Goal: Task Accomplishment & Management: Use online tool/utility

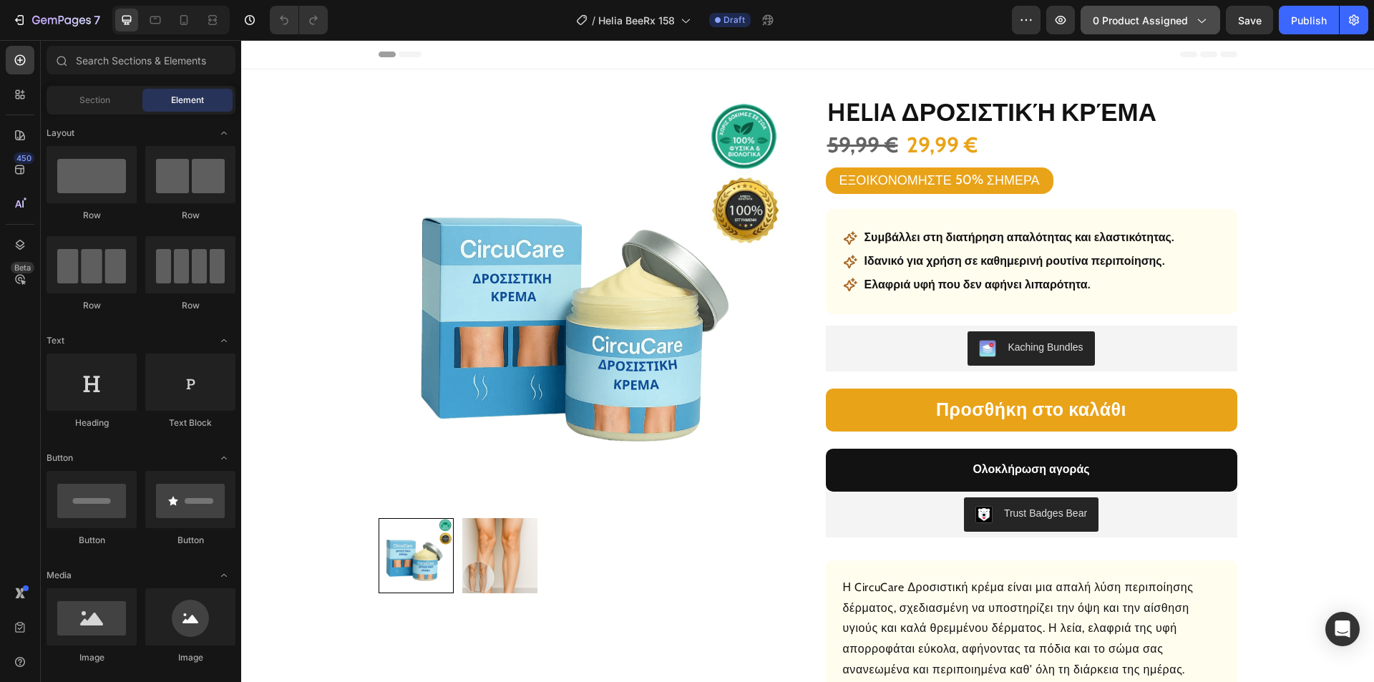
click at [1124, 16] on span "0 product assigned" at bounding box center [1140, 20] width 95 height 15
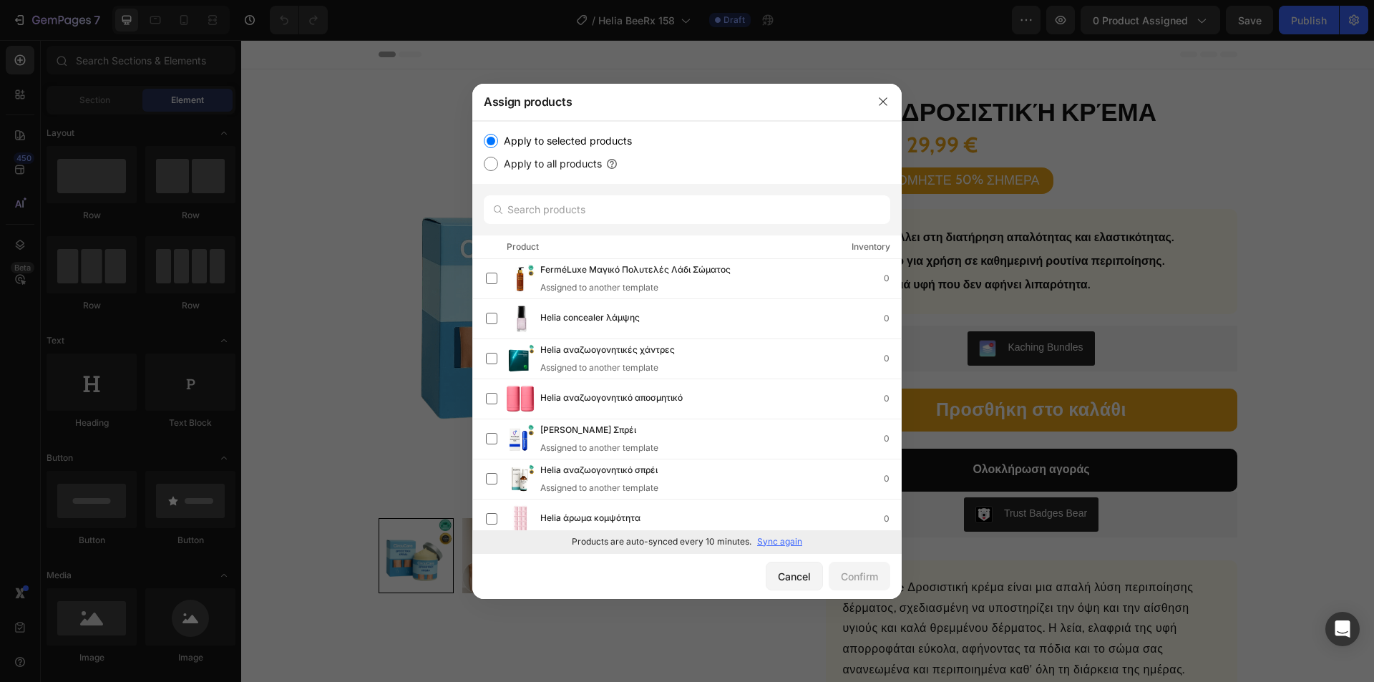
click at [779, 539] on p "Sync again" at bounding box center [779, 541] width 45 height 13
click at [588, 202] on input "text" at bounding box center [687, 209] width 406 height 29
paste input "Helia κρέμα τελειοποίησης"
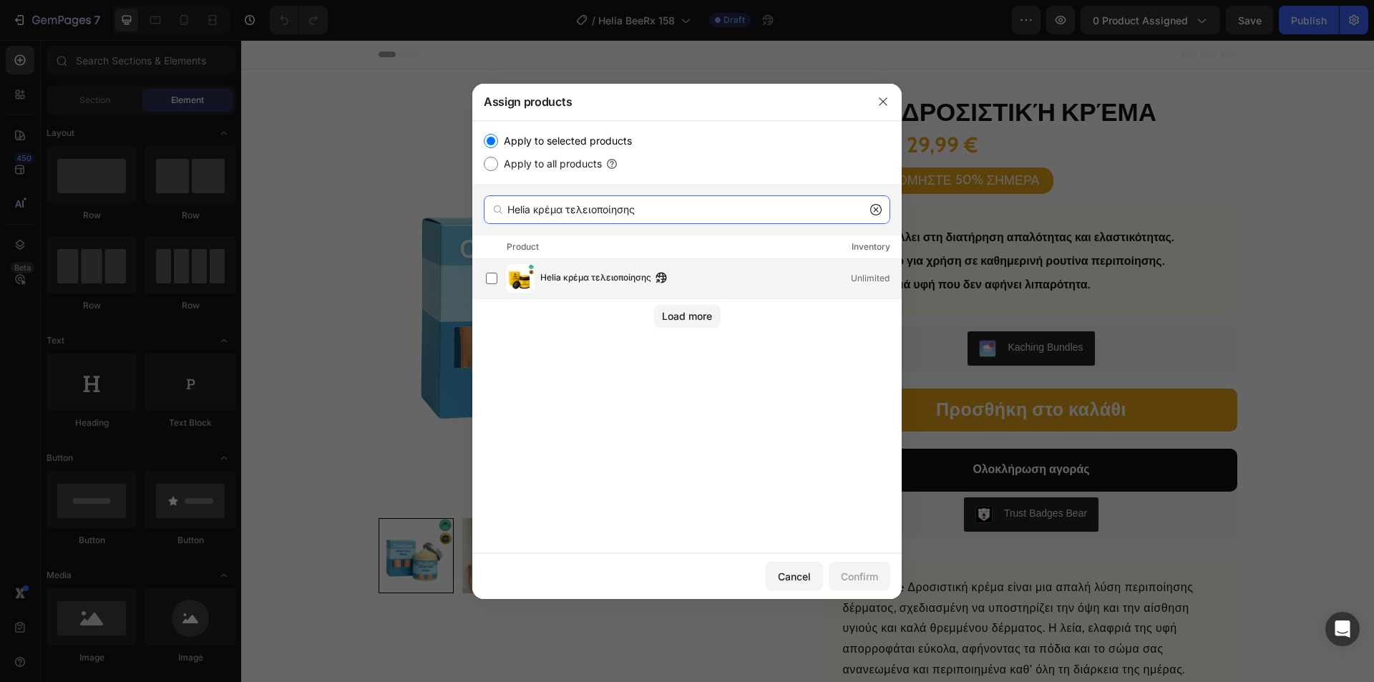
type input "Helia κρέμα τελειοποίησης"
click at [604, 272] on span "Helia κρέμα τελειοποίησης" at bounding box center [595, 279] width 111 height 16
click at [857, 567] on button "Confirm" at bounding box center [860, 576] width 62 height 29
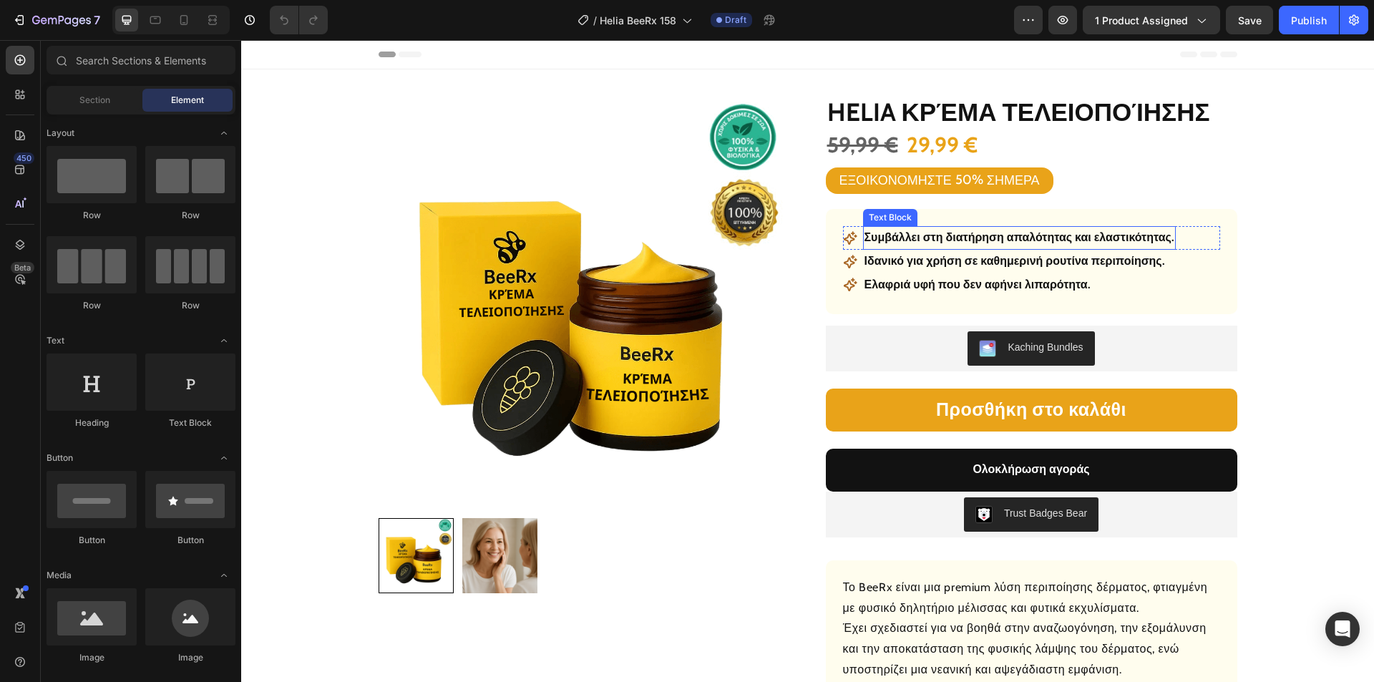
click at [965, 235] on p "Συμβάλλει στη διατήρηση απαλότητας και ελαστικότητας." at bounding box center [1019, 238] width 310 height 21
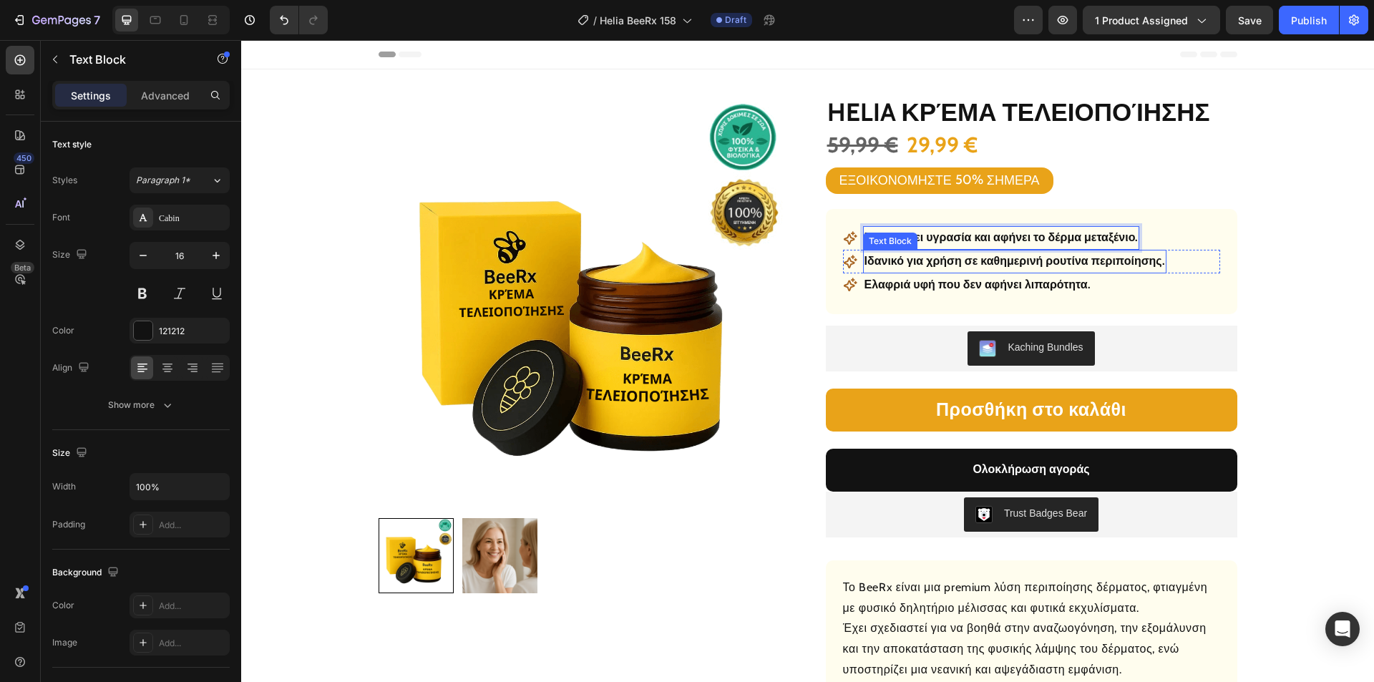
click at [952, 265] on p "Ιδανικό για χρήση σε καθημερινή ρουτίνα περιποίησης." at bounding box center [1014, 261] width 301 height 21
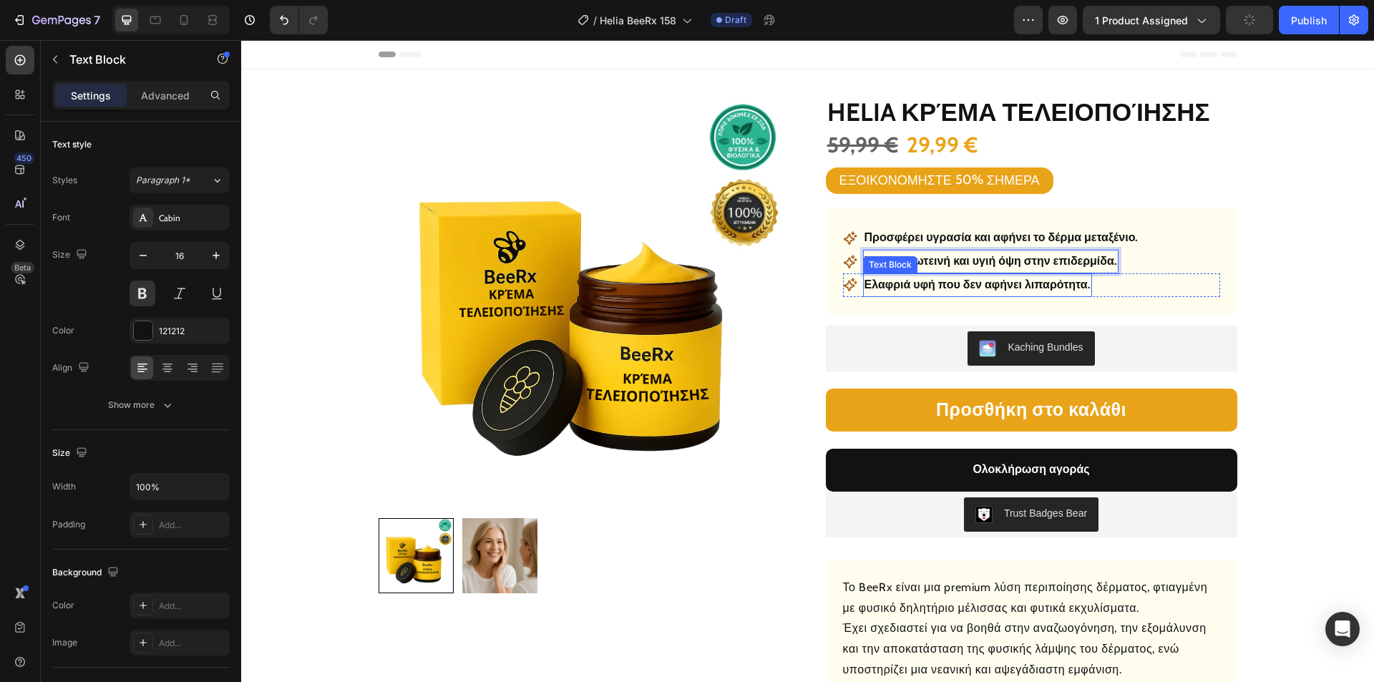
click at [1004, 280] on p "Ελαφριά υφή που δεν αφήνει λιπαρότητα." at bounding box center [977, 285] width 226 height 21
click at [1000, 284] on p "Ελαφριά υφή που δεν αφήνει λιπαρότητα." at bounding box center [977, 285] width 226 height 21
click at [999, 286] on p "Ελαφριά υφή που δεν αφήνει λιπαρότητα." at bounding box center [977, 285] width 226 height 21
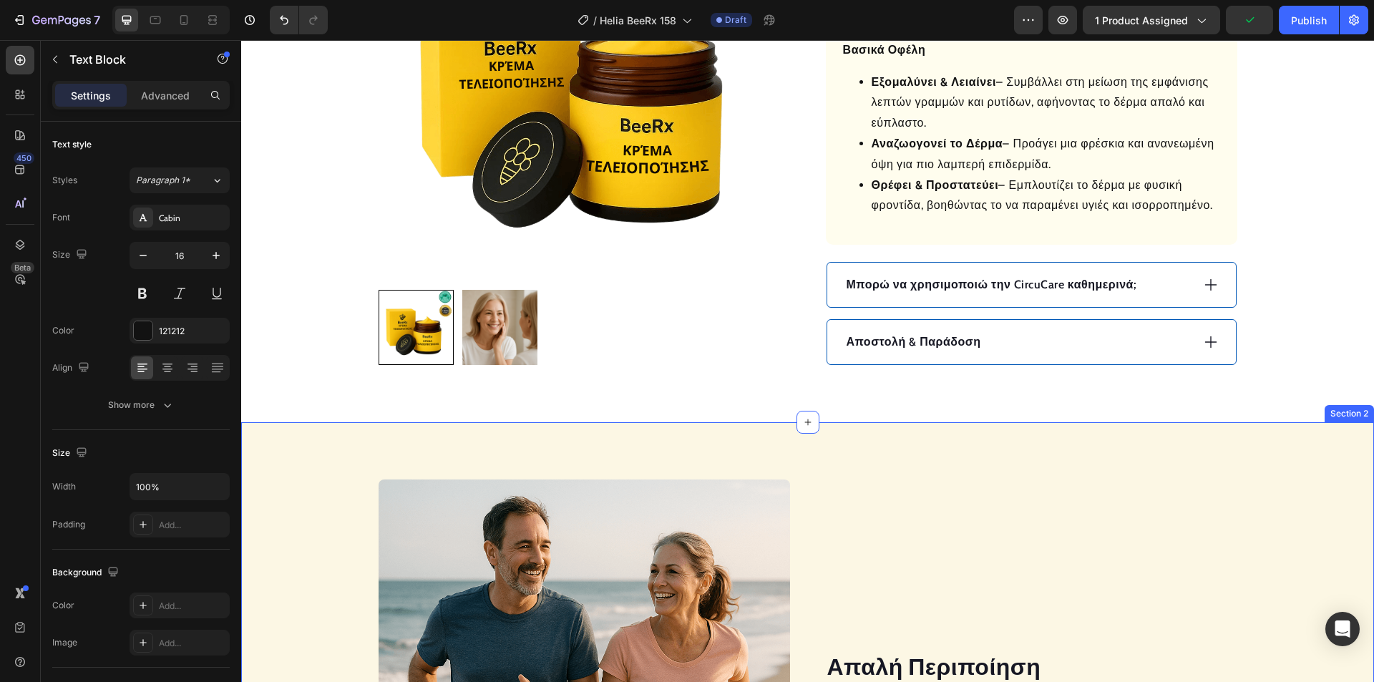
scroll to position [644, 0]
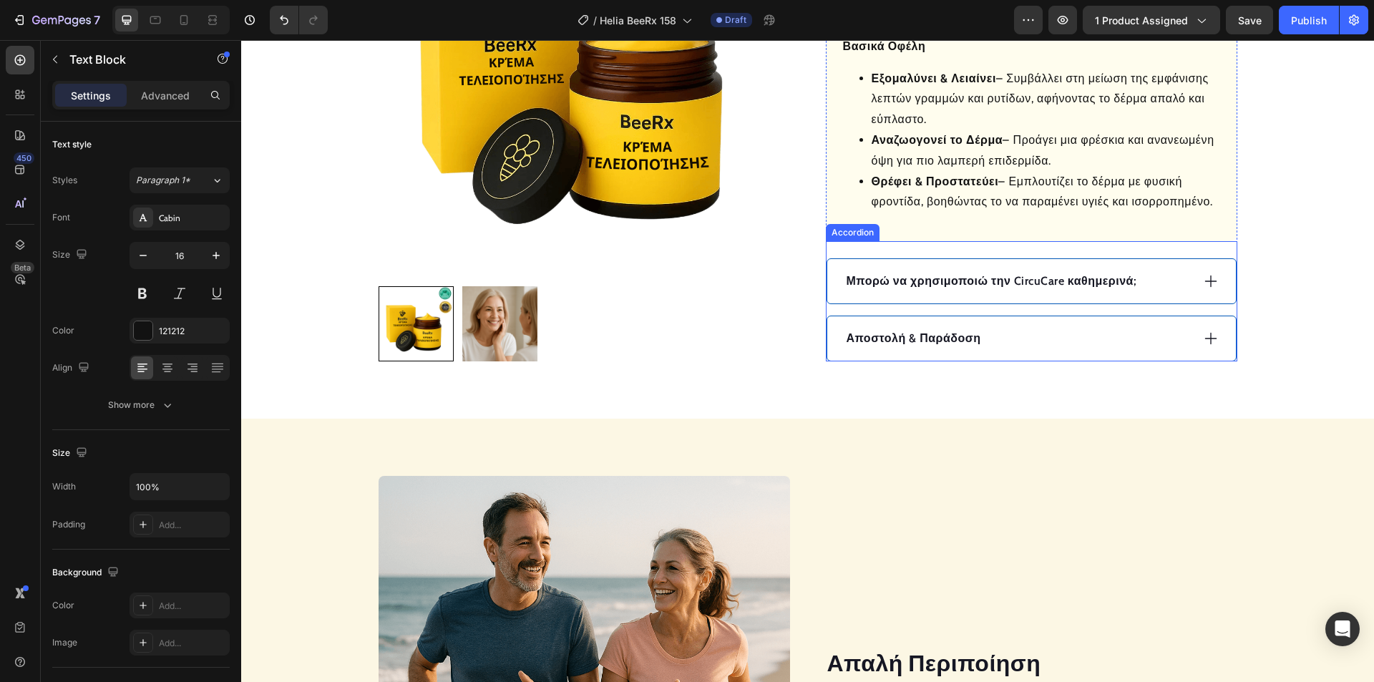
click at [1053, 328] on div "Αποστολή & Παράδοση" at bounding box center [1017, 338] width 347 height 21
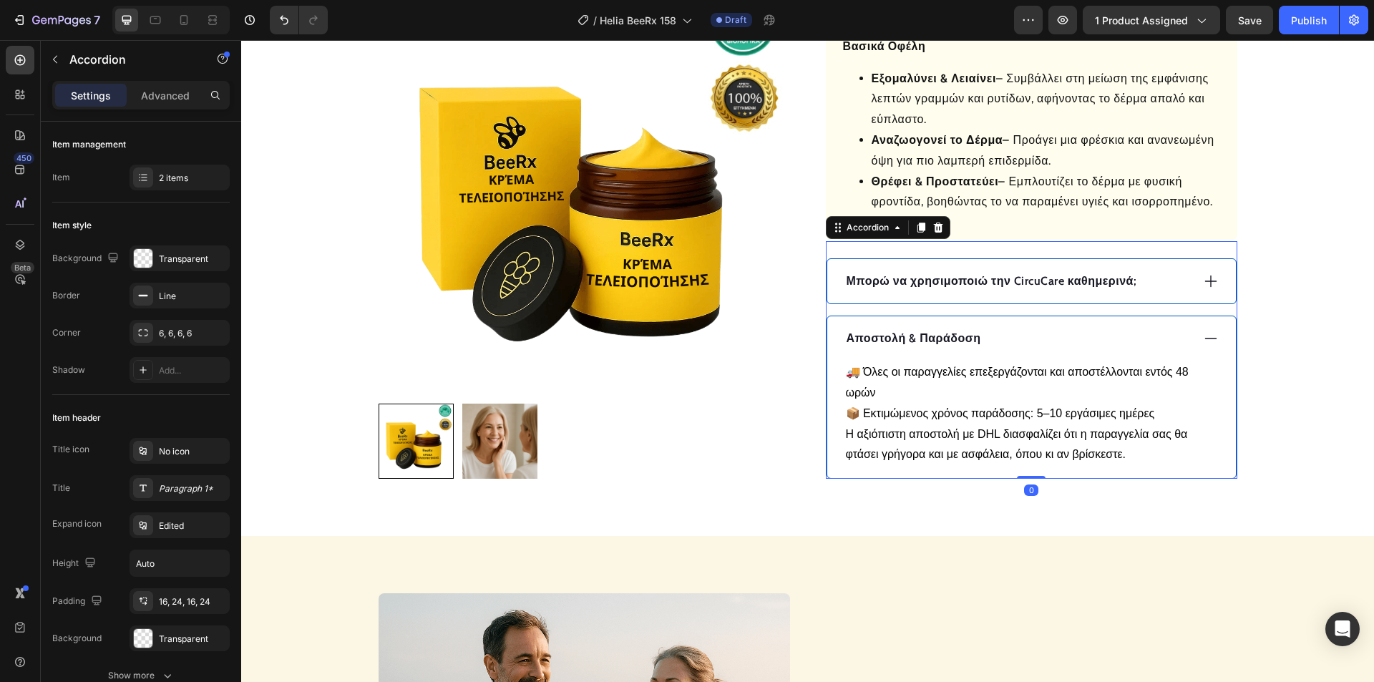
click at [1050, 328] on div "Αποστολή & Παράδοση" at bounding box center [1017, 338] width 347 height 21
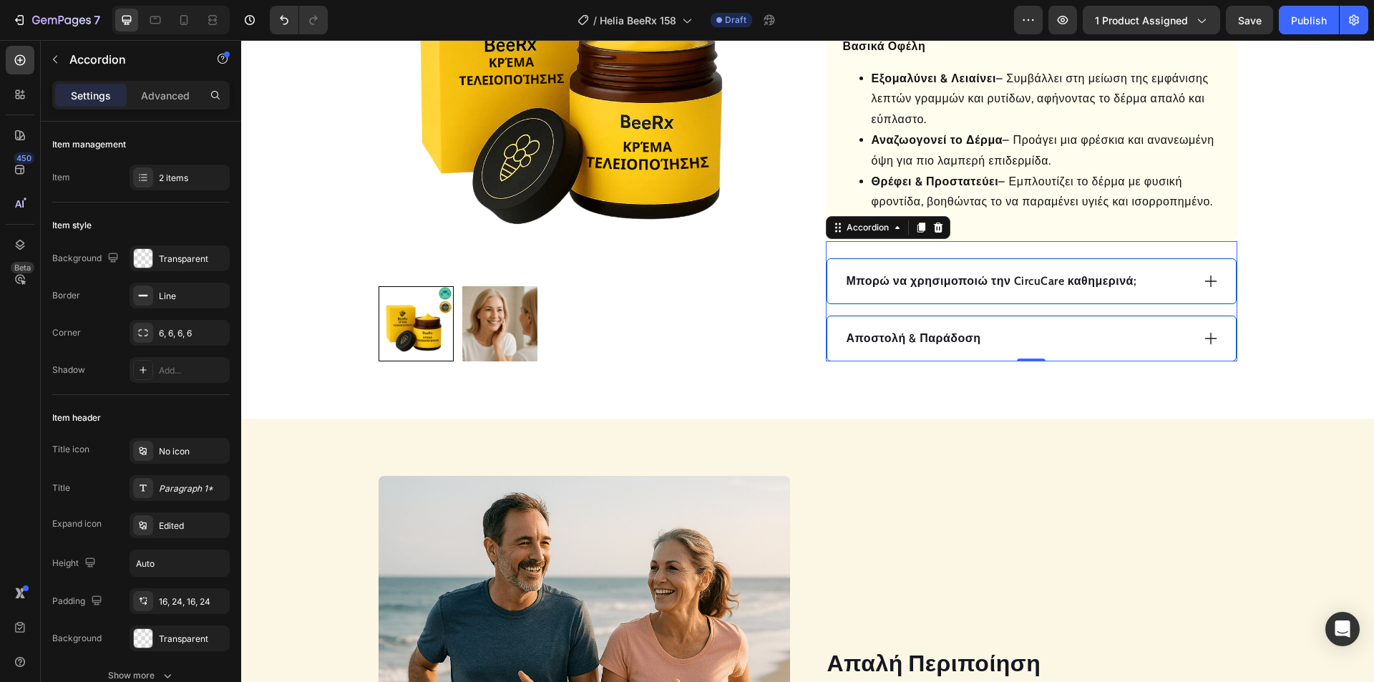
click at [1185, 273] on div "Μπορώ να χρησιμοποιώ την CircuCare καθημερινά;" at bounding box center [1017, 281] width 347 height 21
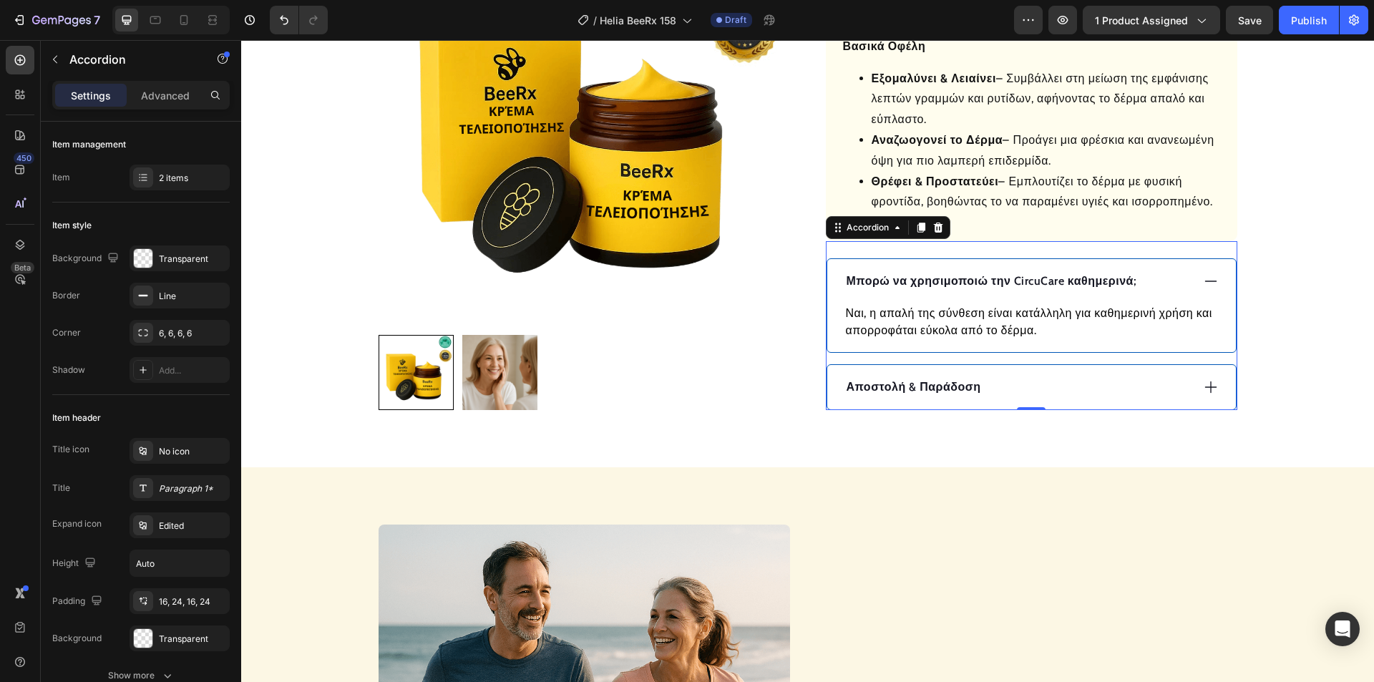
click at [1051, 278] on p "Μπορώ να χρησιμοποιώ την CircuCare καθημερινά;" at bounding box center [992, 281] width 291 height 17
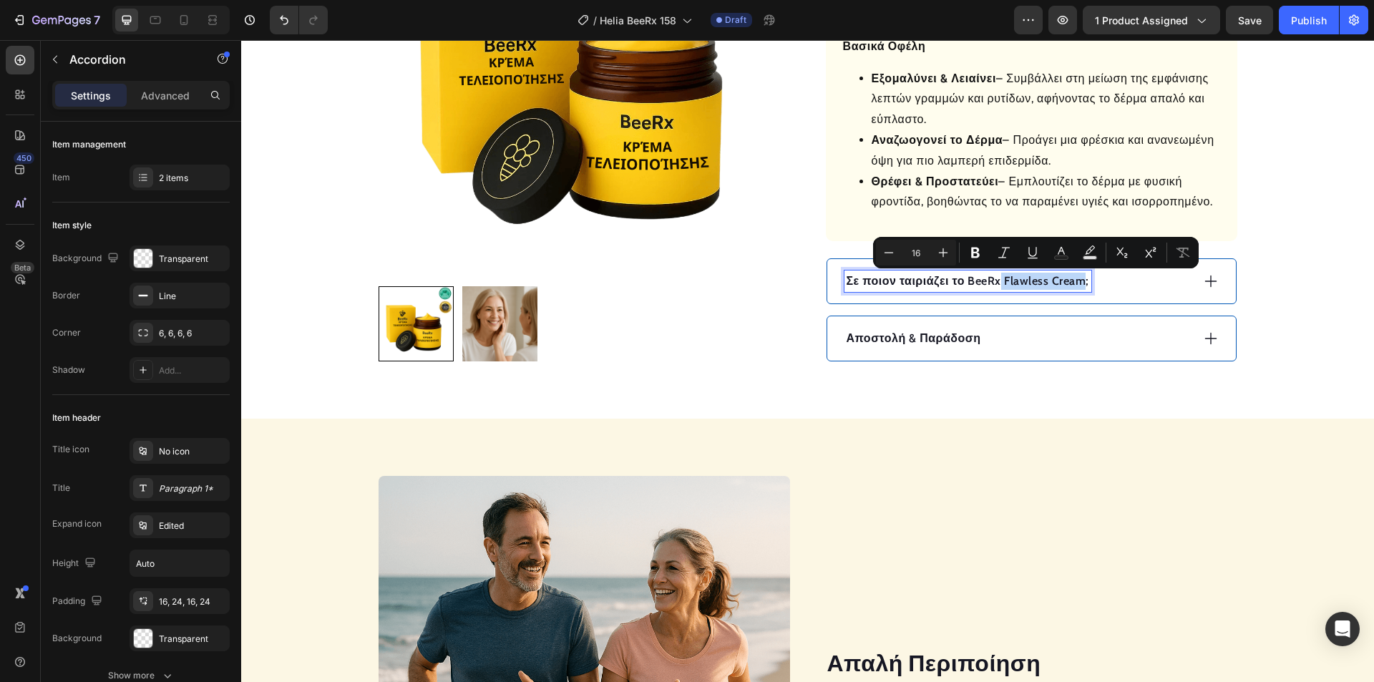
drag, startPoint x: 1077, startPoint y: 283, endPoint x: 993, endPoint y: 283, distance: 83.7
click at [993, 283] on p "Σε ποιον ταιριάζει το BeeRx Flawless Cream;" at bounding box center [968, 281] width 243 height 17
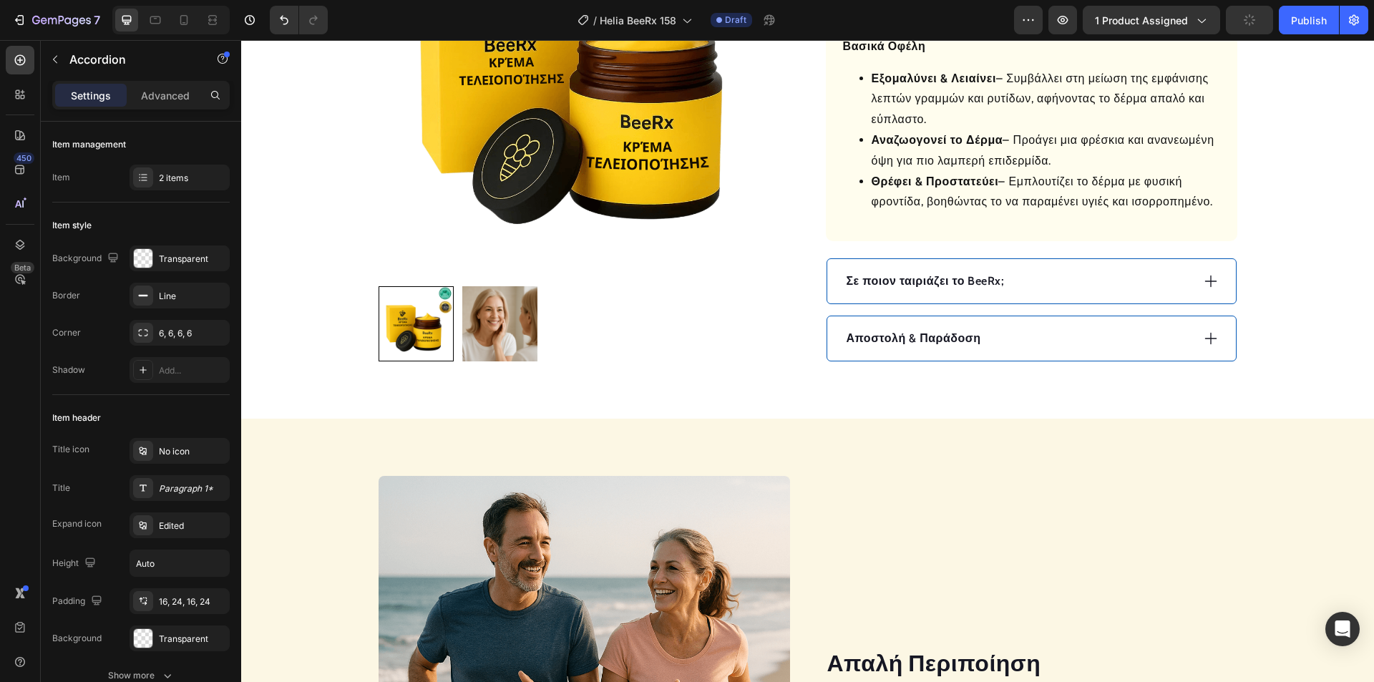
click at [1106, 279] on div "Σε ποιον ταιριάζει το BeeRx;" at bounding box center [1017, 281] width 347 height 21
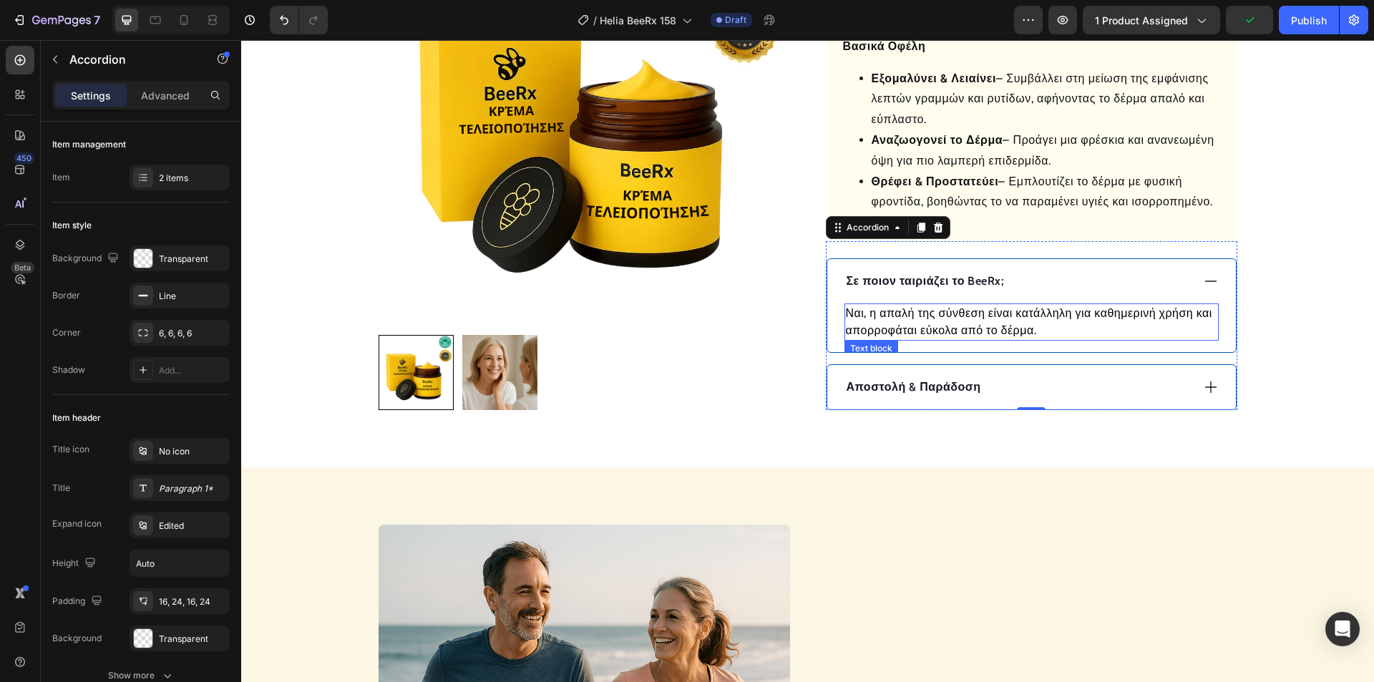
click at [970, 320] on p "Ναι, η απαλή της σύνθεση είναι κατάλληλη για καθημερινή χρήση και απορροφάται ε…" at bounding box center [1031, 322] width 371 height 34
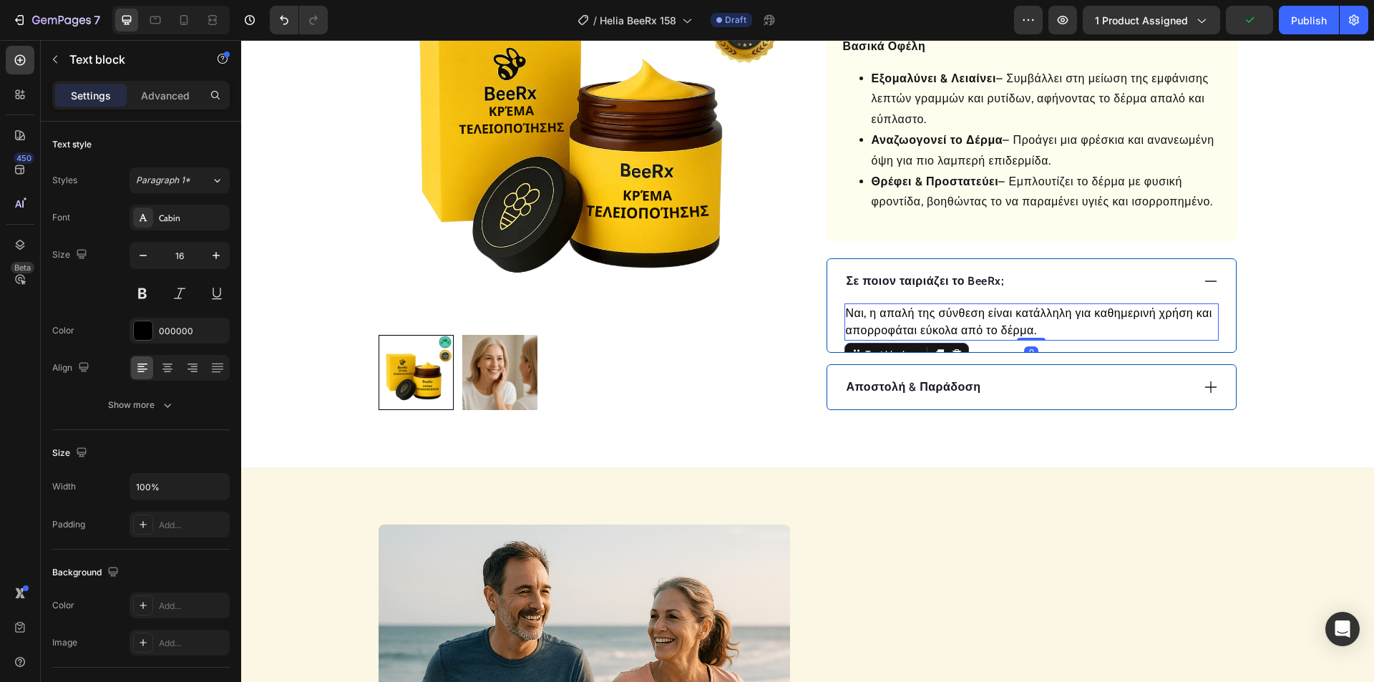
click at [969, 319] on p "Ναι, η απαλή της σύνθεση είναι κατάλληλη για καθημερινή χρήση και απορροφάται ε…" at bounding box center [1031, 322] width 371 height 34
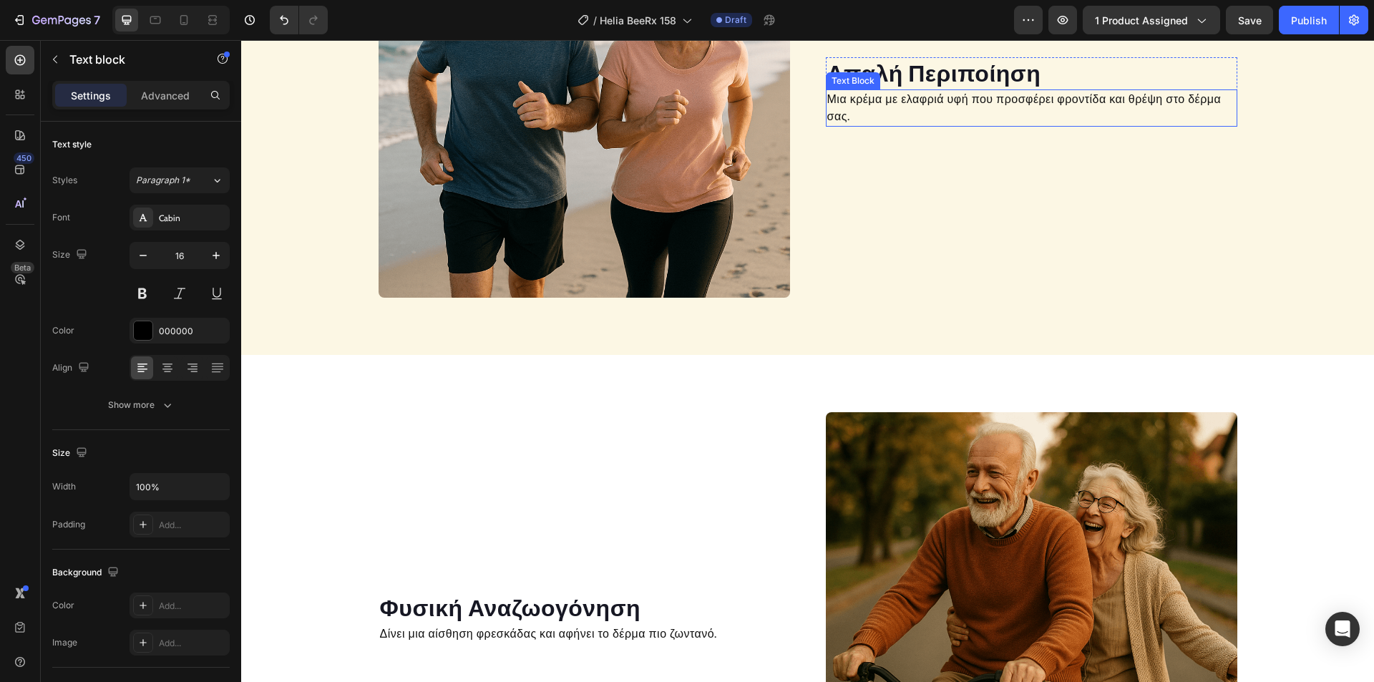
scroll to position [930, 0]
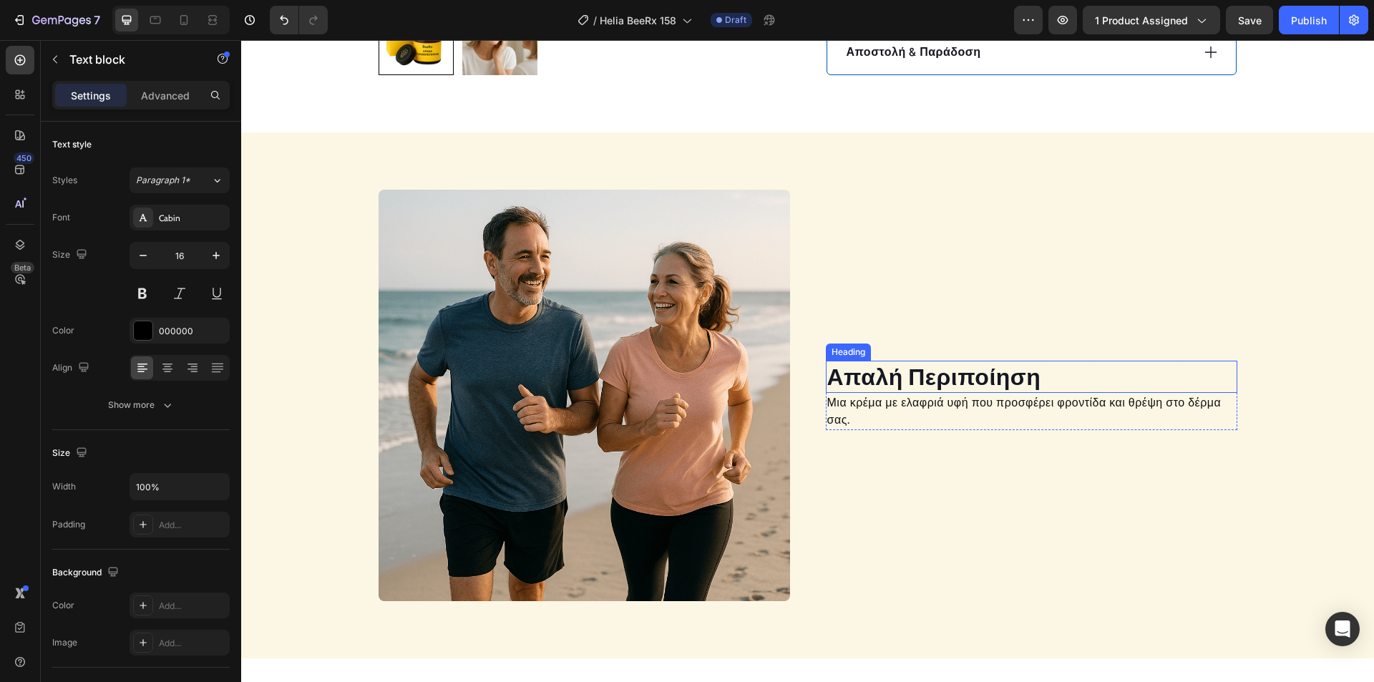
click at [944, 386] on h2 "Απαλή Περιποίηση" at bounding box center [1031, 377] width 411 height 33
click at [946, 379] on h2 "Απαλή Περιποίηση" at bounding box center [1031, 377] width 411 height 33
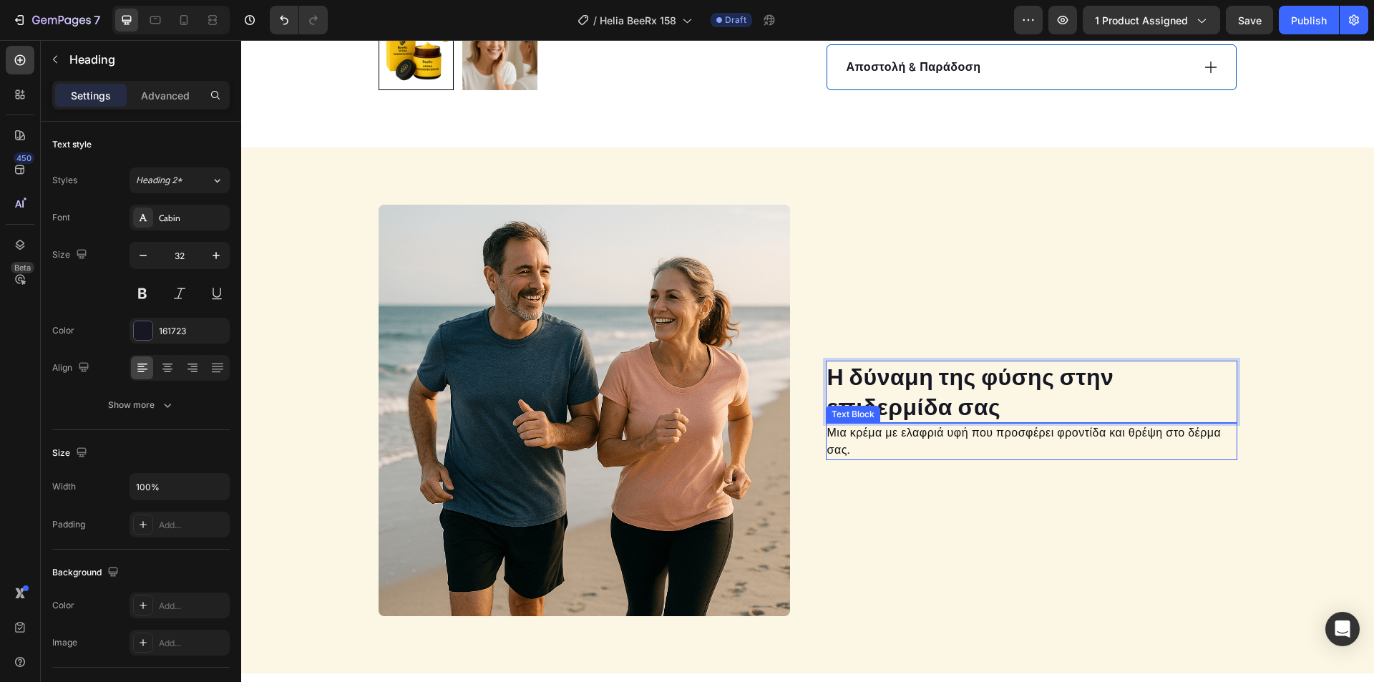
click at [850, 434] on p "Μια κρέμα με ελαφριά υφή που προσφέρει φροντίδα και θρέψη στο δέρμα σας." at bounding box center [1031, 441] width 409 height 34
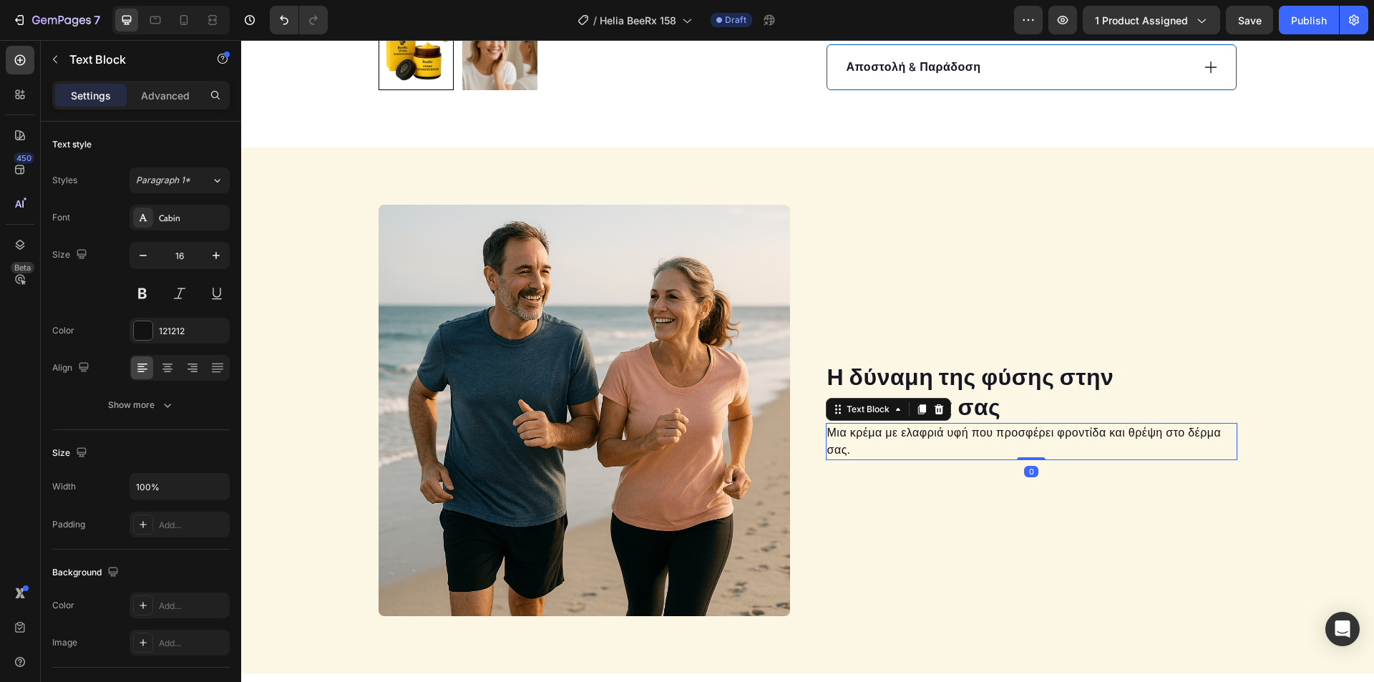
click at [850, 433] on p "Μια κρέμα με ελαφριά υφή που προσφέρει φροντίδα και θρέψη στο δέρμα σας." at bounding box center [1031, 441] width 409 height 34
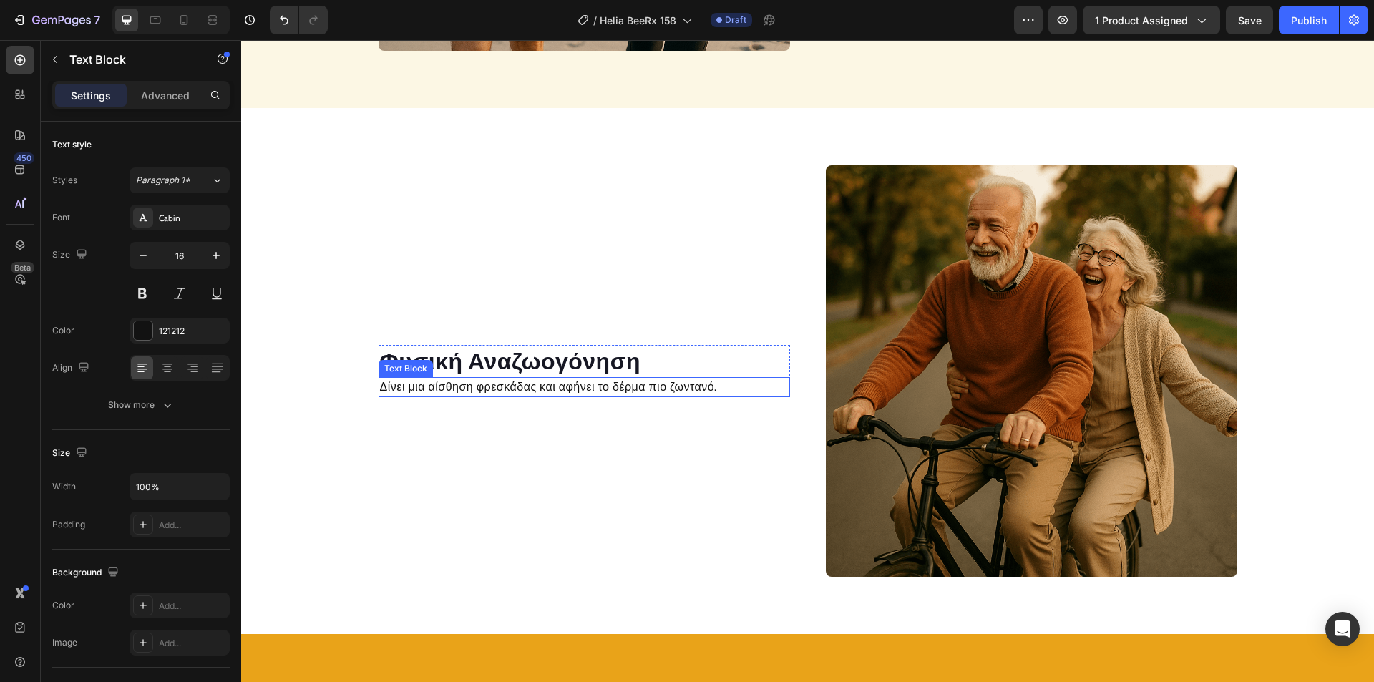
scroll to position [1488, 0]
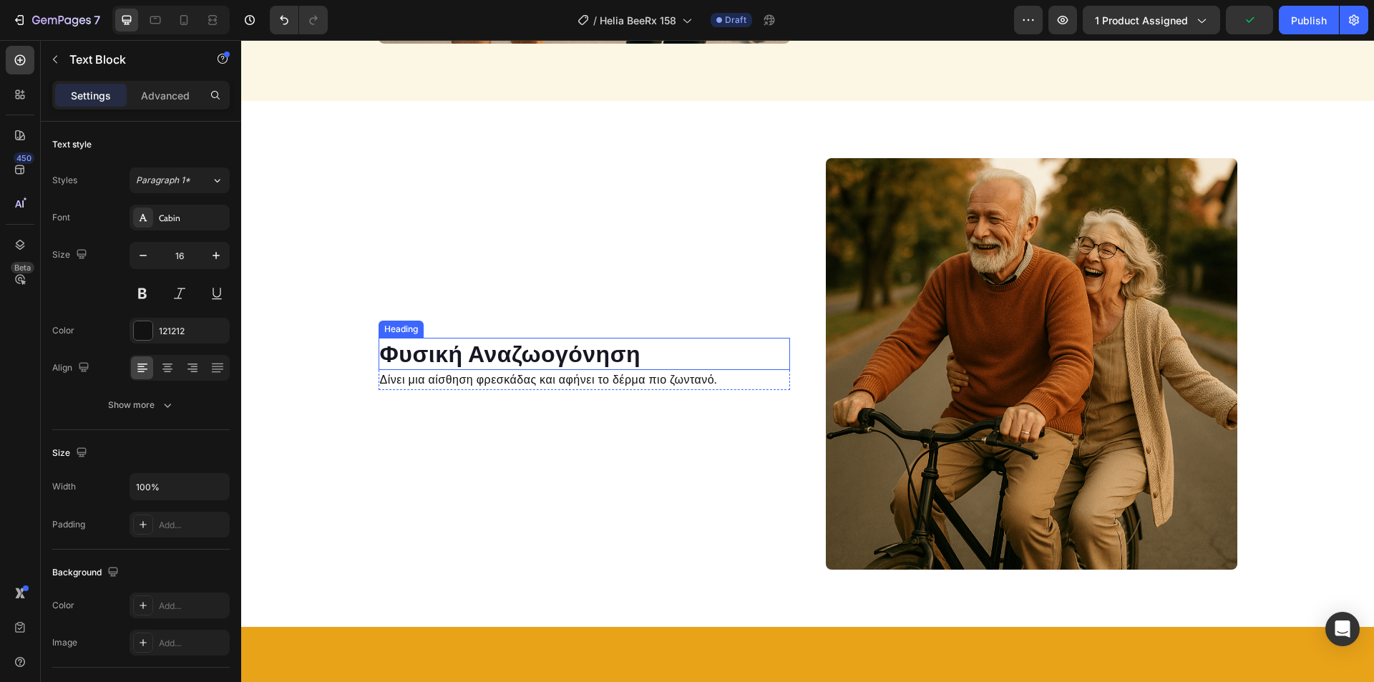
click at [528, 360] on h2 "Φυσική Αναζωογόνηση" at bounding box center [584, 354] width 411 height 33
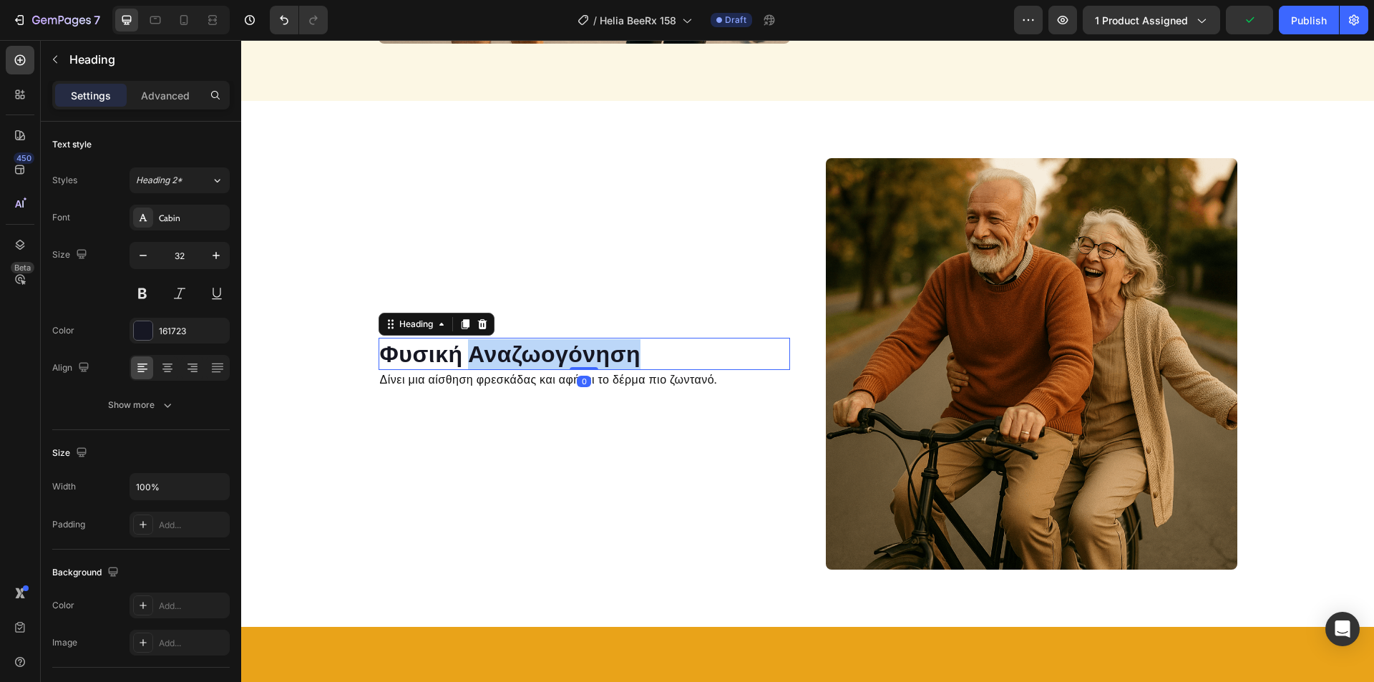
click at [528, 360] on h2 "Φυσική Αναζωογόνηση" at bounding box center [584, 354] width 411 height 33
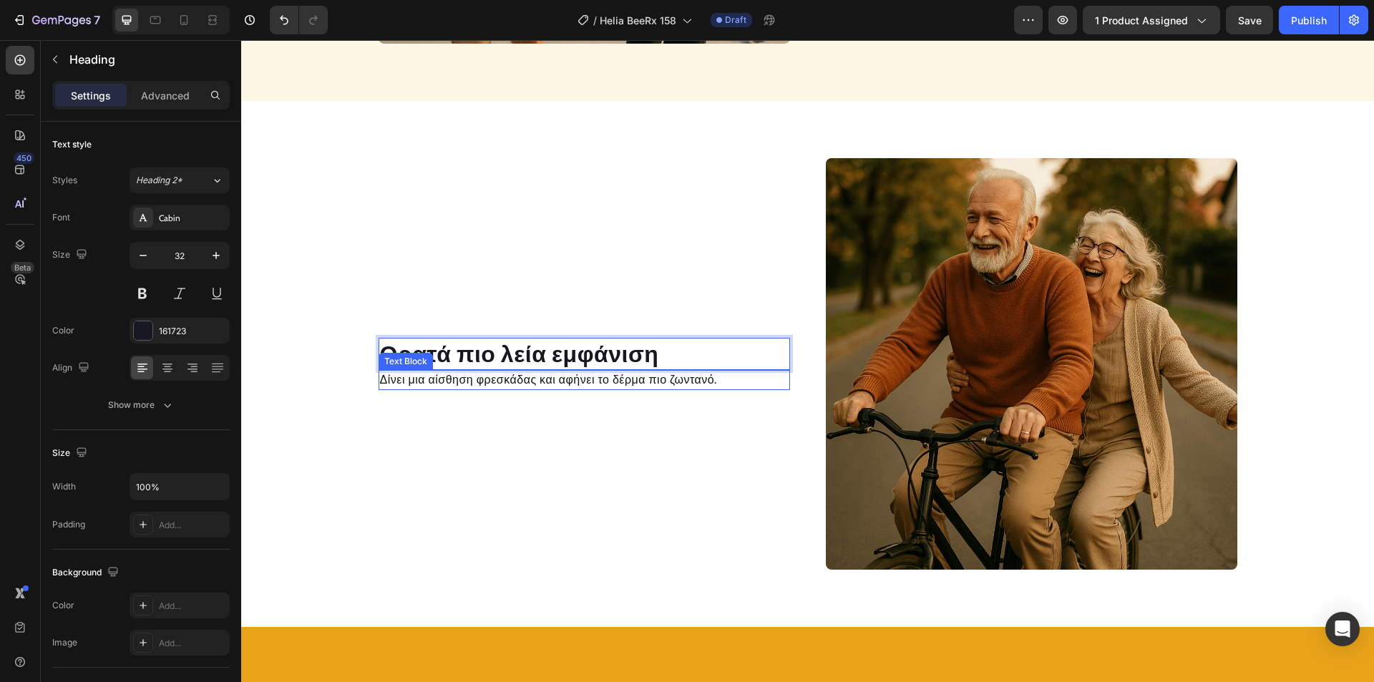
click at [569, 384] on p "Δίνει μια αίσθηση φρεσκάδας και αφήνει το δέρμα πιο ζωντανό." at bounding box center [584, 379] width 409 height 17
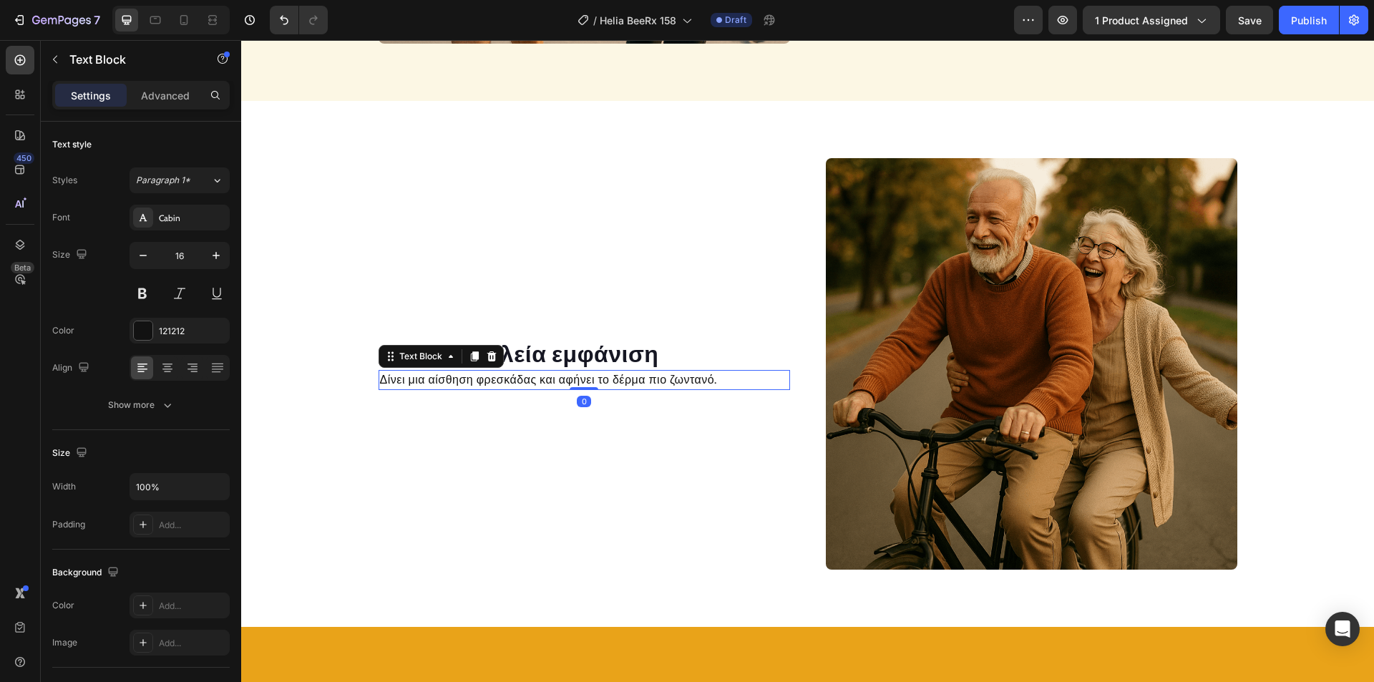
click at [569, 384] on p "Δίνει μια αίσθηση φρεσκάδας και αφήνει το δέρμα πιο ζωντανό." at bounding box center [584, 379] width 409 height 17
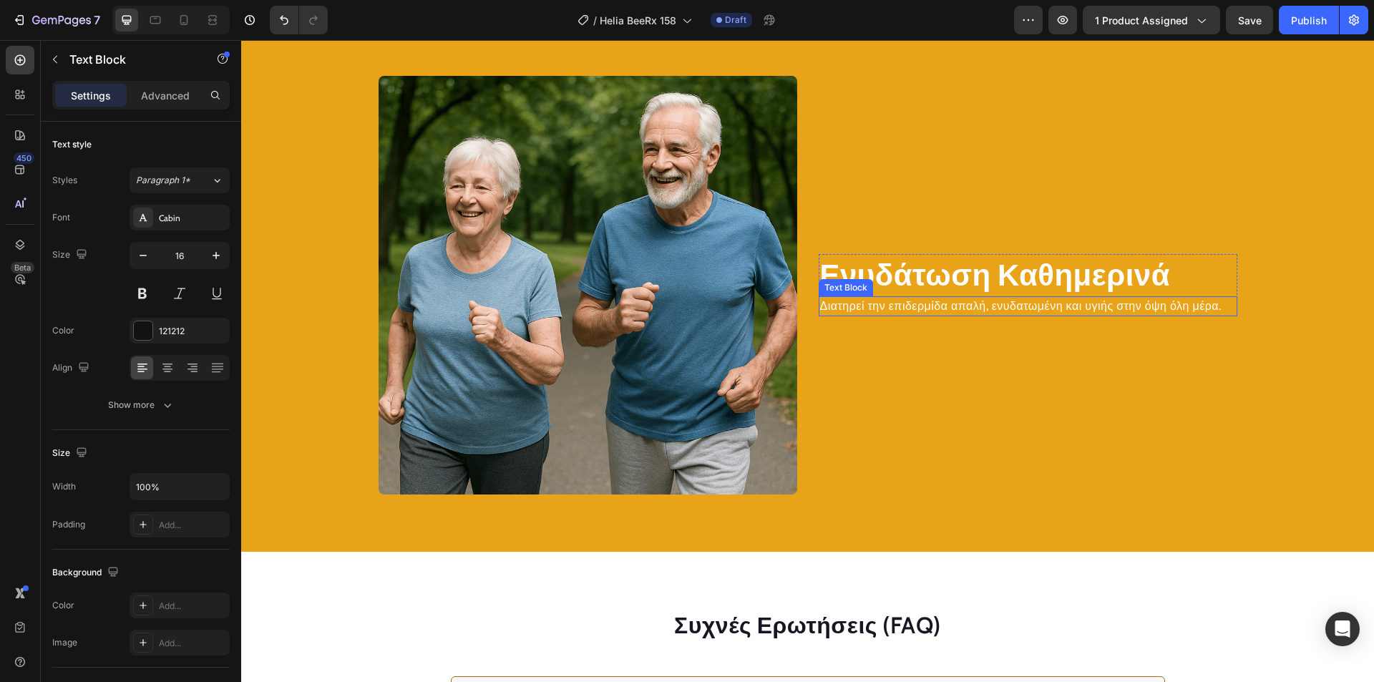
scroll to position [2123, 0]
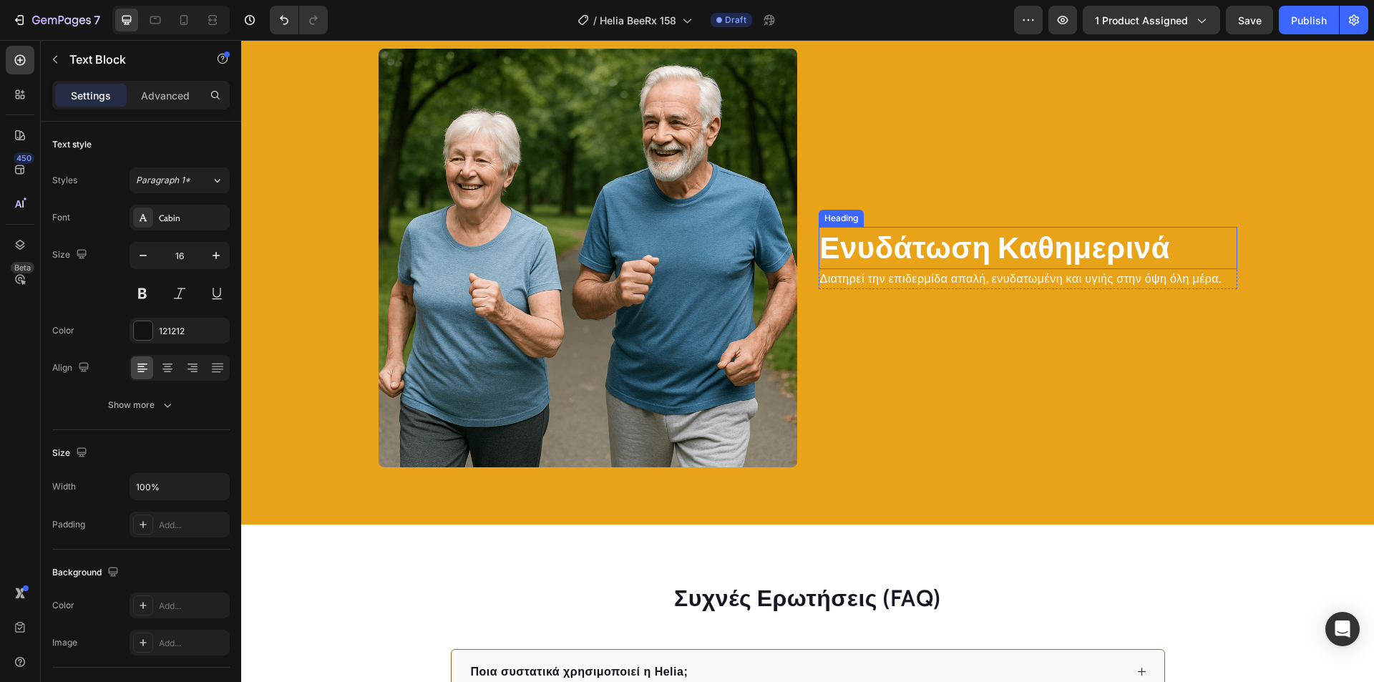
click at [923, 250] on h2 "Ενυδάτωση Καθημερινά" at bounding box center [1028, 248] width 419 height 42
click at [923, 250] on p "Ενυδάτωση Καθημερινά" at bounding box center [1028, 247] width 416 height 39
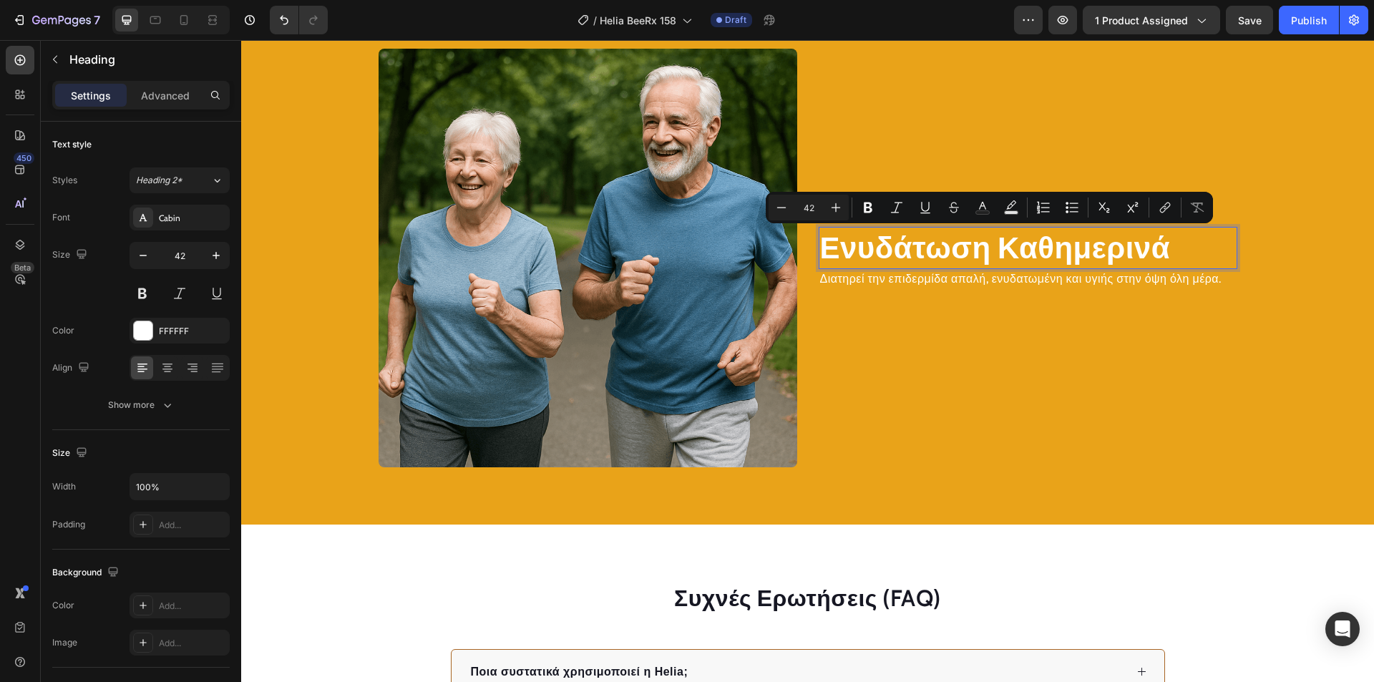
scroll to position [2104, 0]
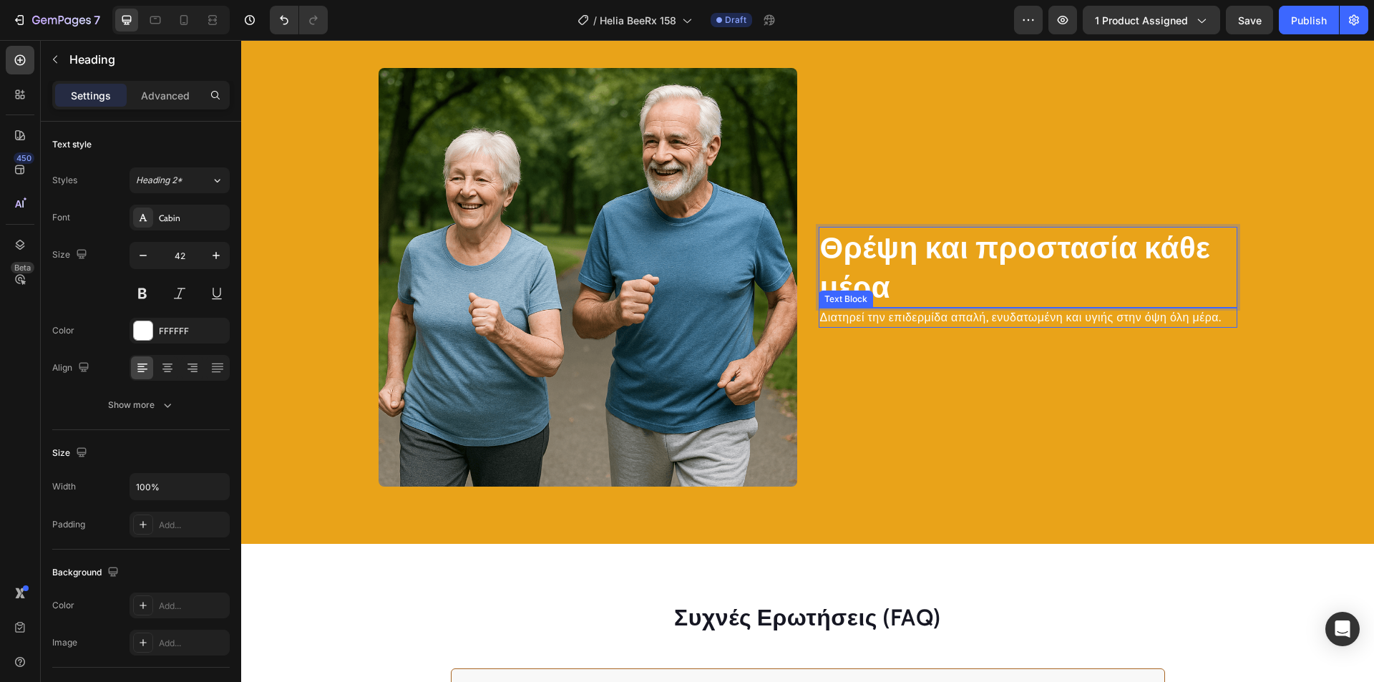
click at [941, 318] on p "Διατηρεί την επιδερμίδα απαλή, ενυδατωμένη και υγιής στην όψη όλη μέρα." at bounding box center [1028, 317] width 416 height 17
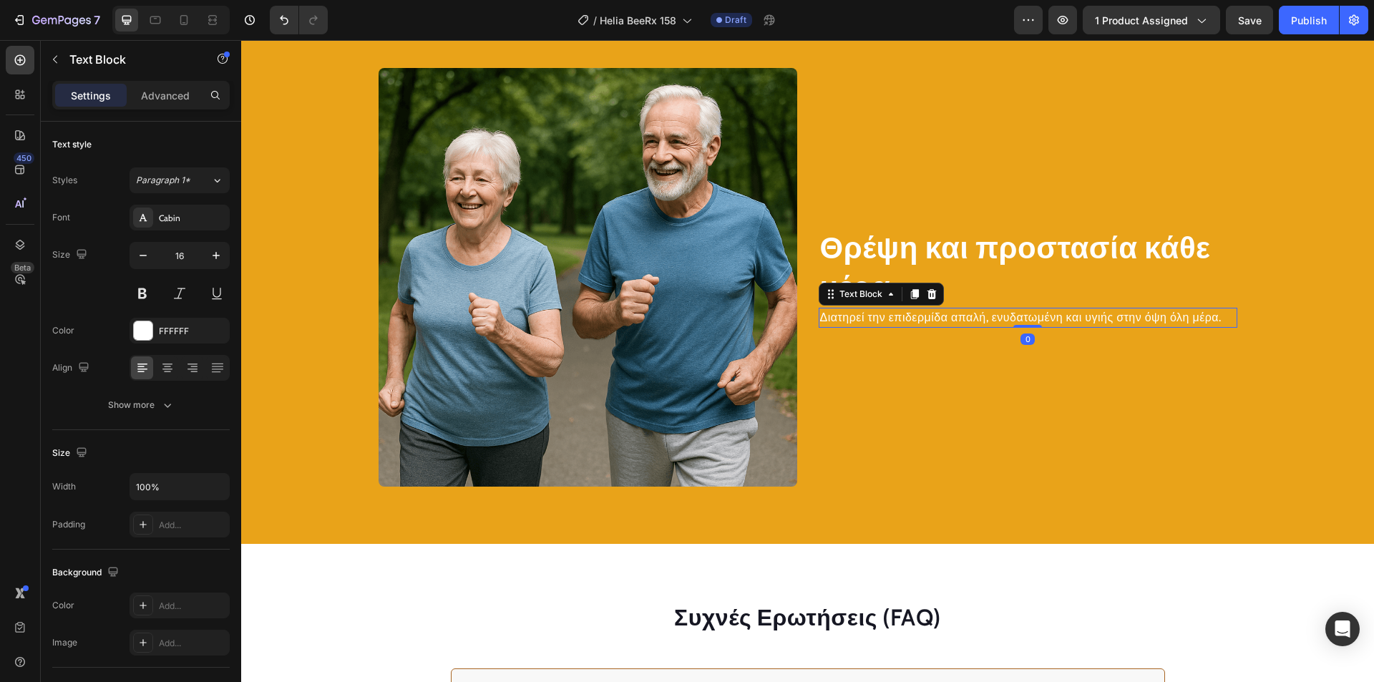
click at [941, 318] on p "Διατηρεί την επιδερμίδα απαλή, ενυδατωμένη και υγιής στην όψη όλη μέρα." at bounding box center [1028, 317] width 416 height 17
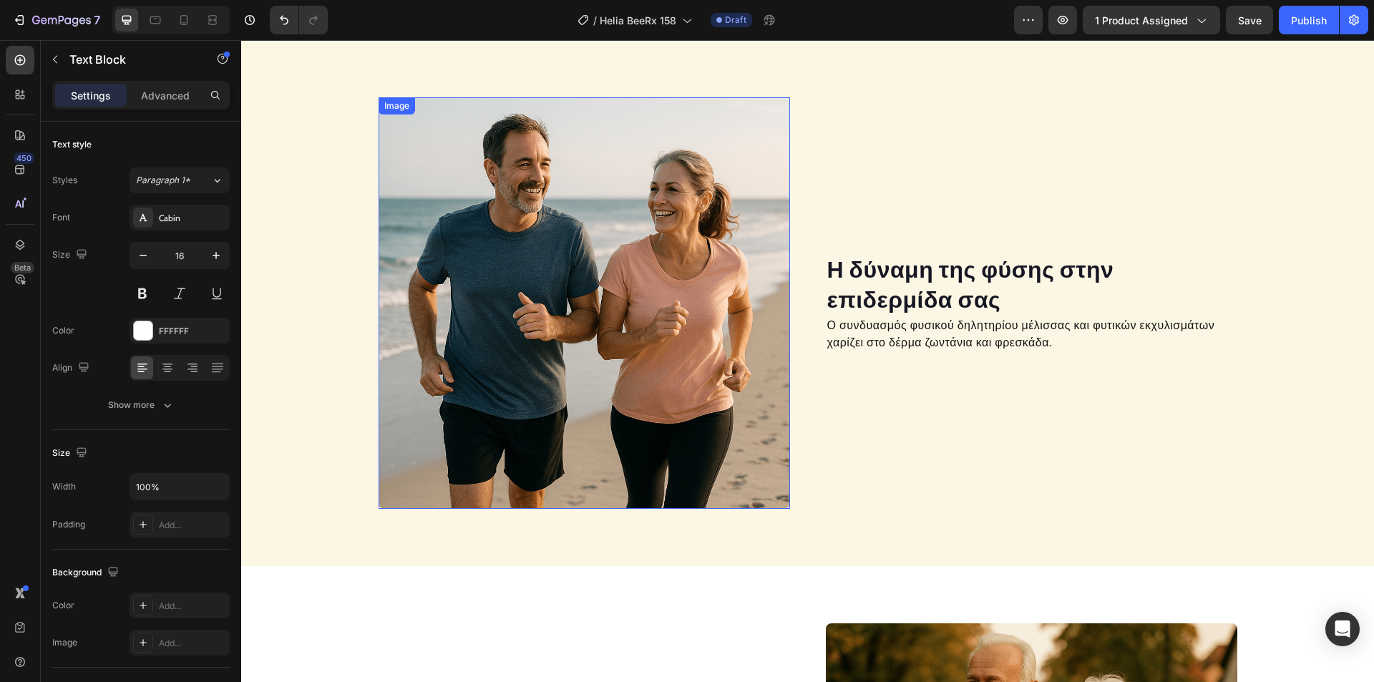
click at [545, 275] on img at bounding box center [584, 302] width 411 height 411
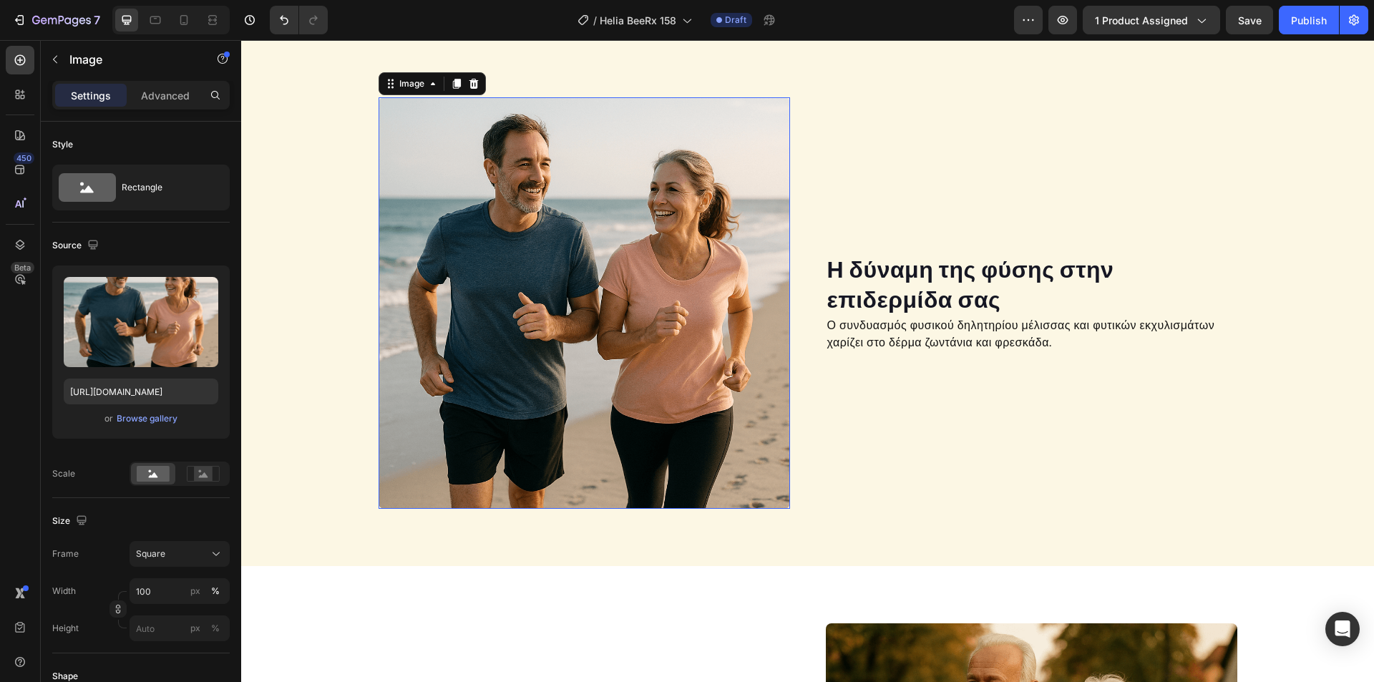
scroll to position [1022, 0]
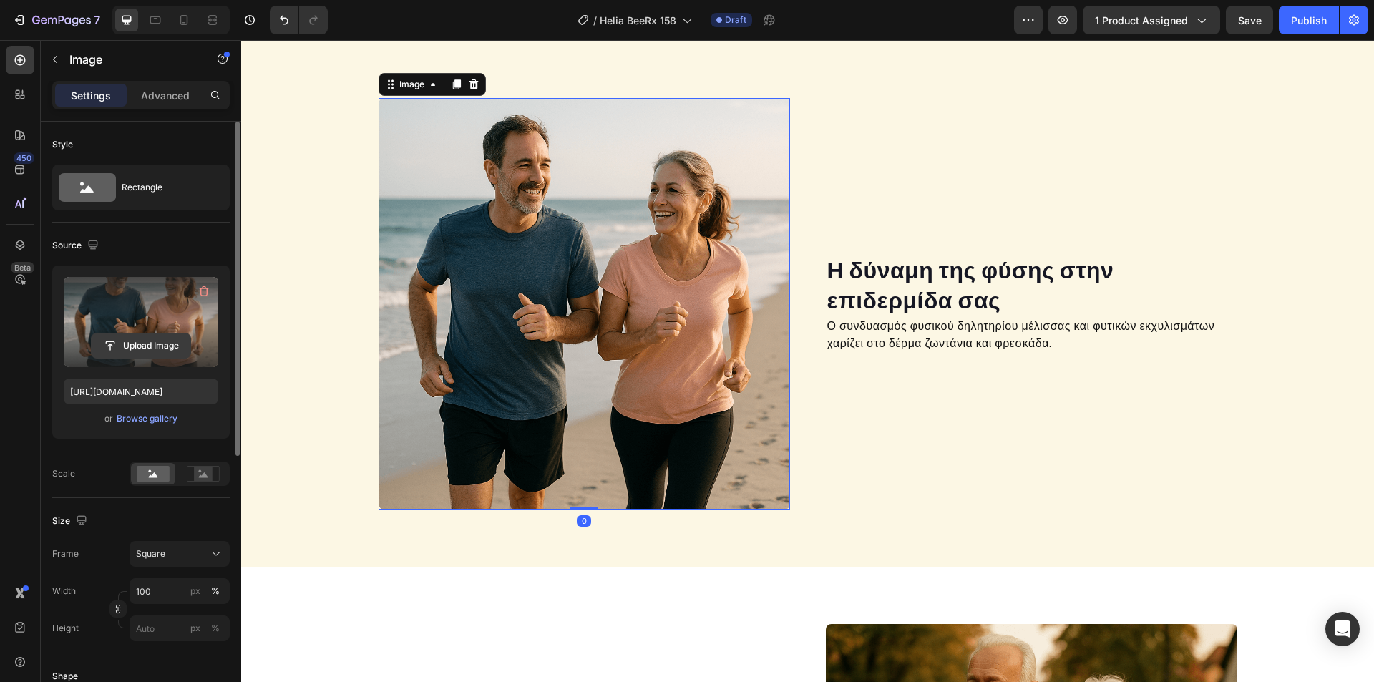
click at [137, 341] on input "file" at bounding box center [141, 345] width 99 height 24
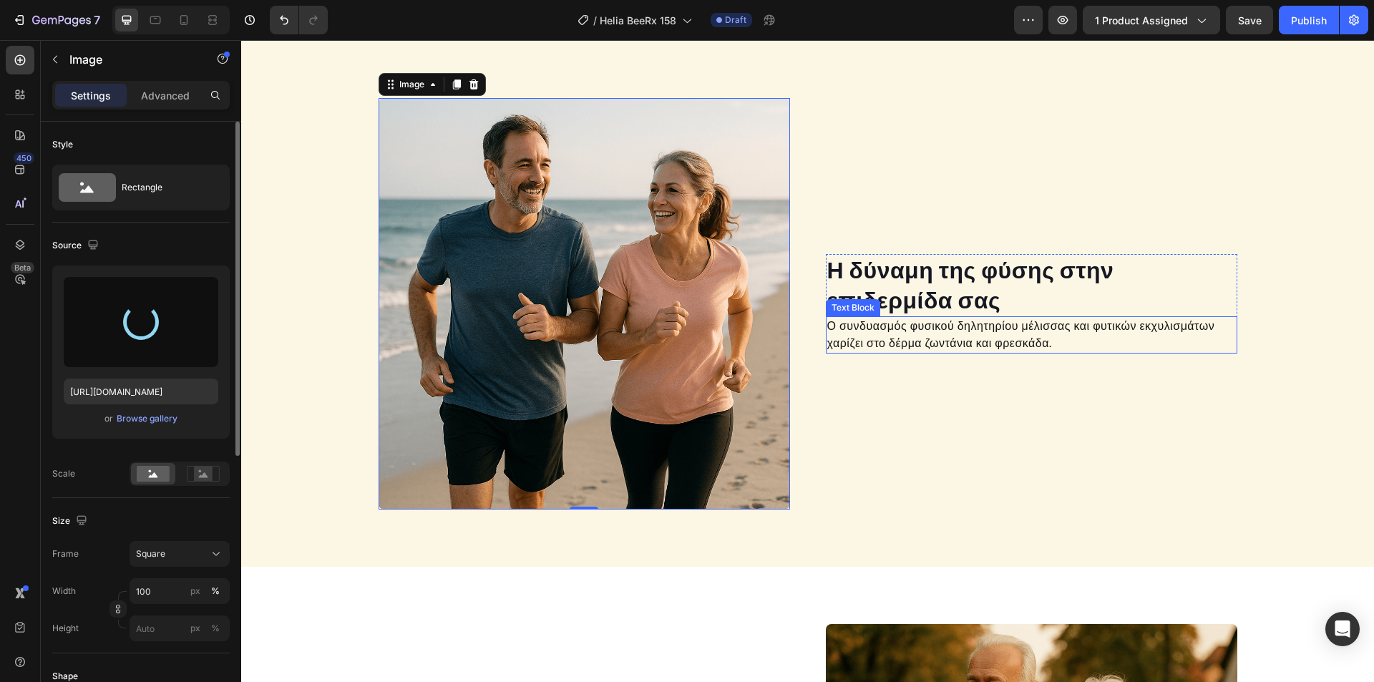
type input "[URL][DOMAIN_NAME]"
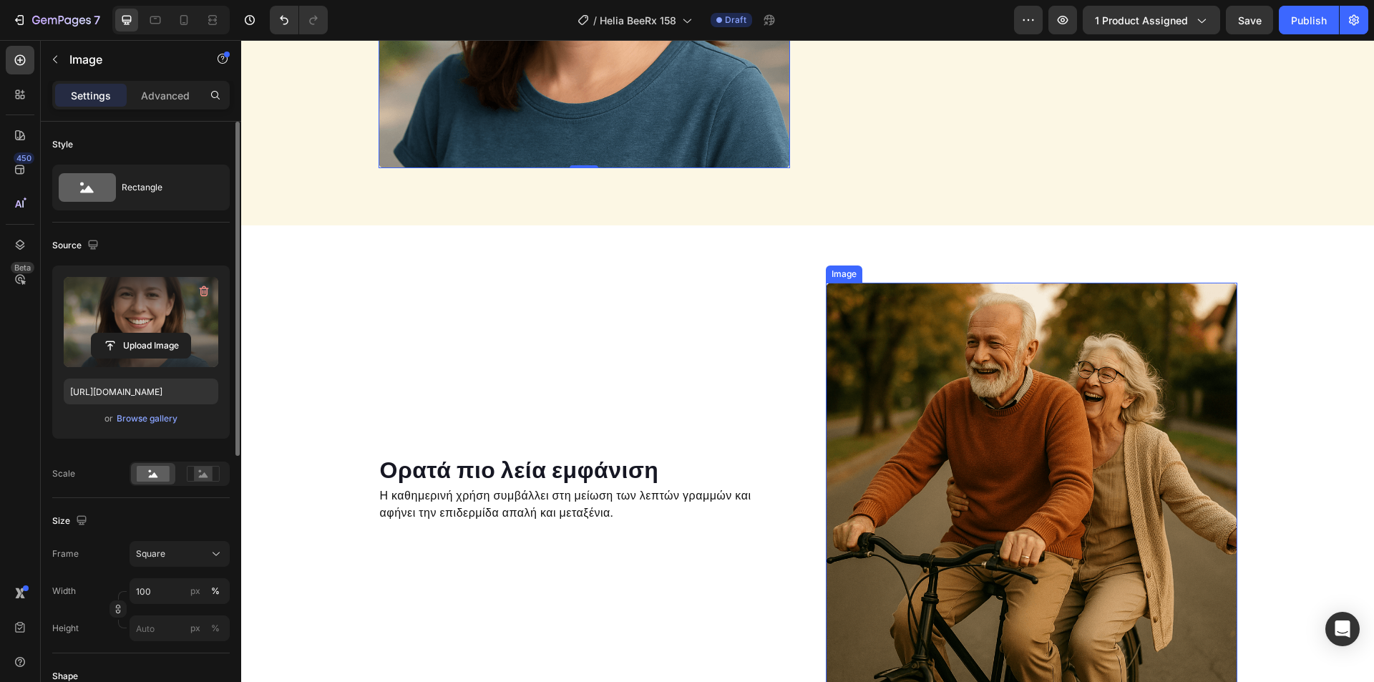
scroll to position [1451, 0]
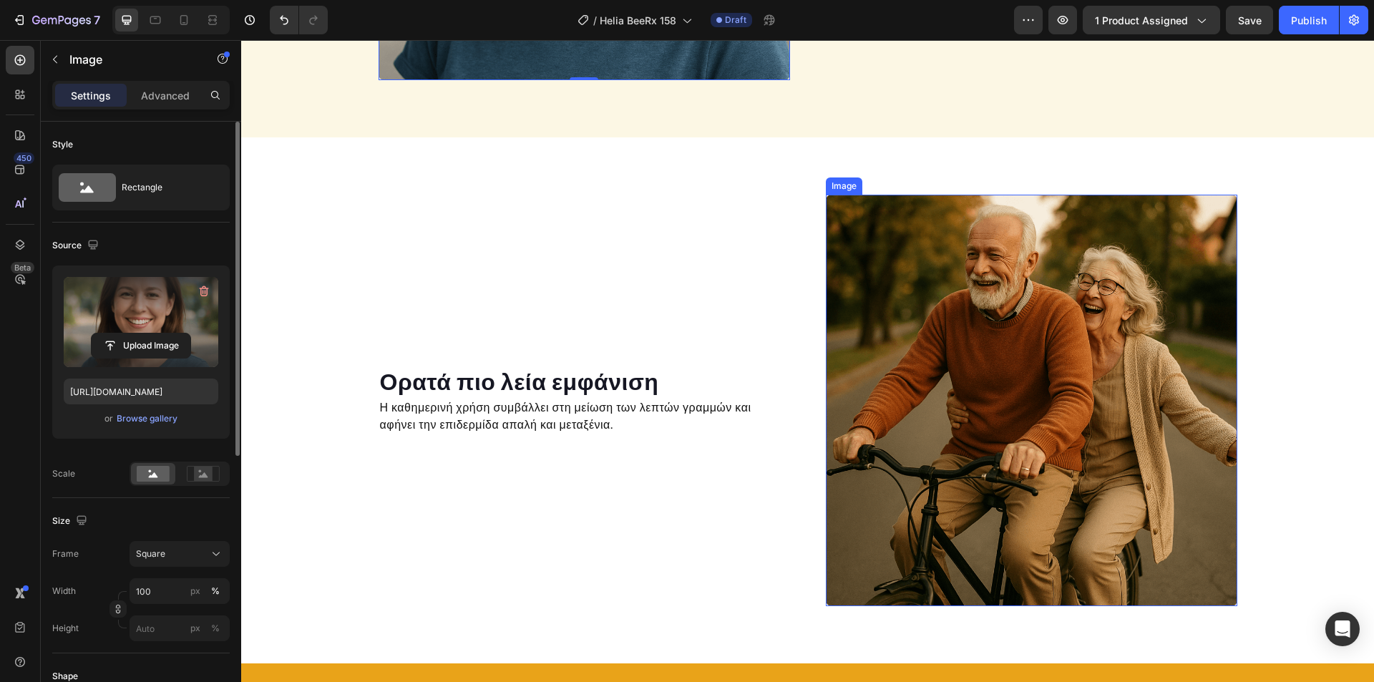
click at [922, 381] on img at bounding box center [1031, 400] width 411 height 411
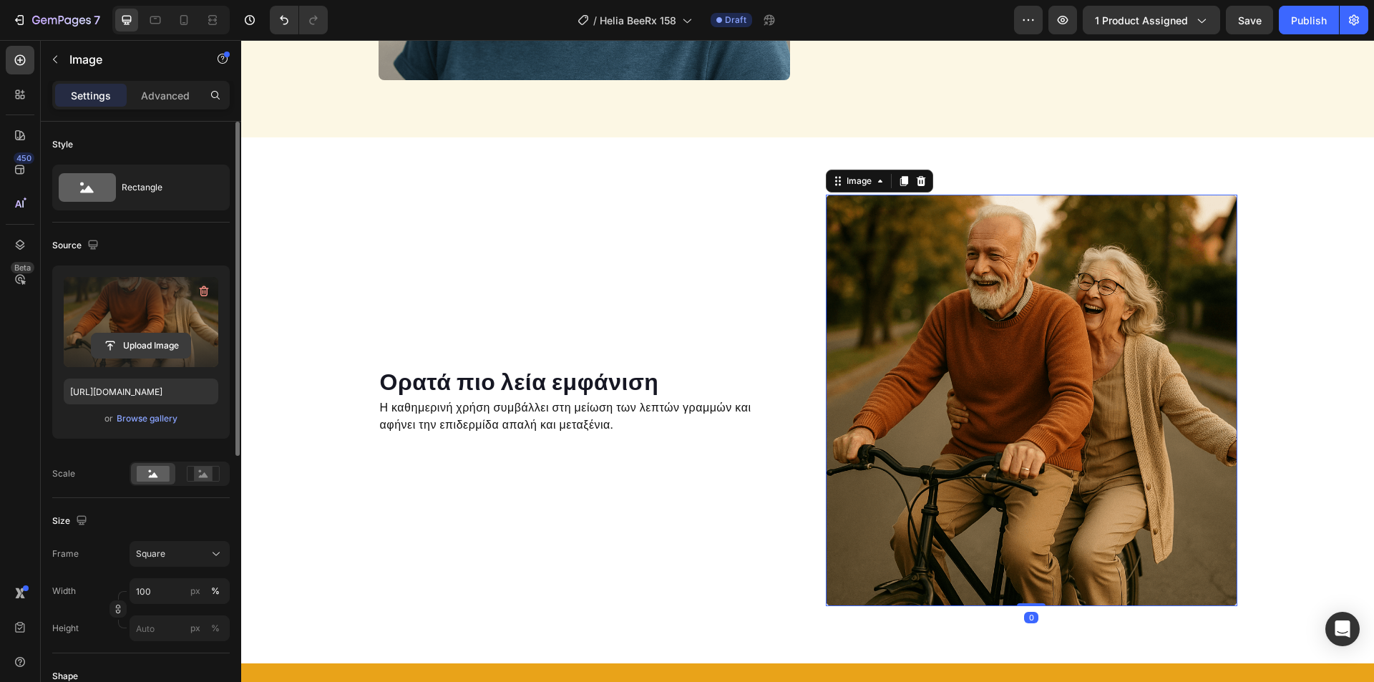
click at [167, 343] on input "file" at bounding box center [141, 345] width 99 height 24
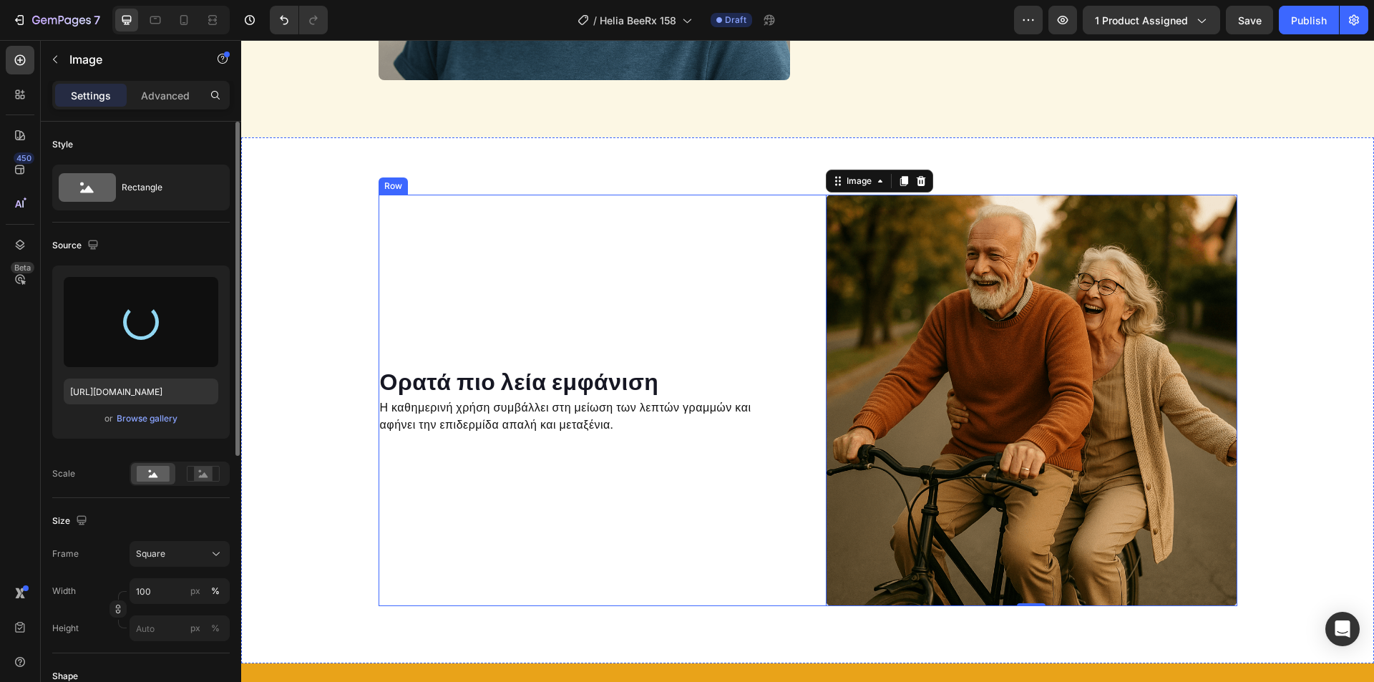
type input "[URL][DOMAIN_NAME]"
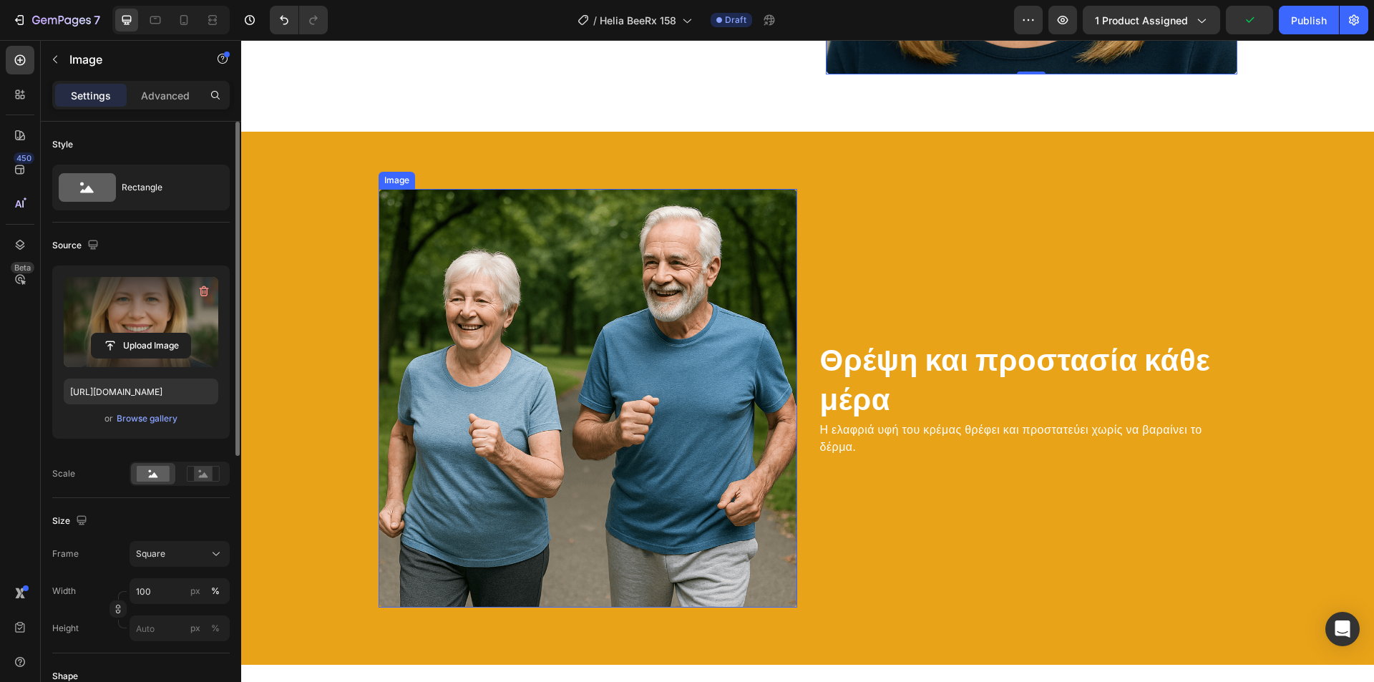
scroll to position [2024, 0]
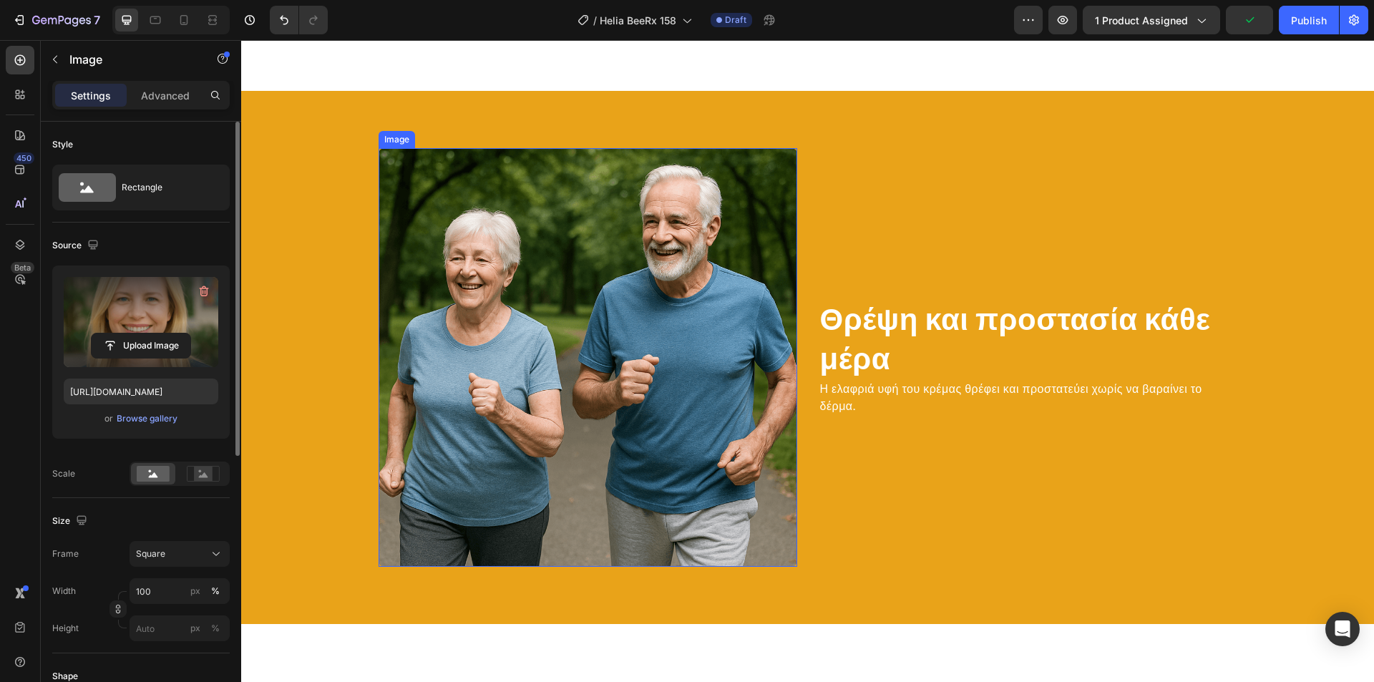
click at [696, 406] on img at bounding box center [588, 357] width 419 height 419
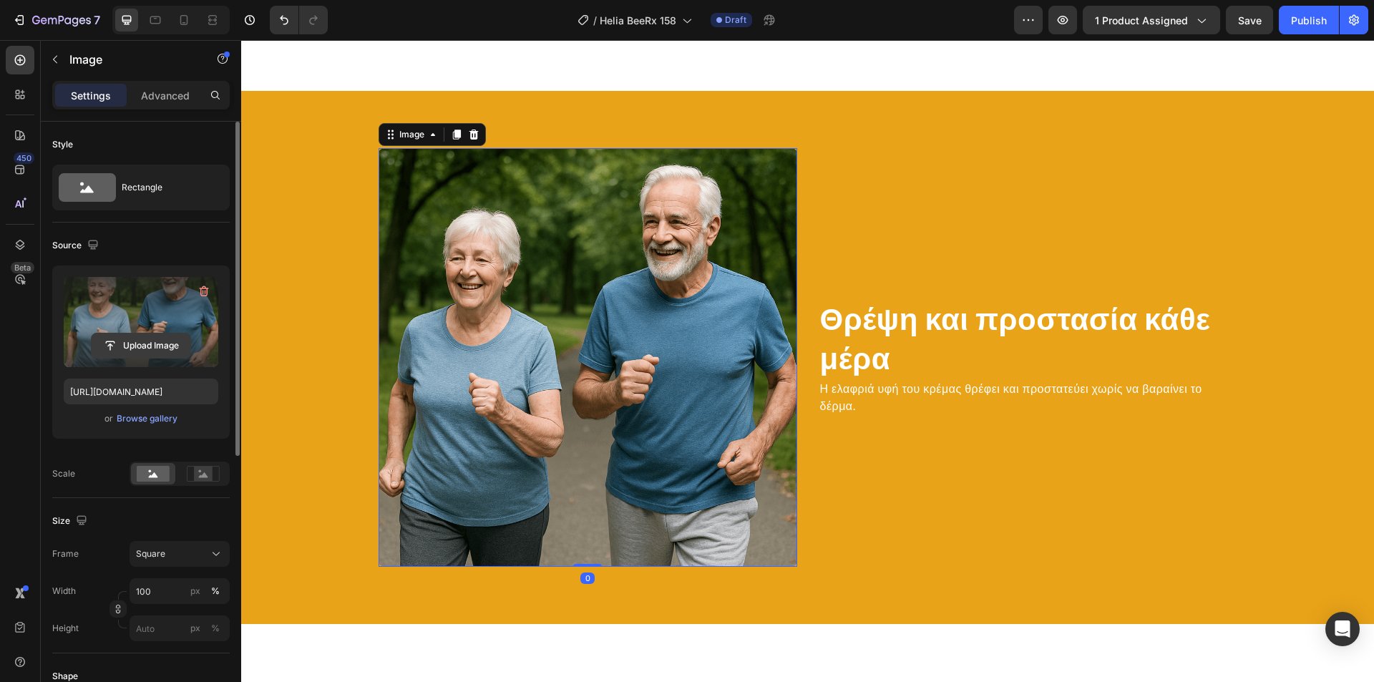
click at [139, 352] on input "file" at bounding box center [141, 345] width 99 height 24
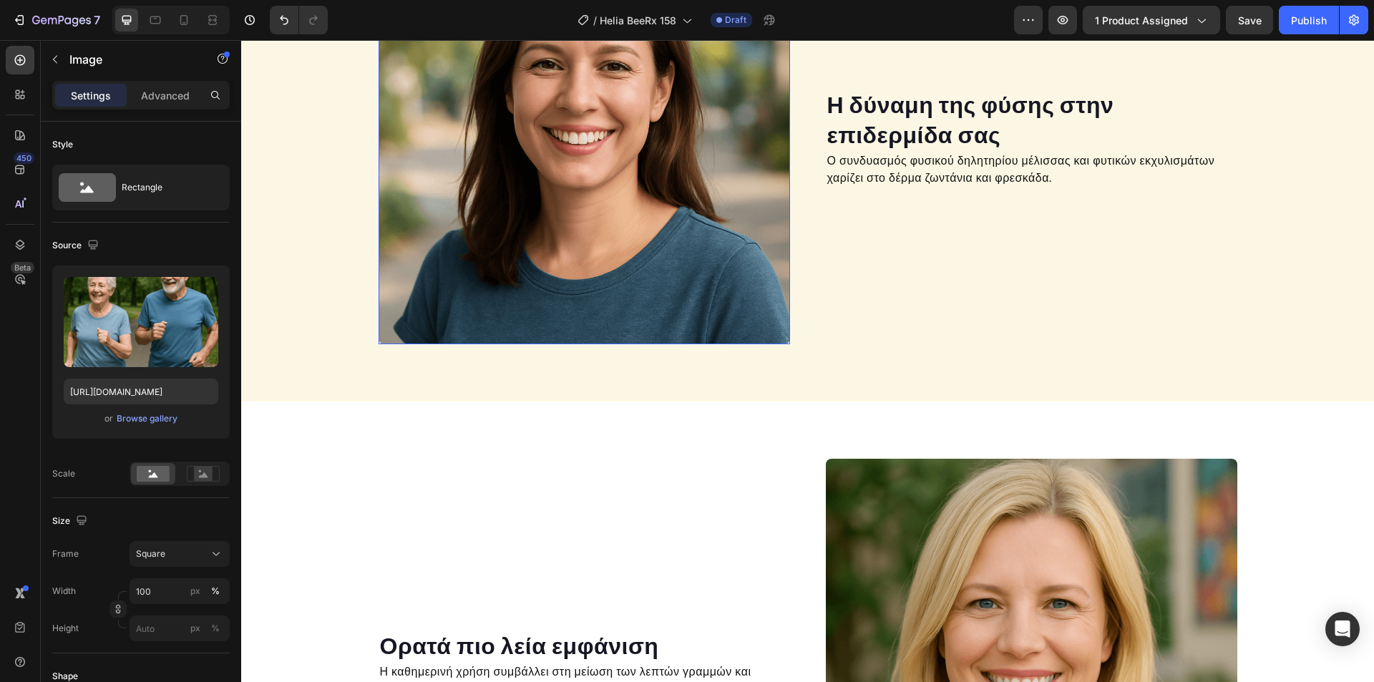
scroll to position [1165, 0]
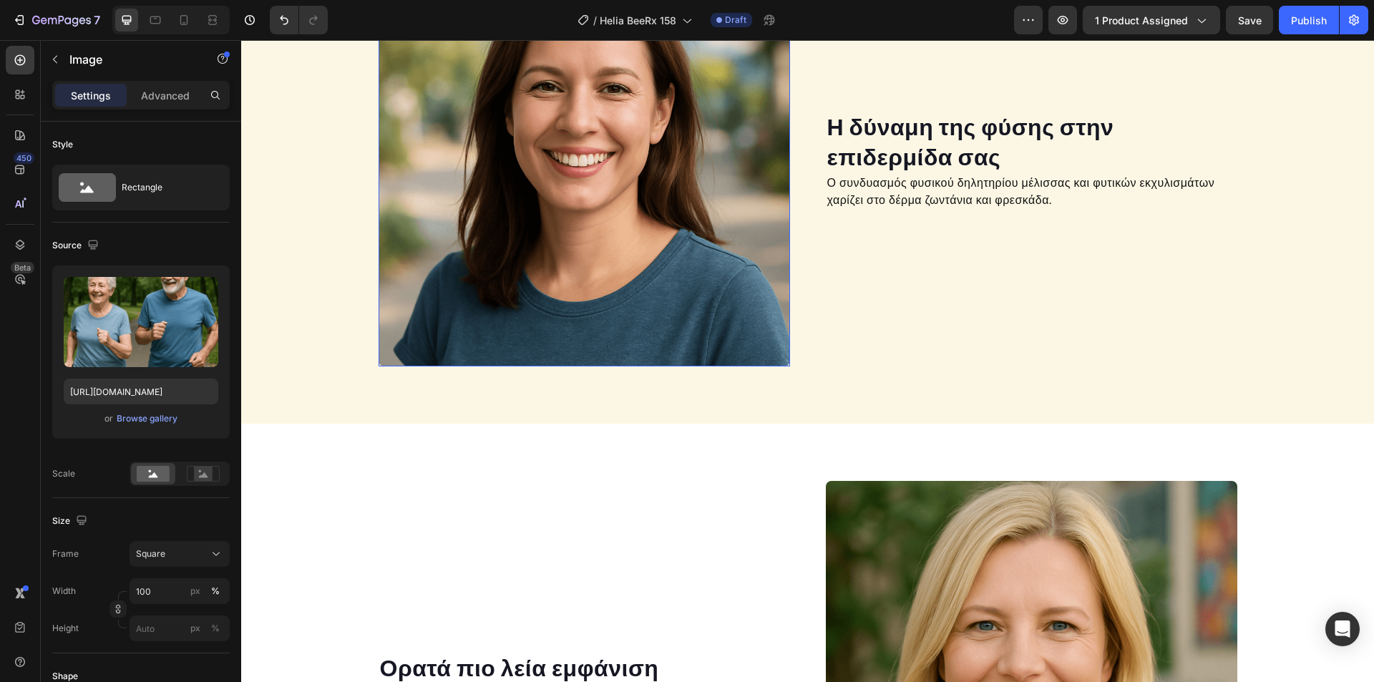
click at [585, 261] on img at bounding box center [584, 160] width 411 height 411
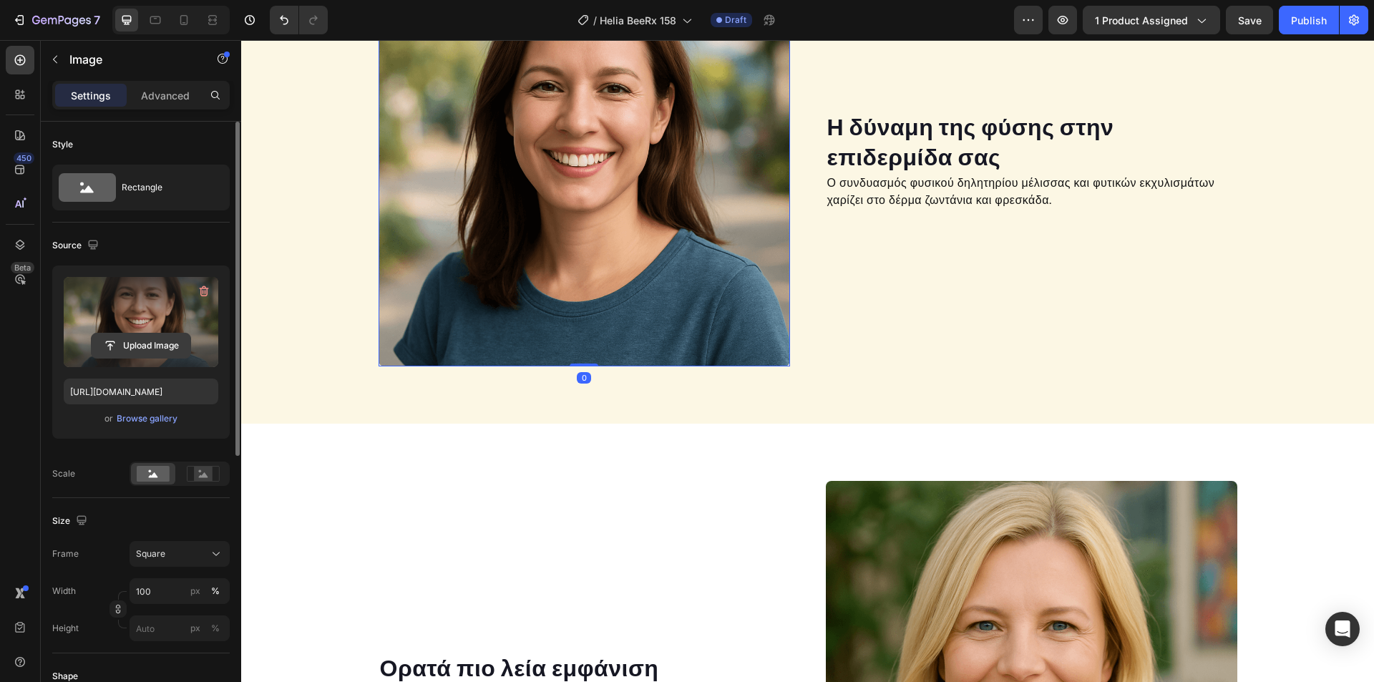
click at [153, 344] on input "file" at bounding box center [141, 345] width 99 height 24
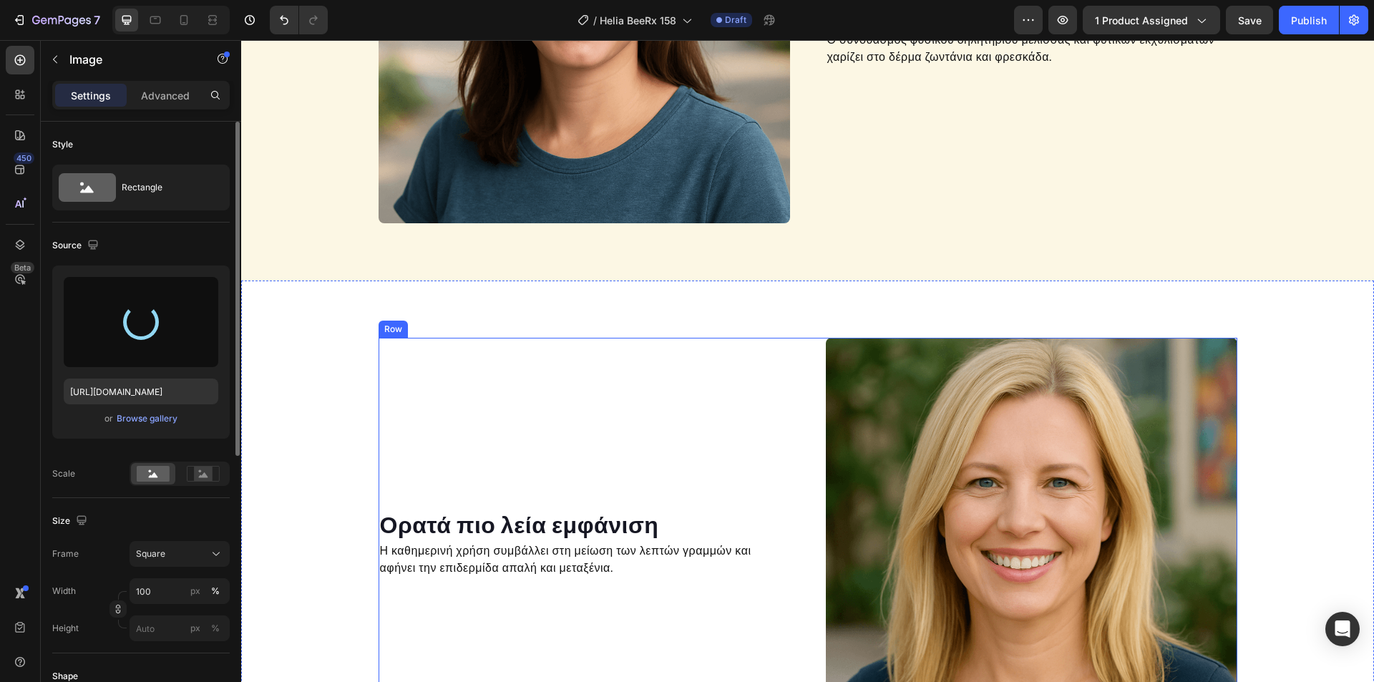
type input "[URL][DOMAIN_NAME]"
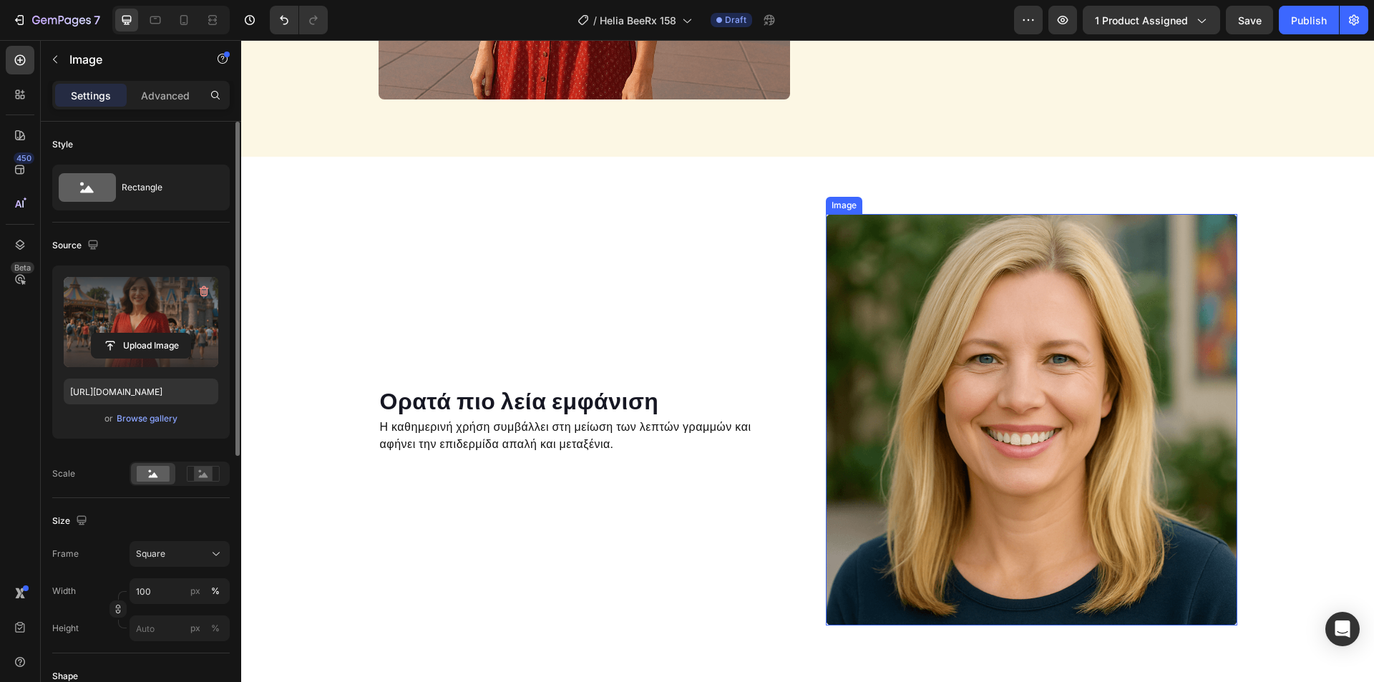
scroll to position [1451, 0]
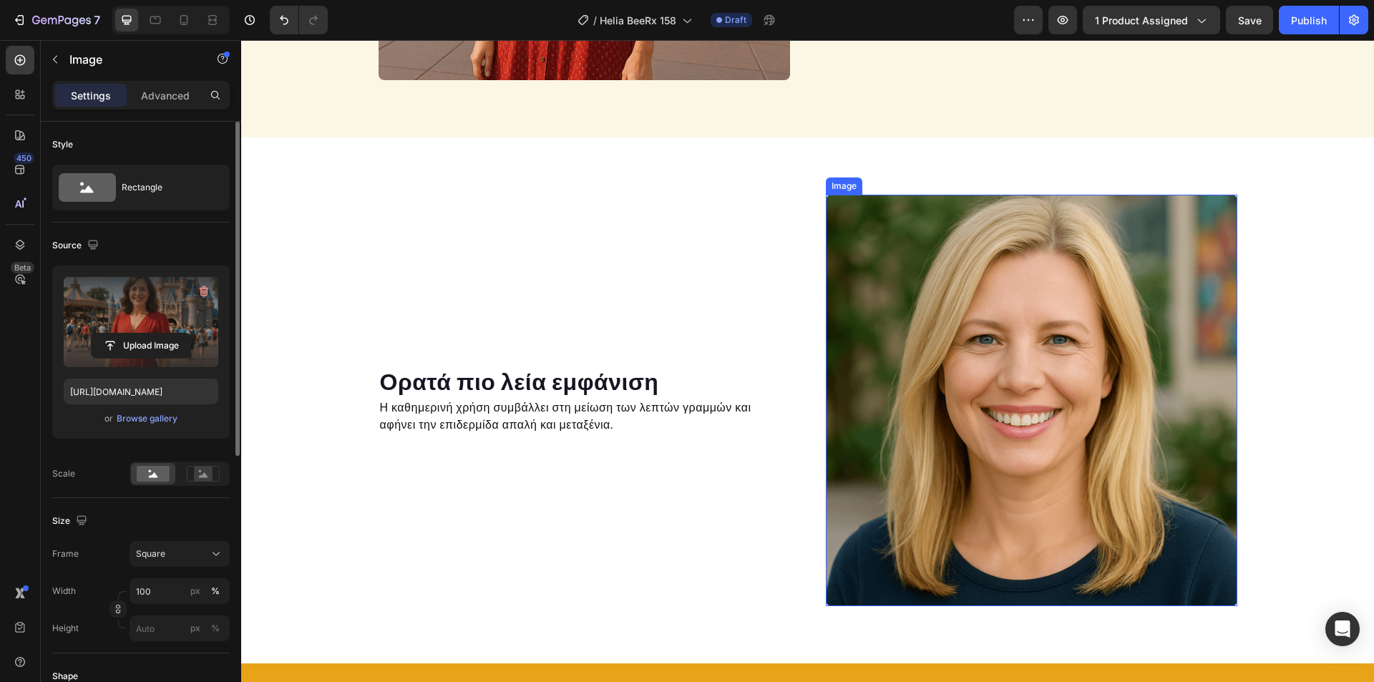
click at [940, 402] on img at bounding box center [1031, 400] width 411 height 411
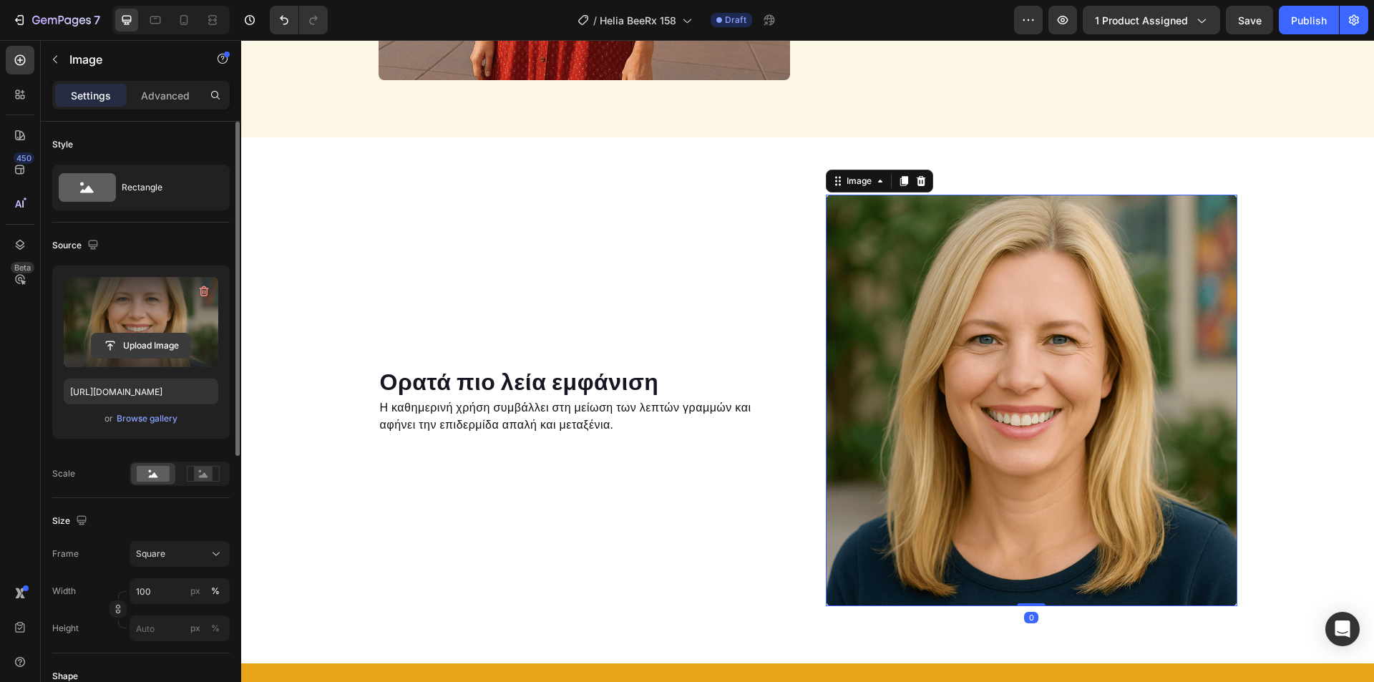
click at [172, 348] on input "file" at bounding box center [141, 345] width 99 height 24
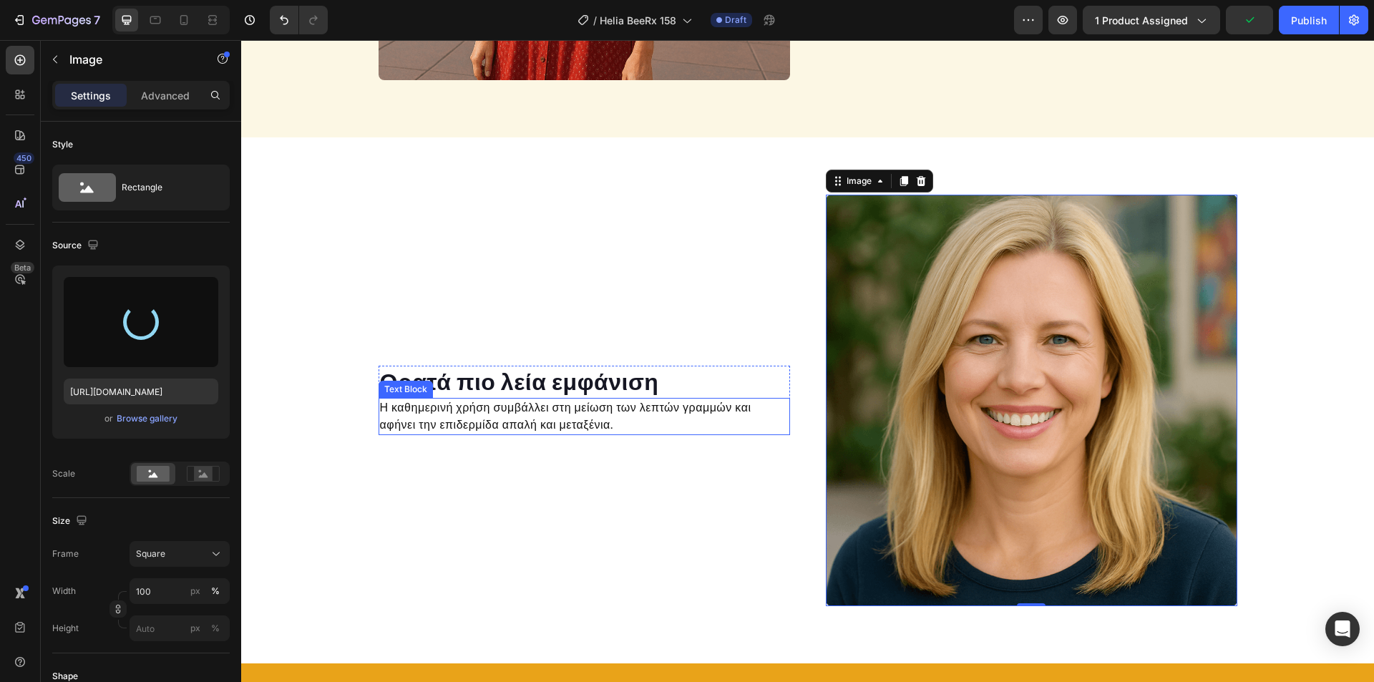
type input "[URL][DOMAIN_NAME]"
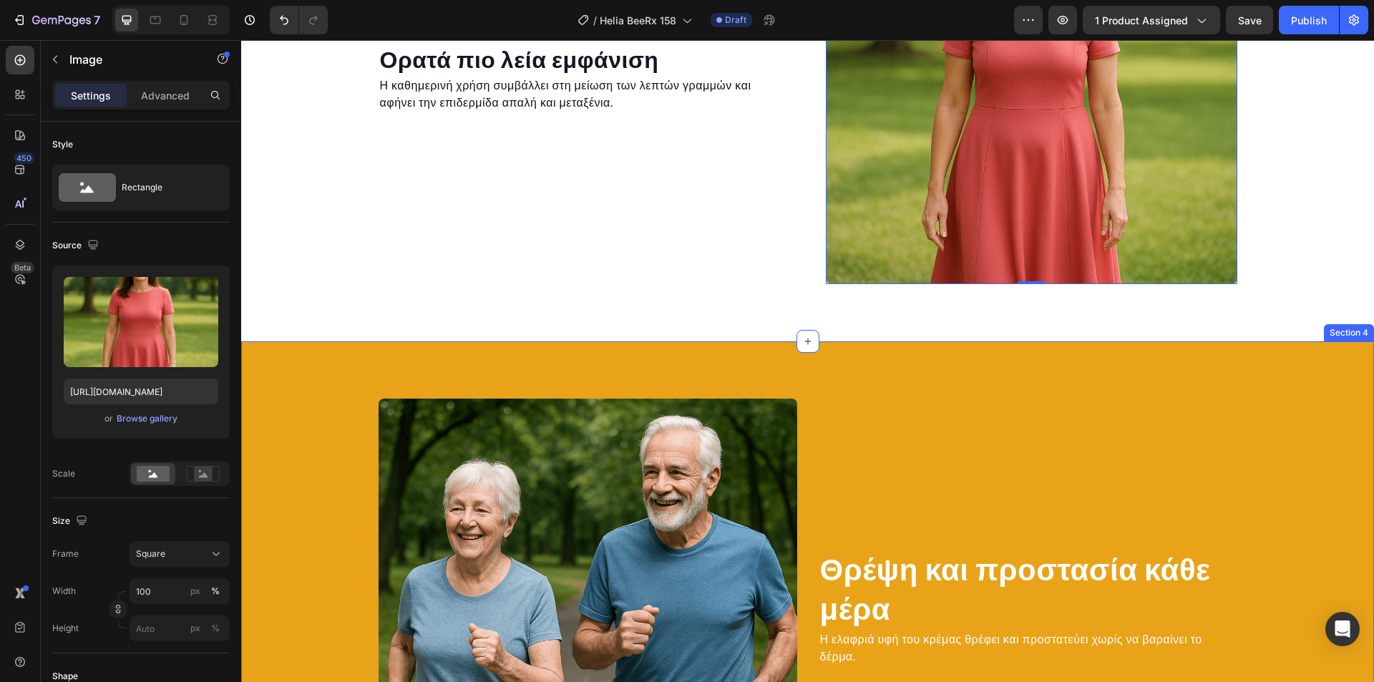
scroll to position [1809, 0]
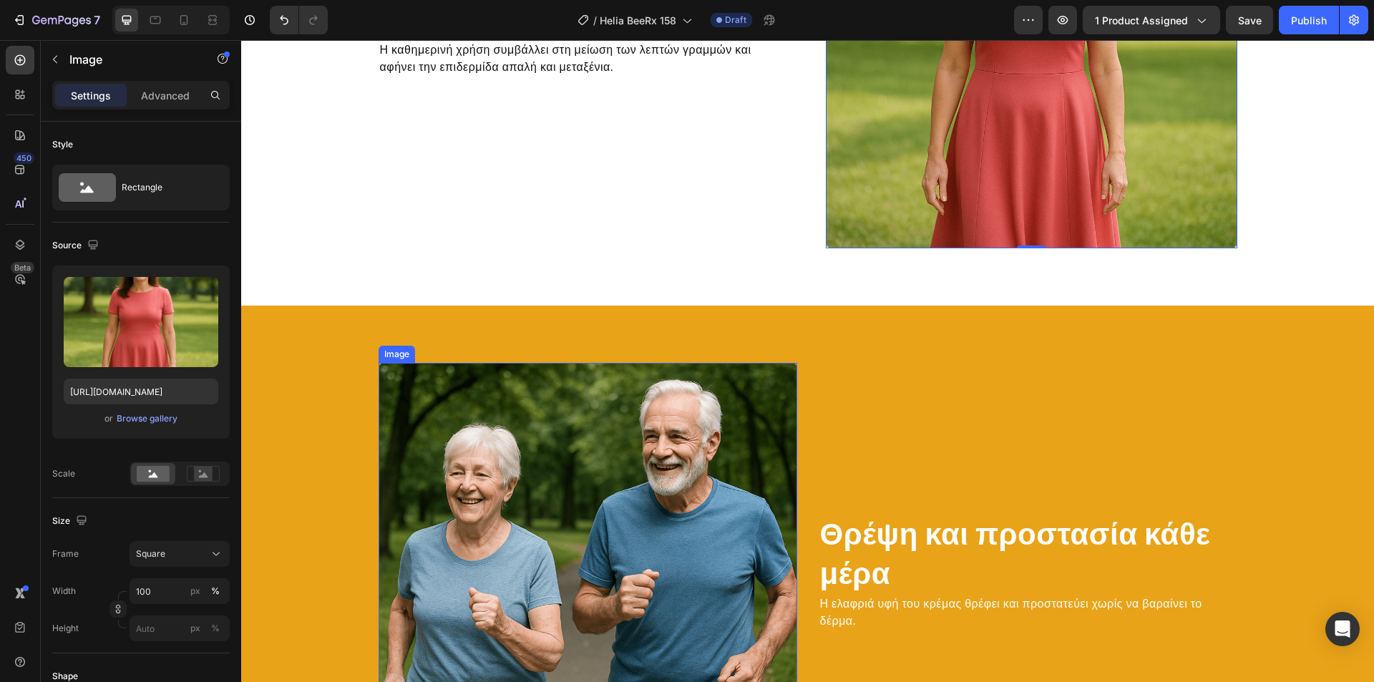
click at [613, 431] on img at bounding box center [588, 572] width 419 height 419
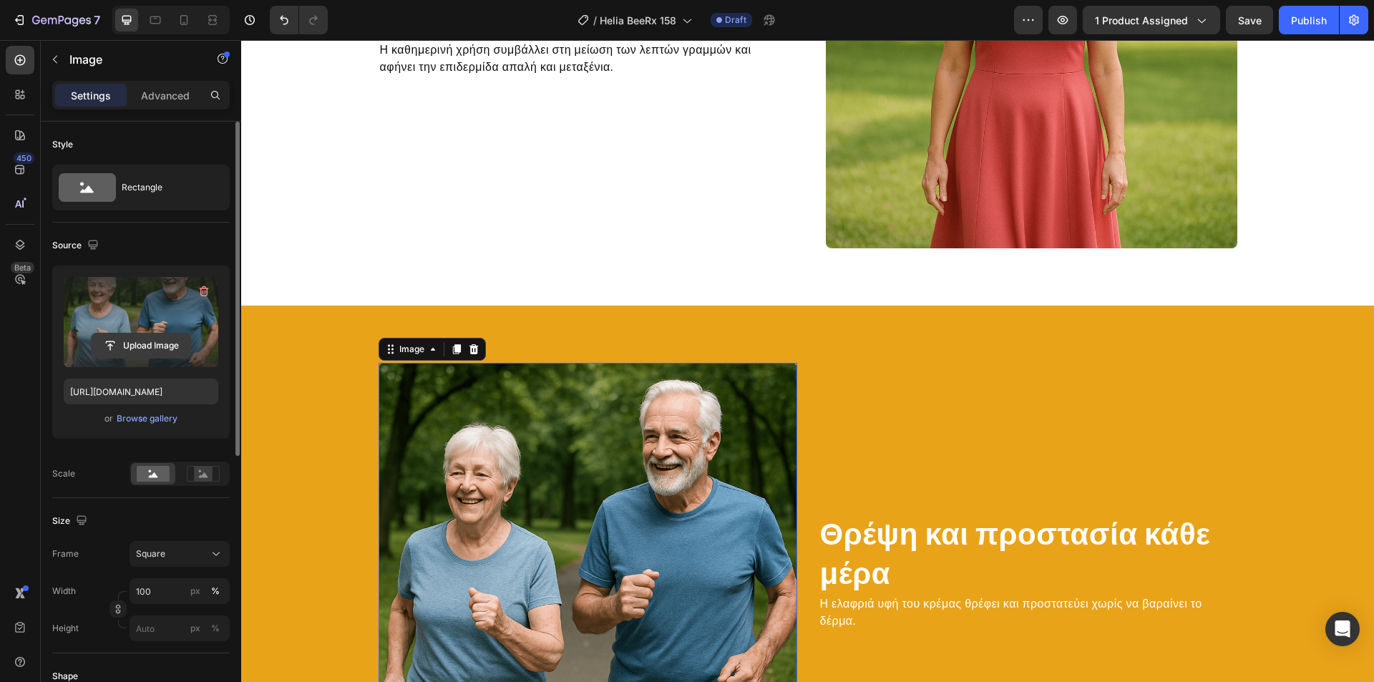
click at [142, 338] on input "file" at bounding box center [141, 345] width 99 height 24
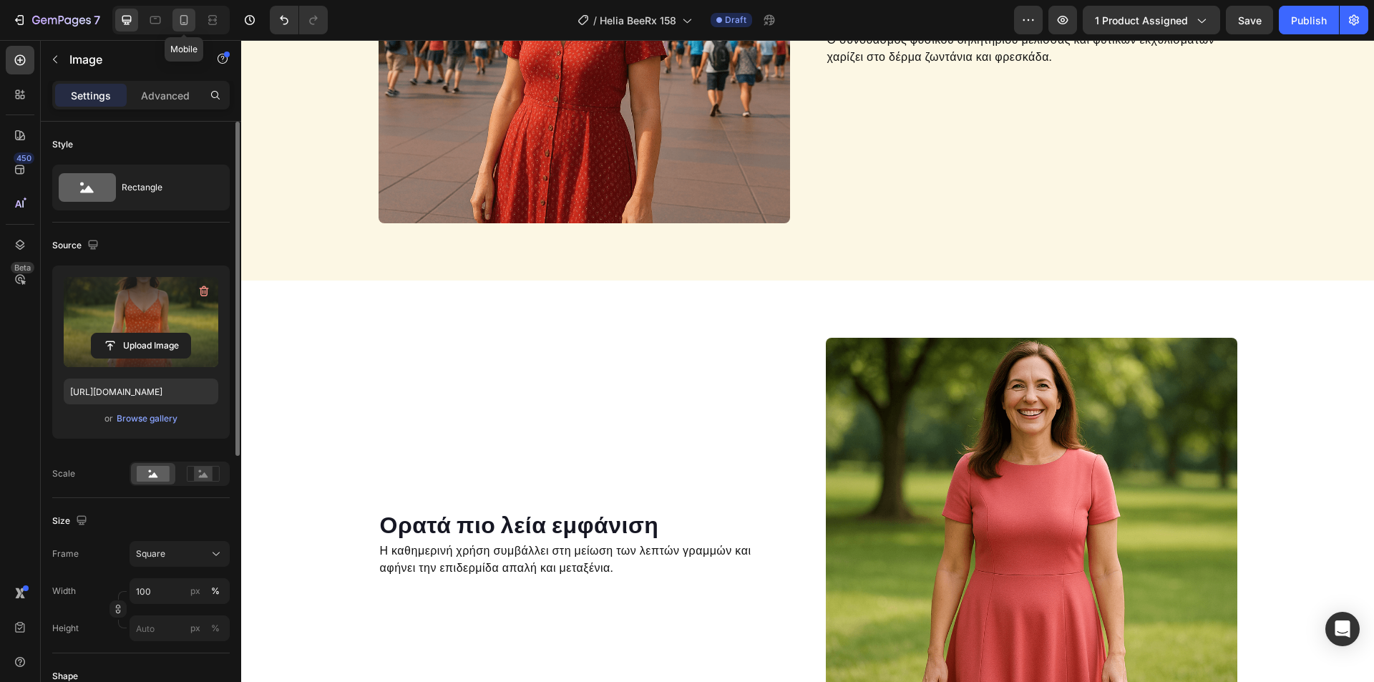
click at [186, 14] on icon at bounding box center [184, 20] width 14 height 14
type input "[URL][DOMAIN_NAME]"
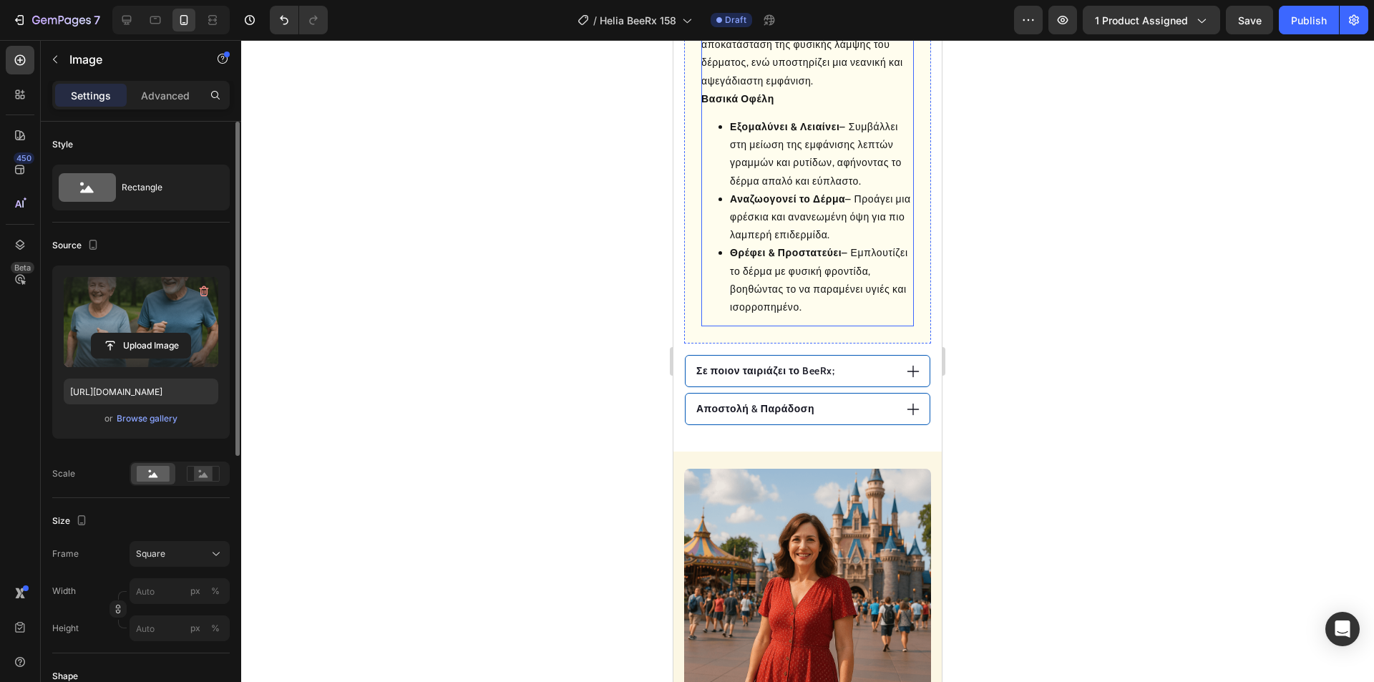
scroll to position [1208, 0]
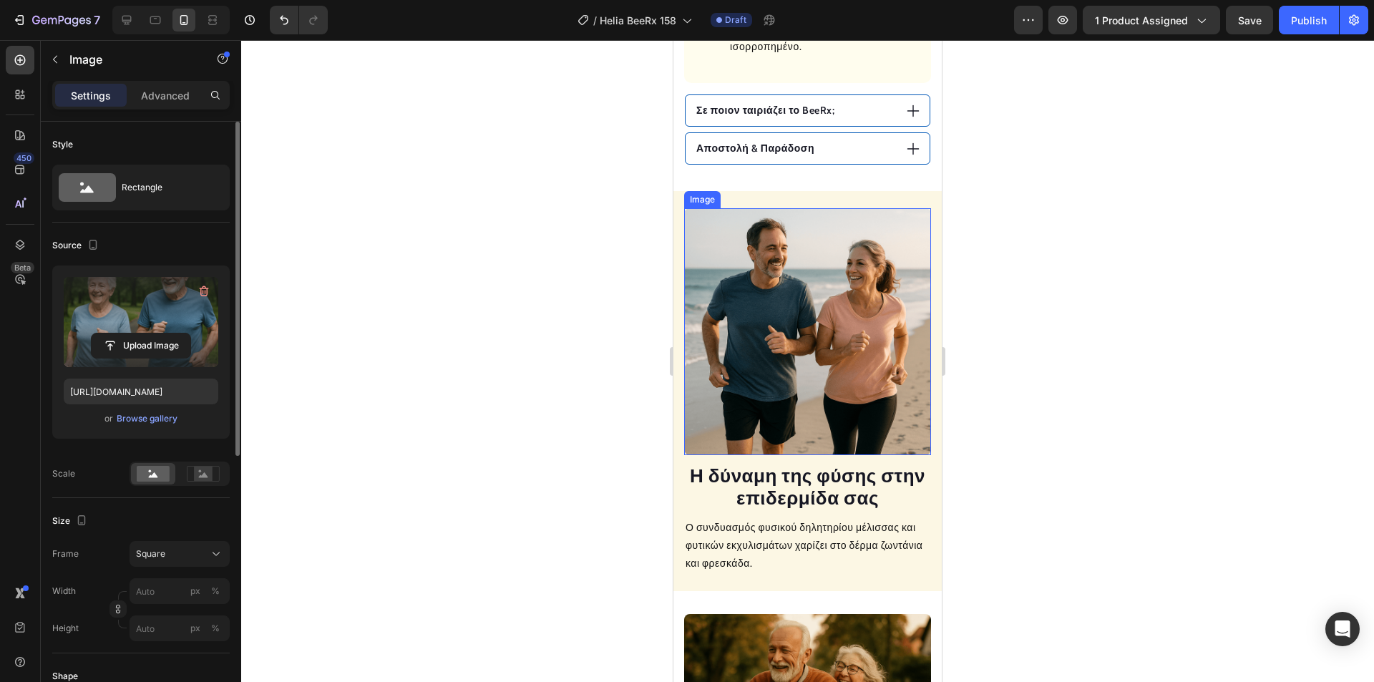
click at [817, 296] on img at bounding box center [807, 331] width 247 height 247
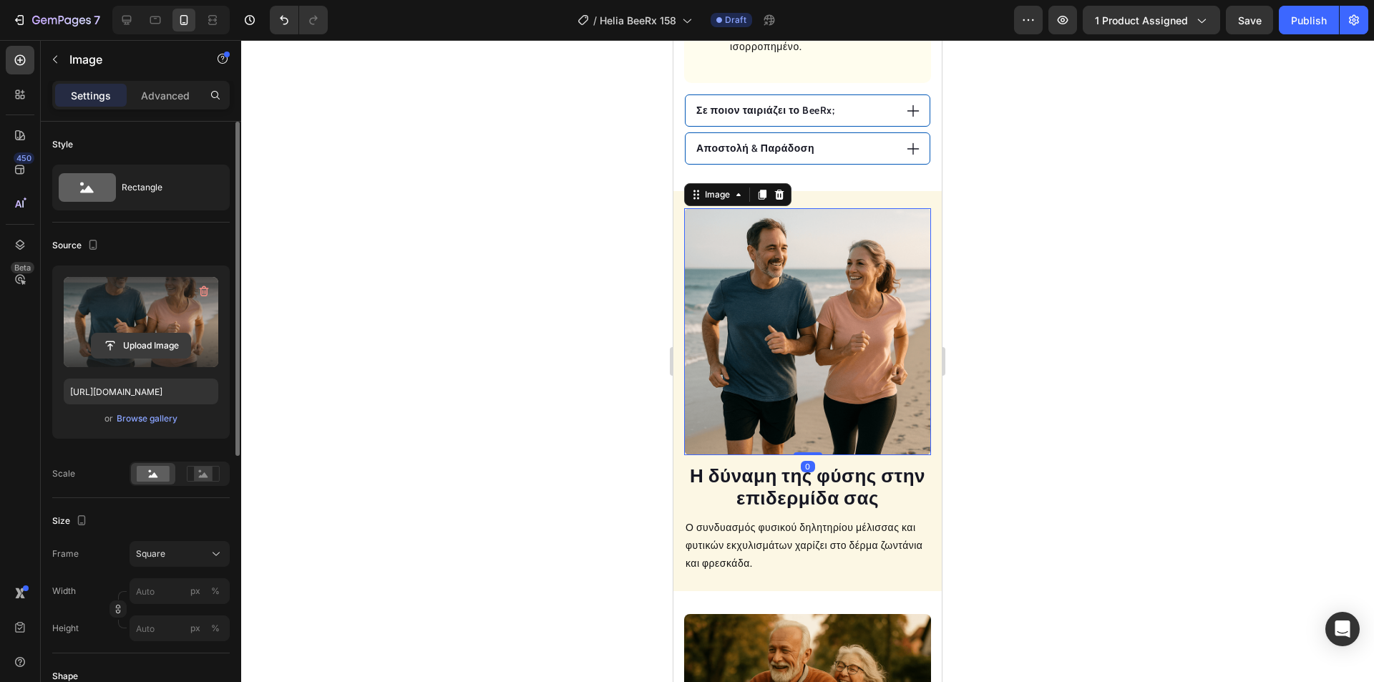
click at [130, 346] on input "file" at bounding box center [141, 345] width 99 height 24
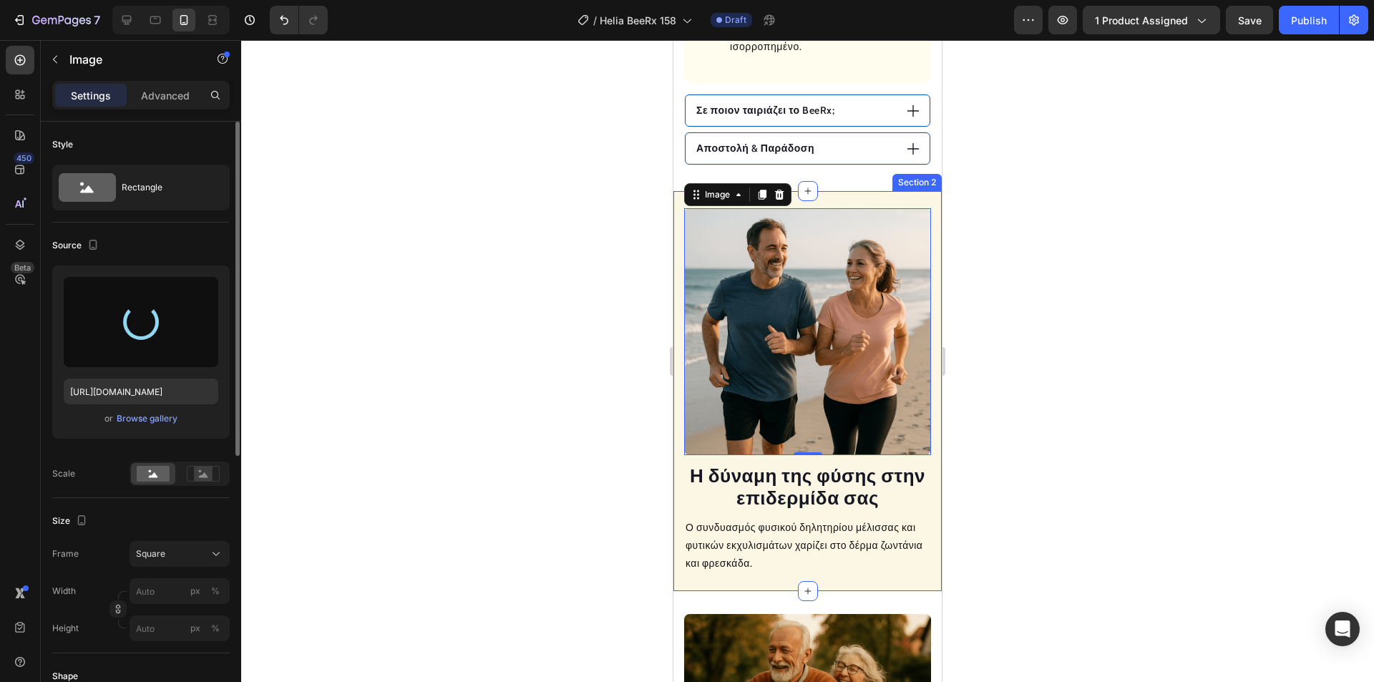
type input "[URL][DOMAIN_NAME]"
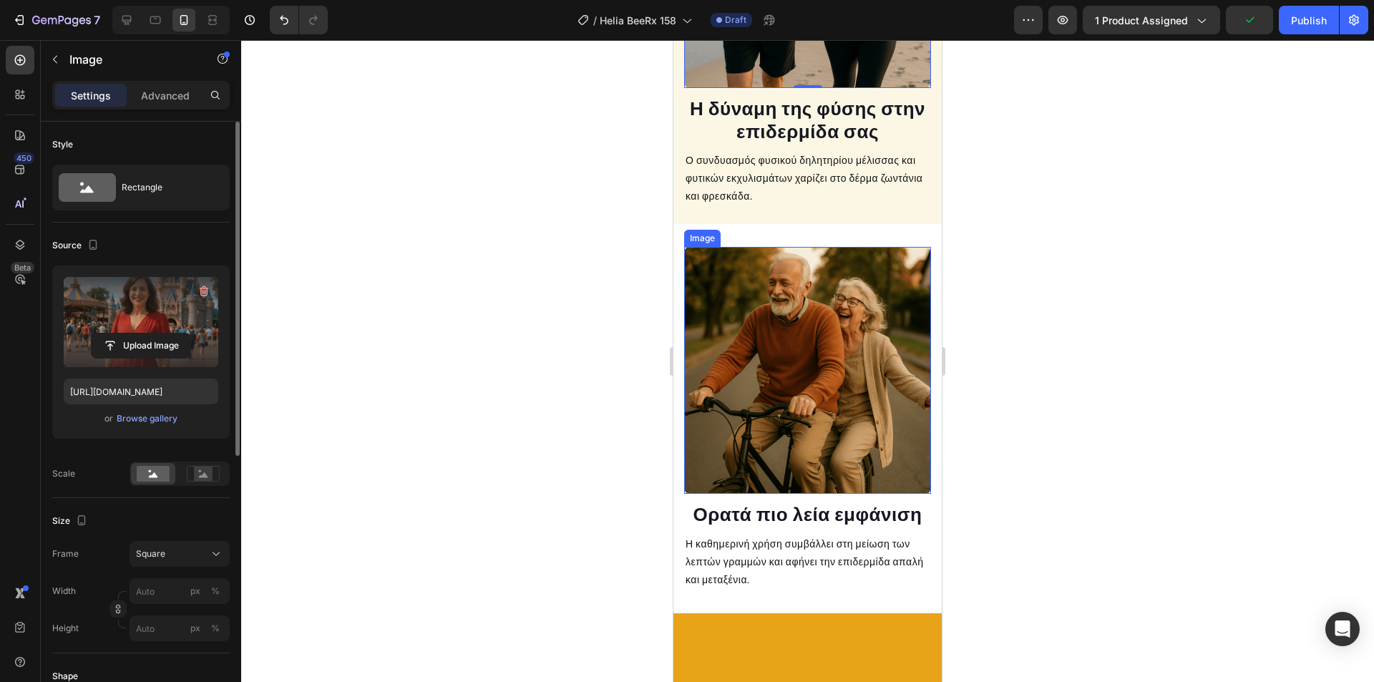
scroll to position [1637, 0]
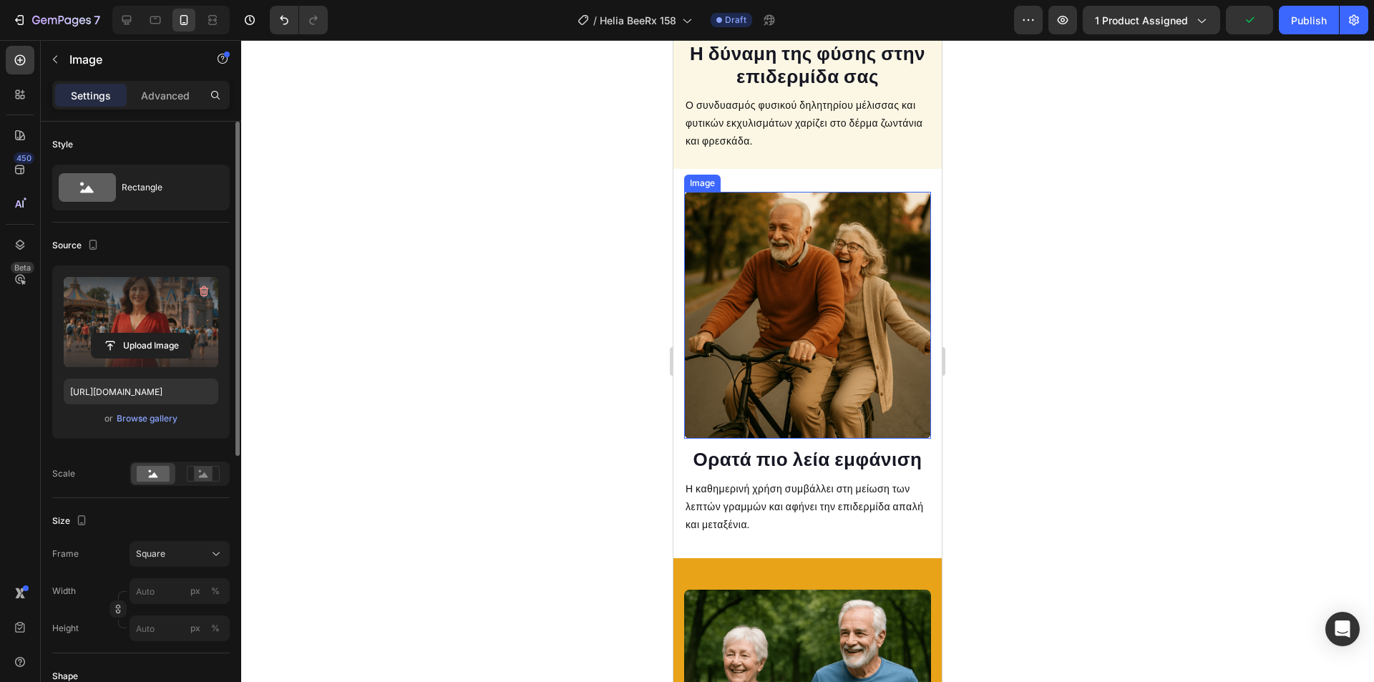
click at [803, 314] on img at bounding box center [807, 315] width 247 height 247
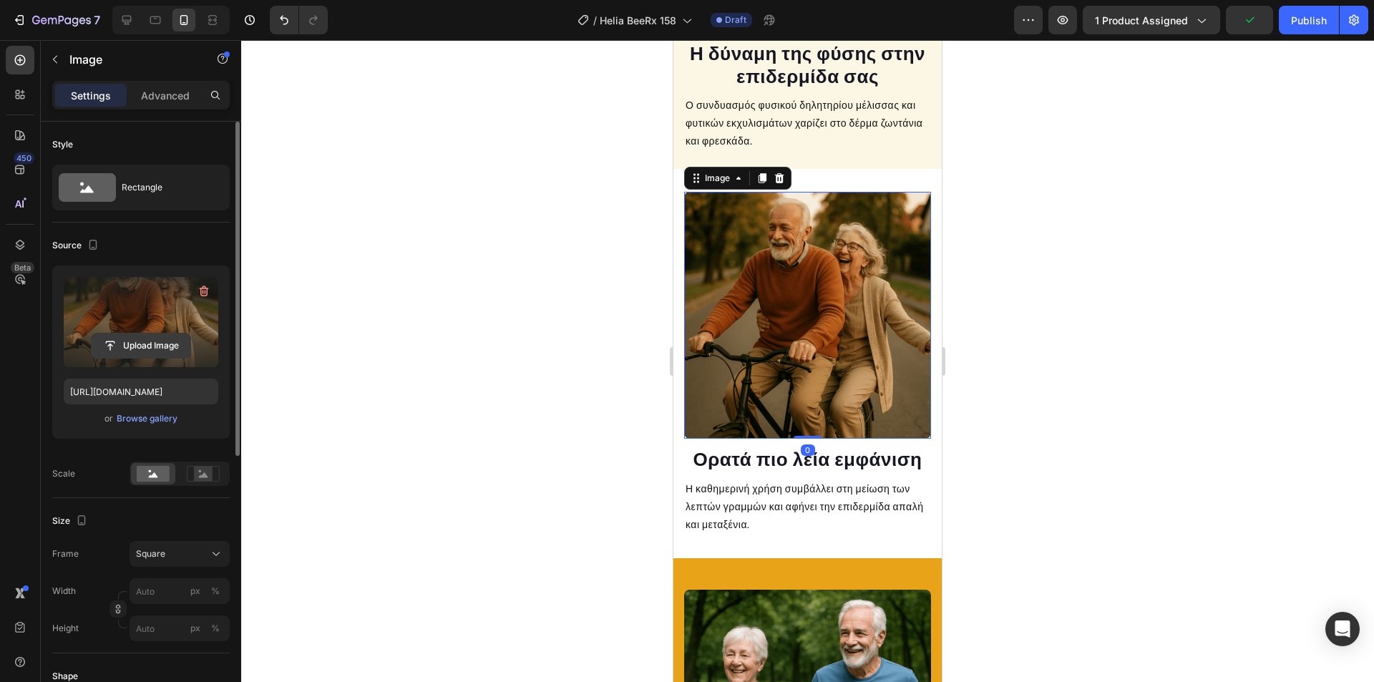
click at [115, 346] on input "file" at bounding box center [141, 345] width 99 height 24
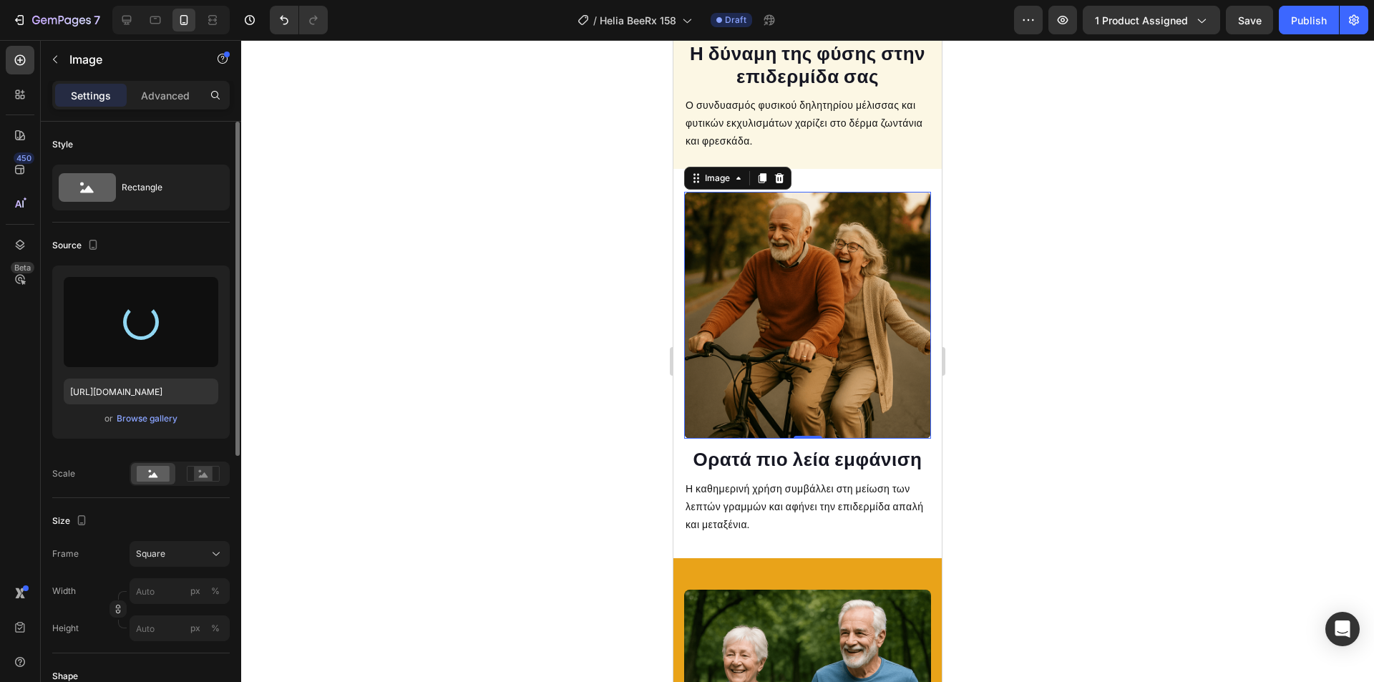
type input "[URL][DOMAIN_NAME]"
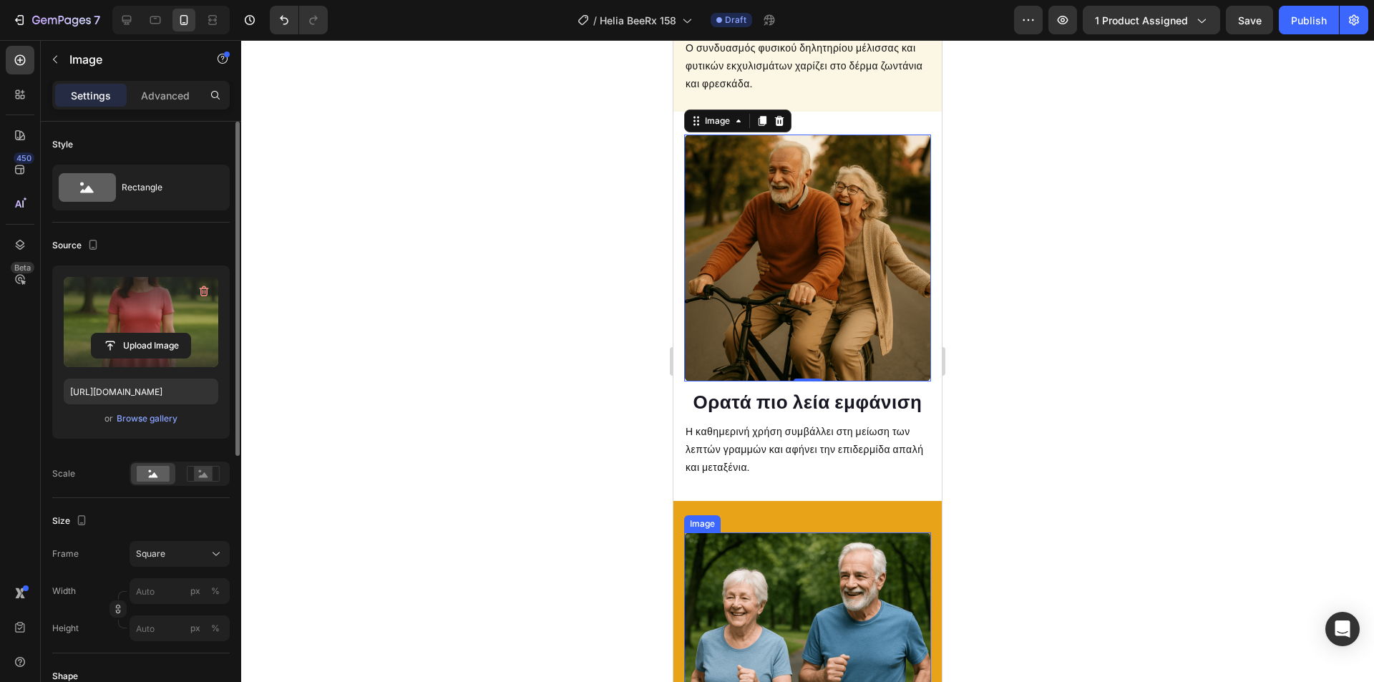
scroll to position [1995, 0]
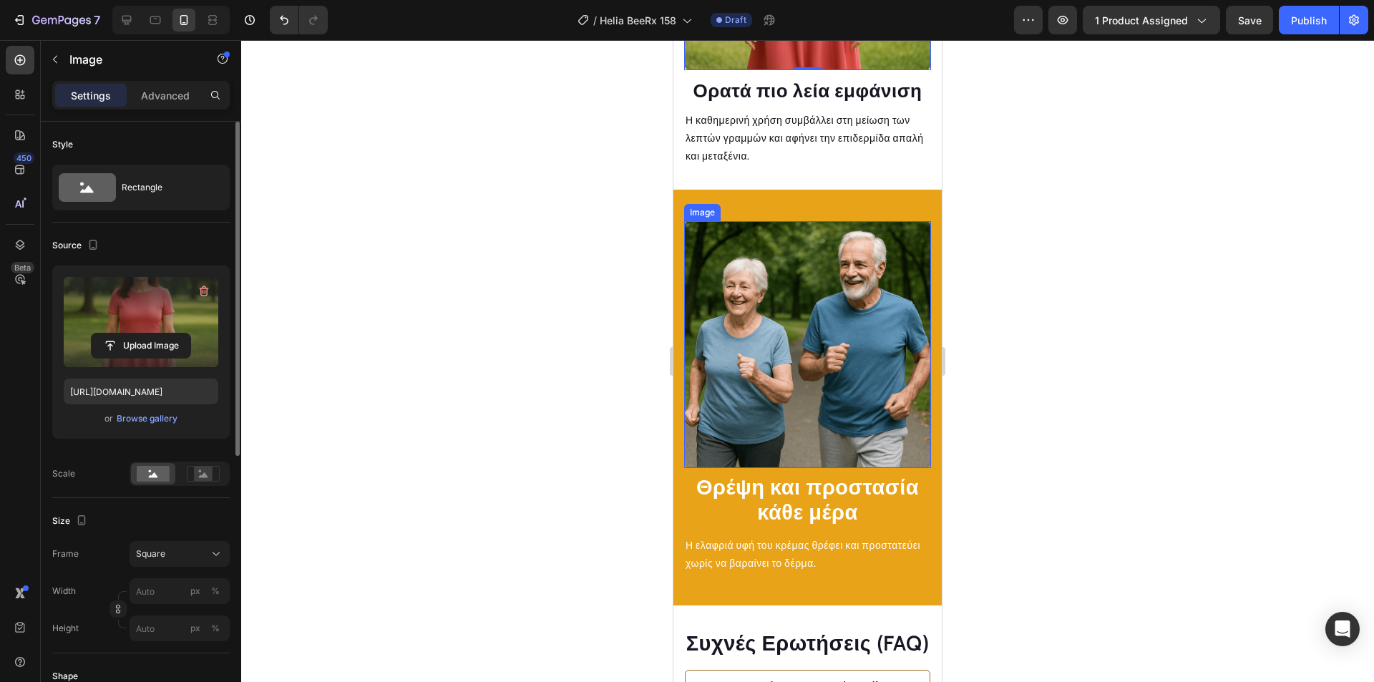
click at [812, 334] on img at bounding box center [807, 344] width 247 height 247
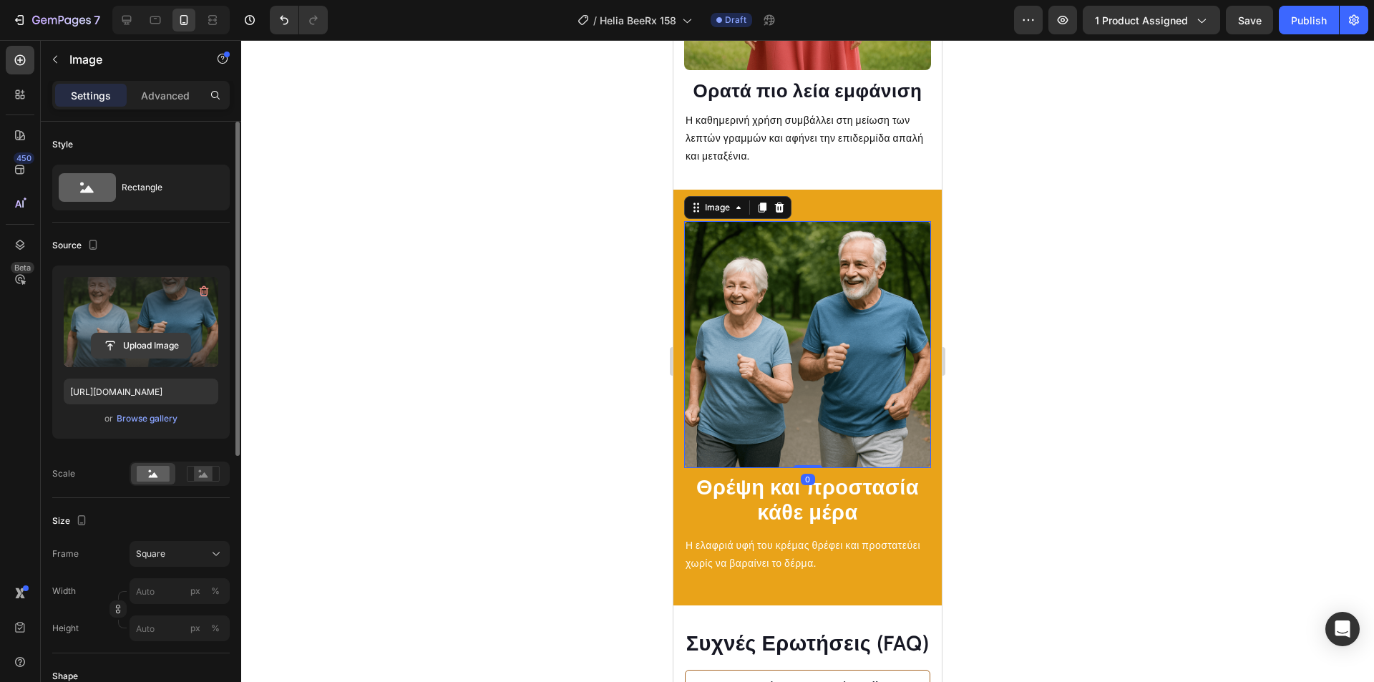
click at [170, 338] on input "file" at bounding box center [141, 345] width 99 height 24
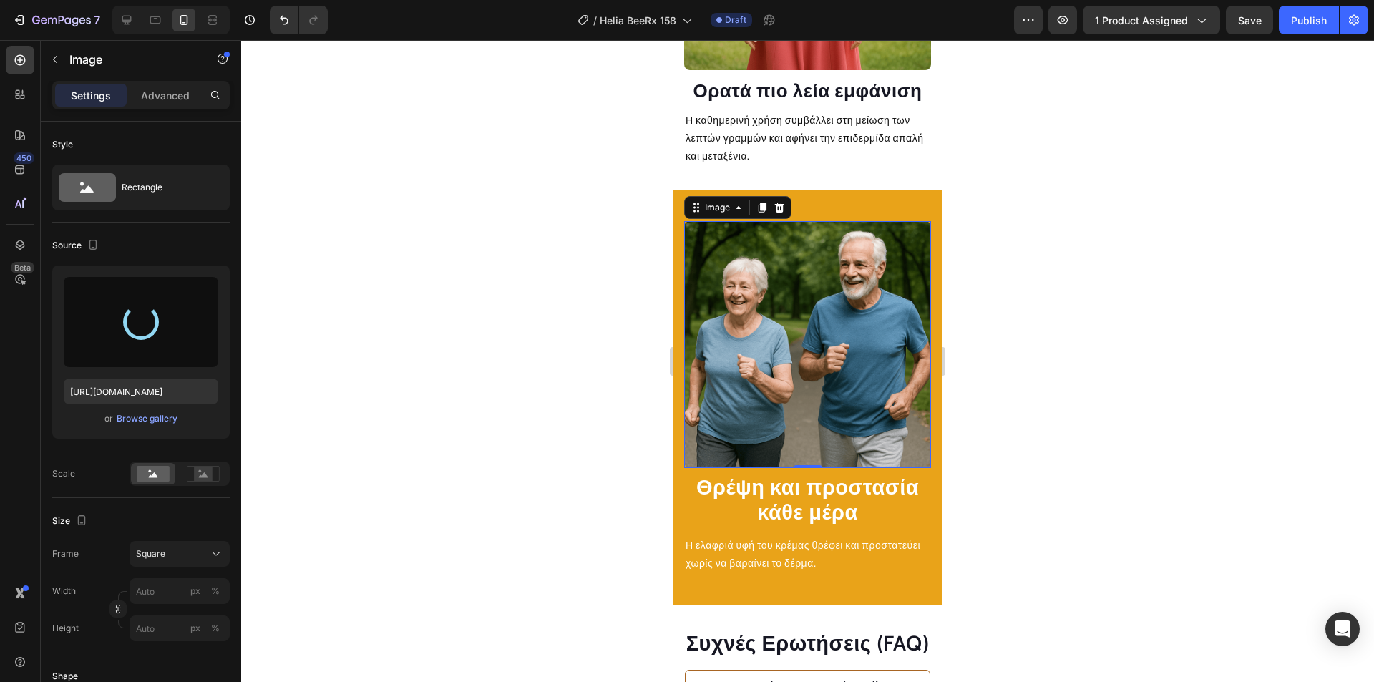
type input "[URL][DOMAIN_NAME]"
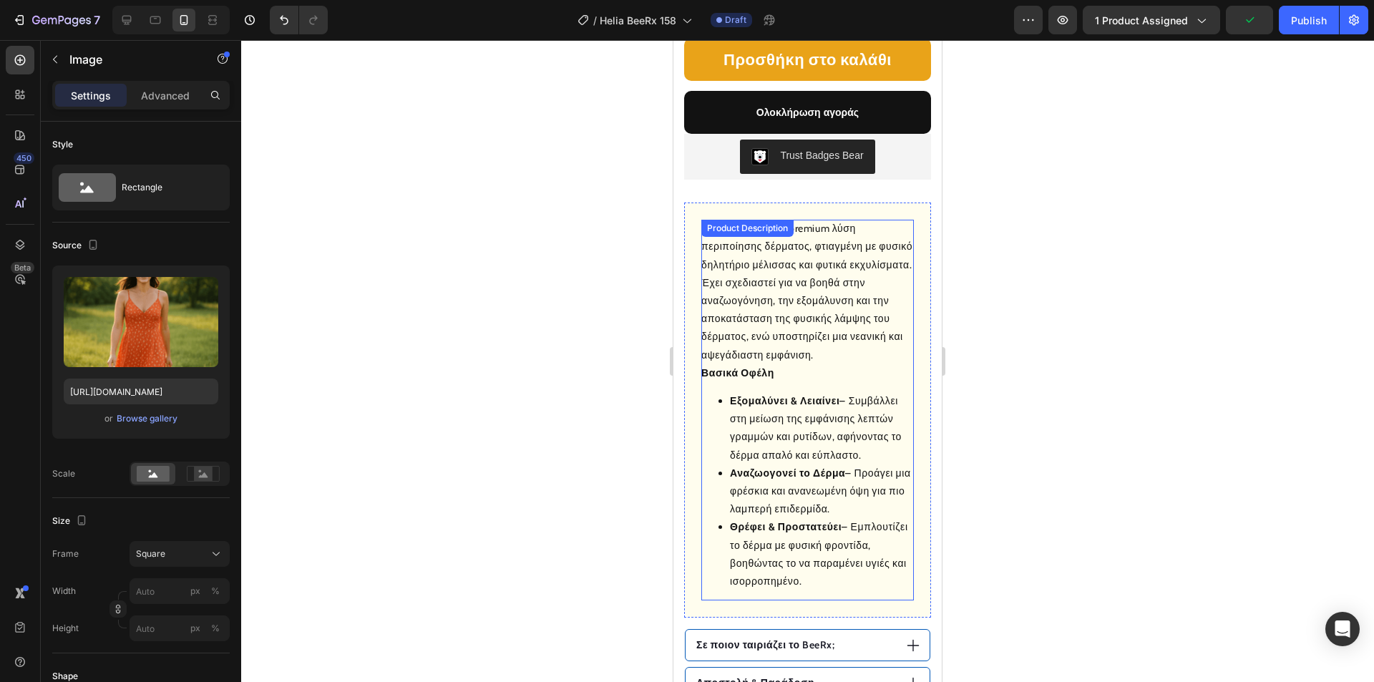
scroll to position [670, 0]
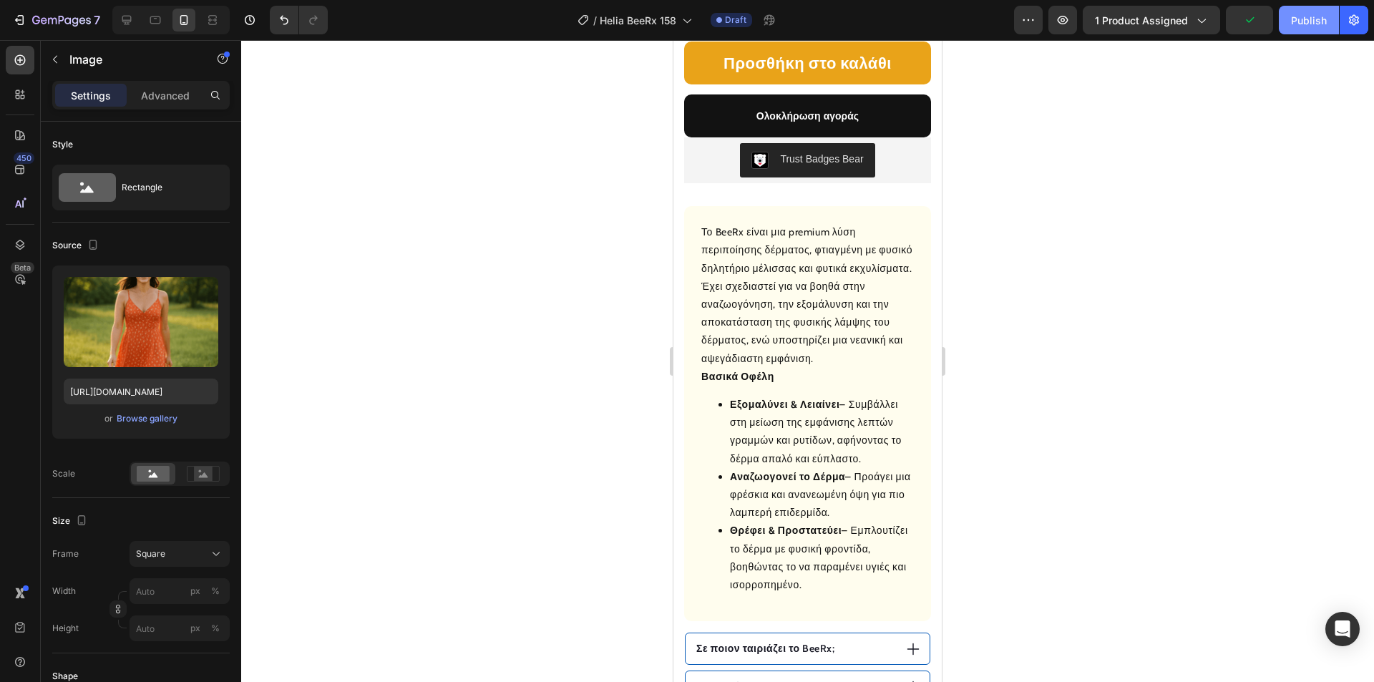
click at [1317, 17] on div "Publish" at bounding box center [1309, 20] width 36 height 15
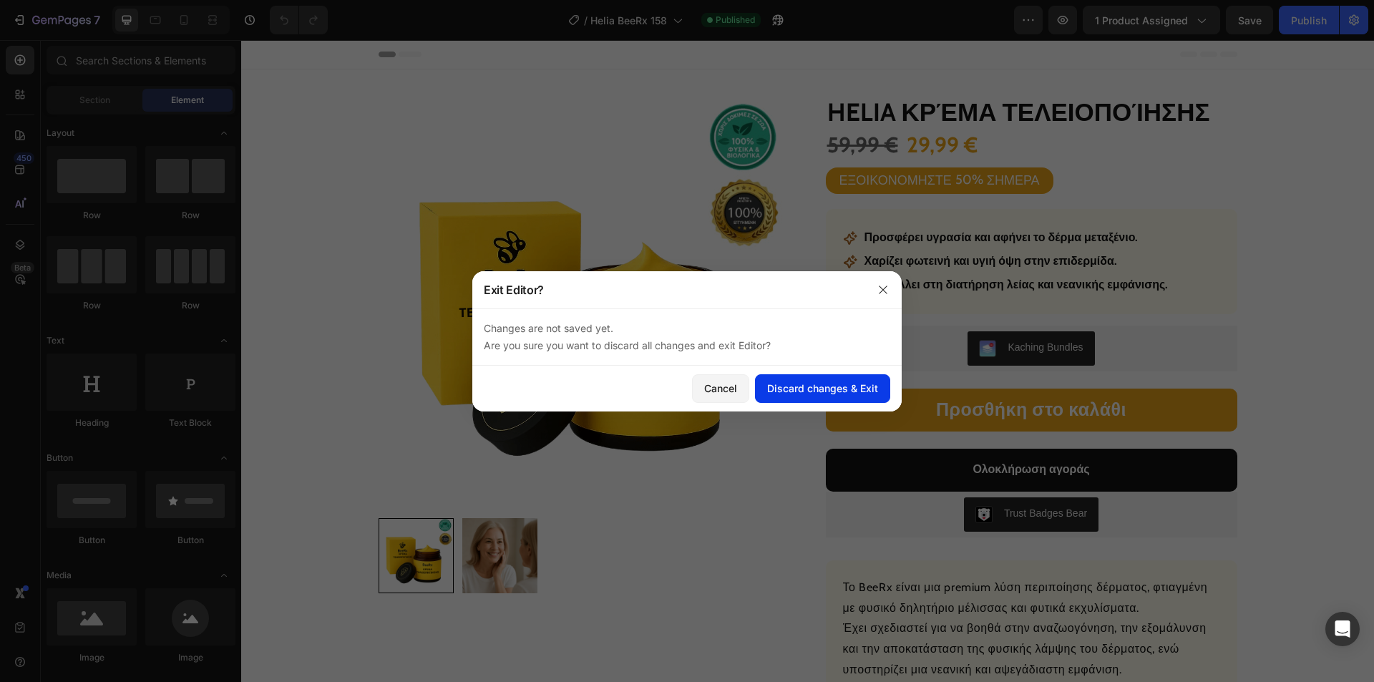
click at [788, 386] on div "Discard changes & Exit" at bounding box center [822, 388] width 111 height 15
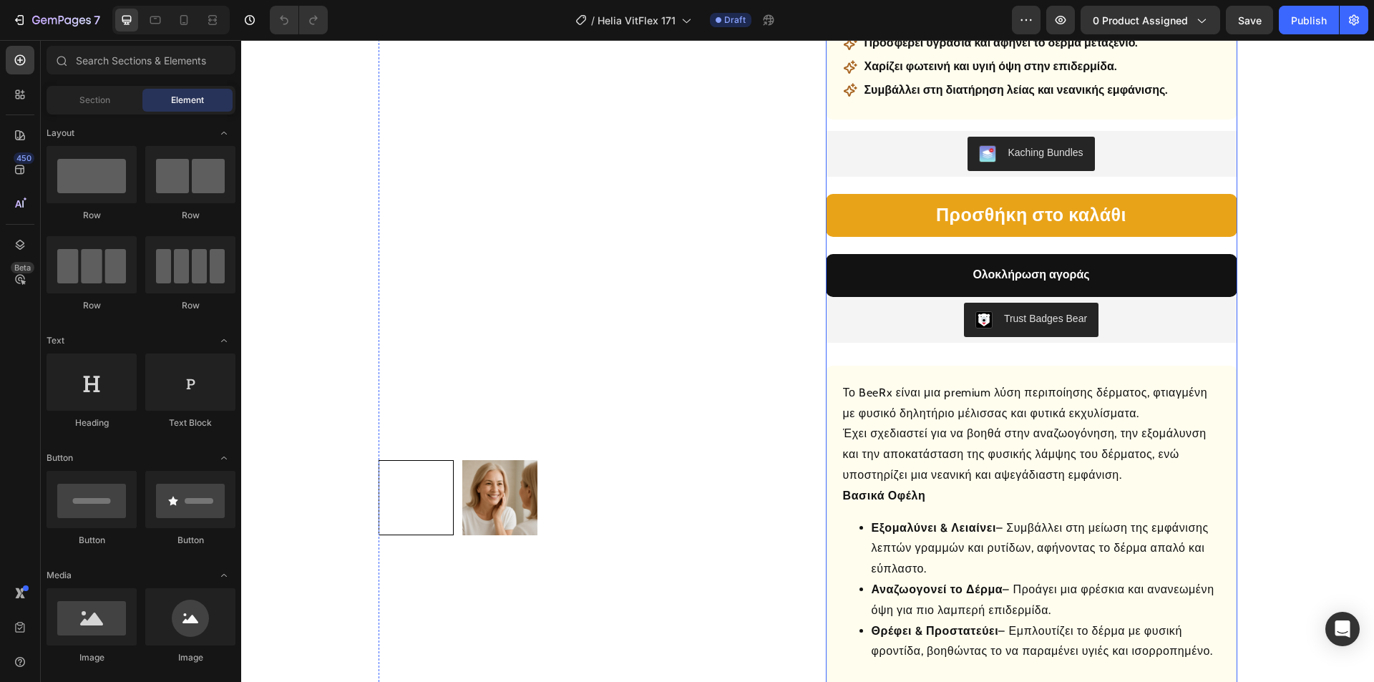
scroll to position [72, 0]
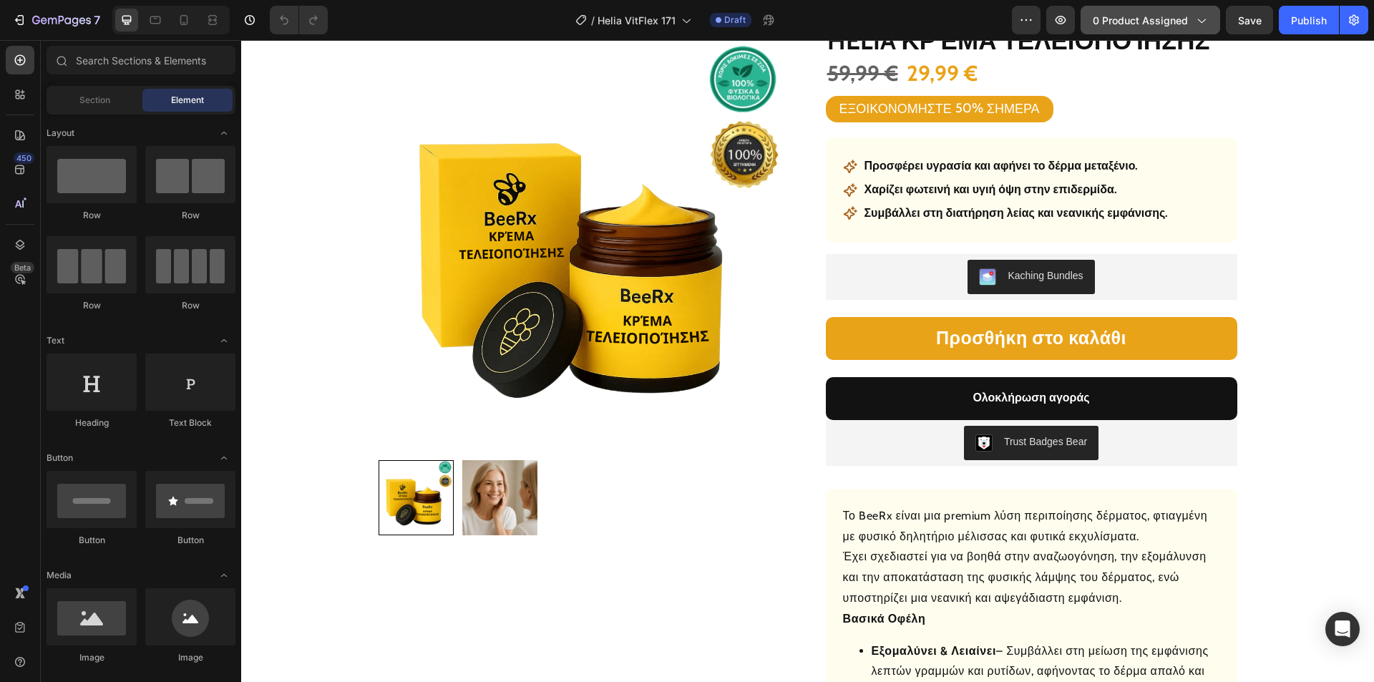
click at [1163, 15] on span "0 product assigned" at bounding box center [1140, 20] width 95 height 15
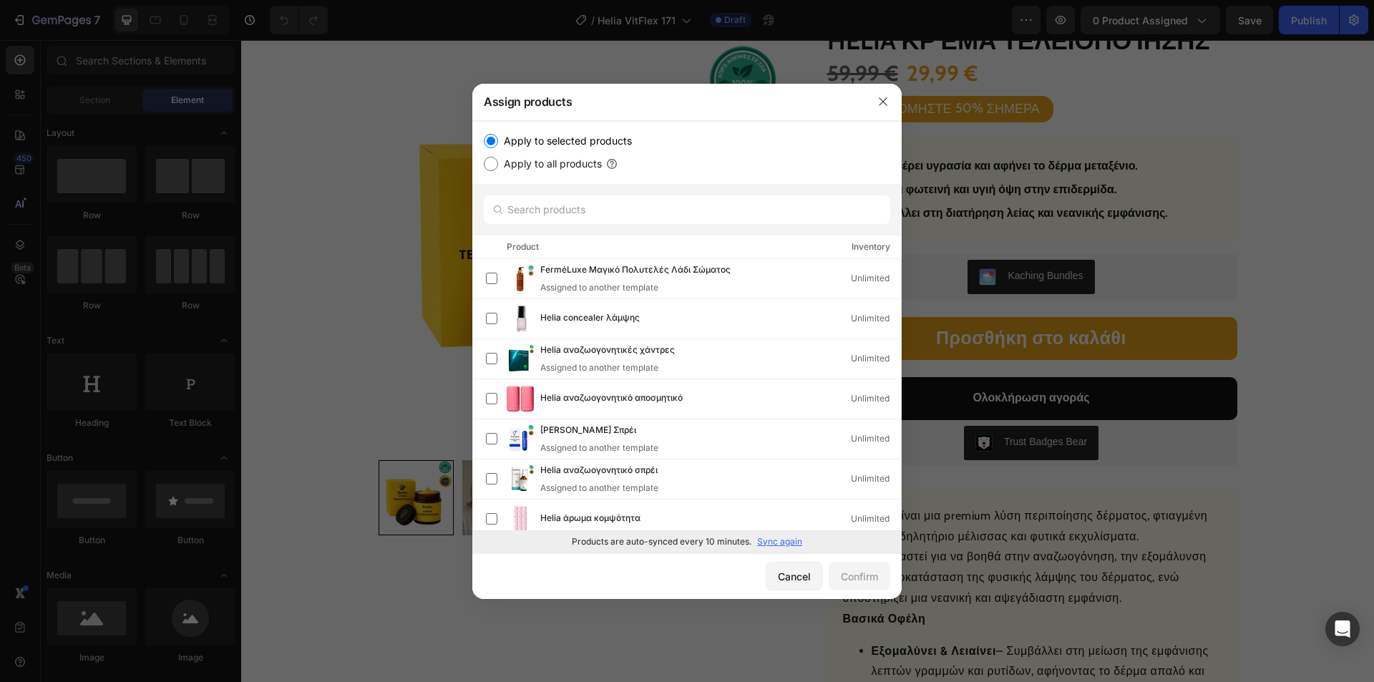
click at [784, 539] on p "Sync again" at bounding box center [779, 541] width 45 height 13
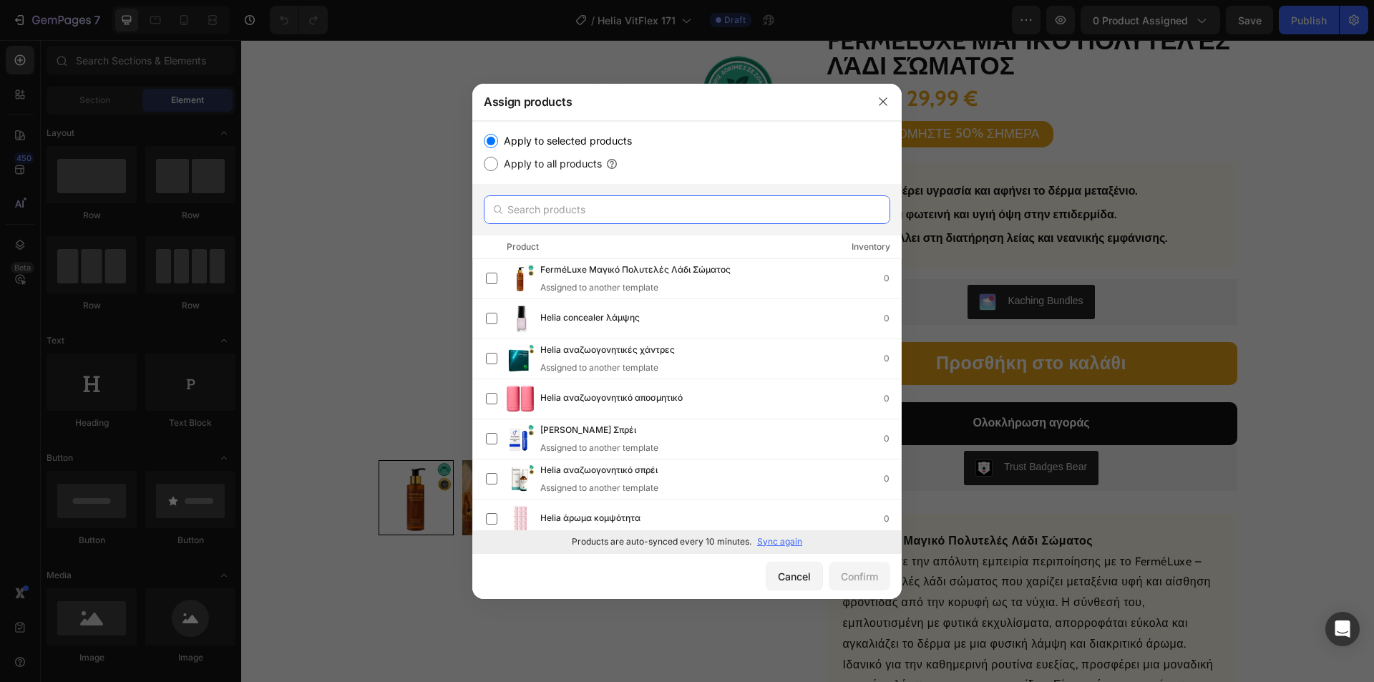
click at [580, 220] on input "text" at bounding box center [687, 209] width 406 height 29
paste input "Helia λάδι ευεξίας"
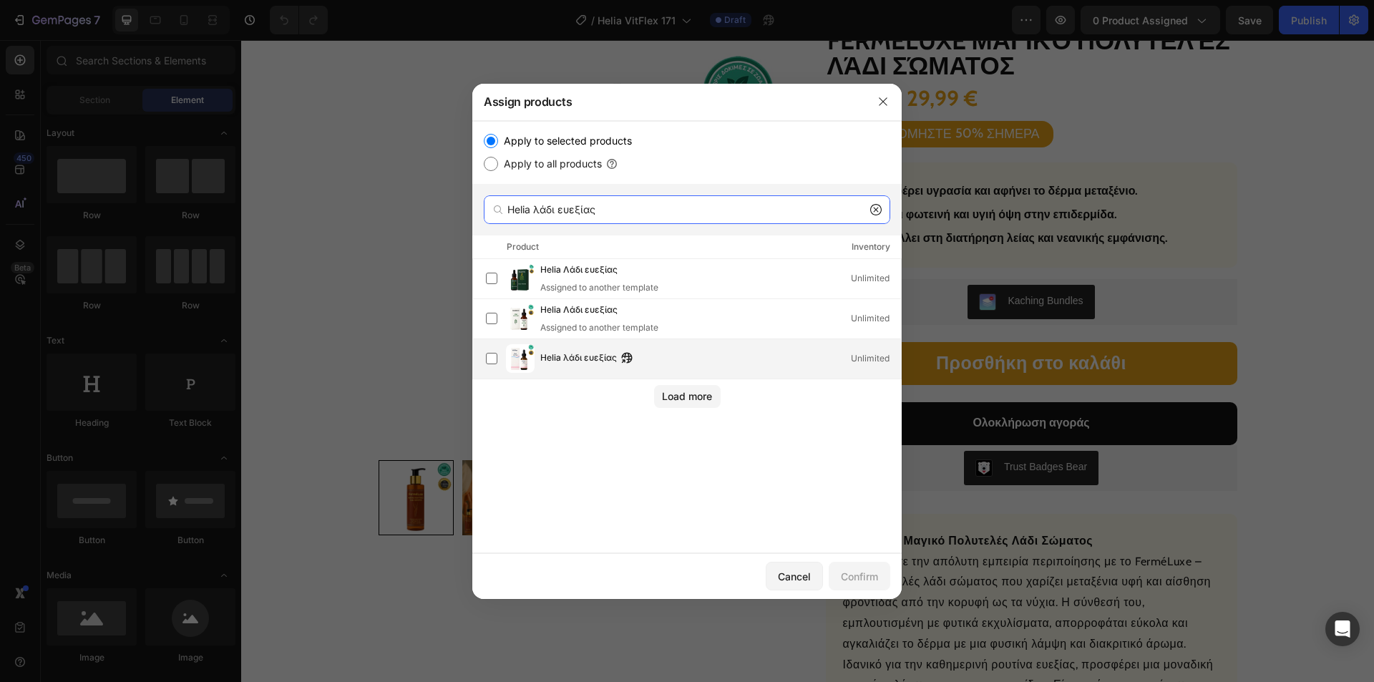
type input "Helia λάδι ευεξίας"
click at [559, 359] on span "Helia λάδι ευεξίας" at bounding box center [578, 359] width 77 height 16
click at [873, 573] on div "Confirm" at bounding box center [859, 576] width 37 height 15
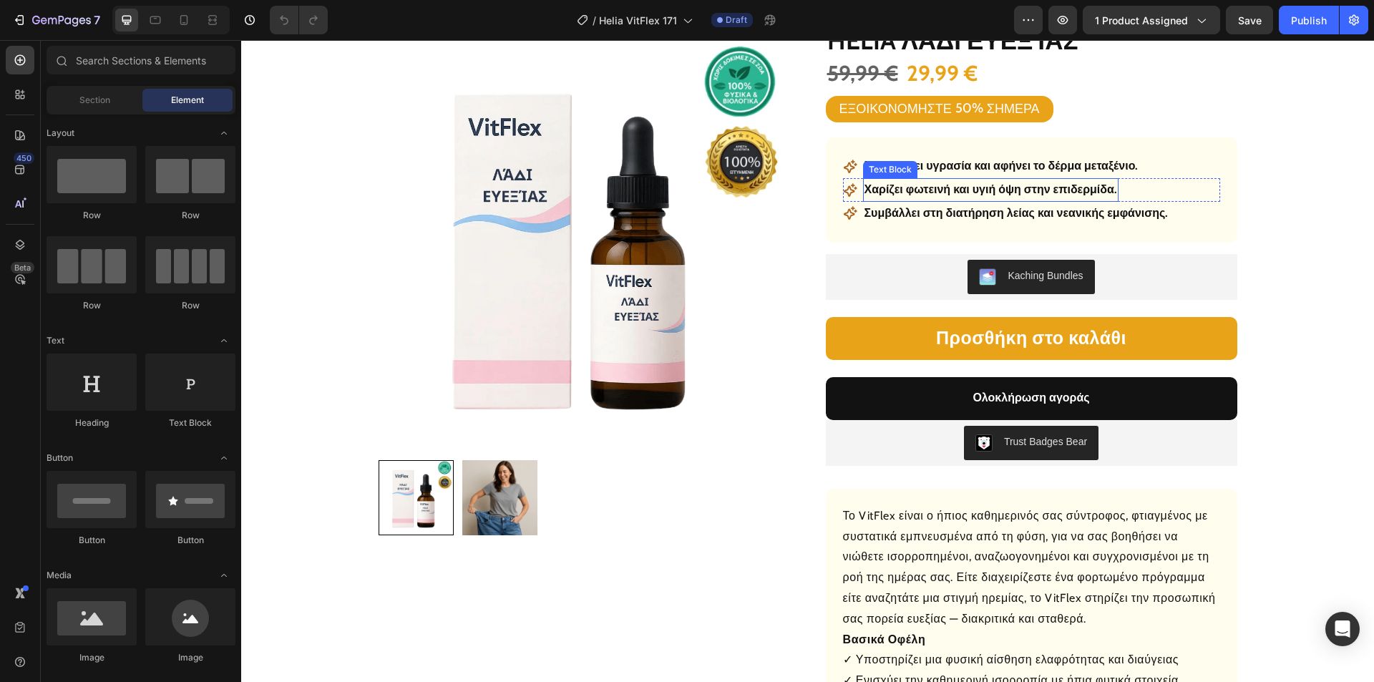
click at [1001, 164] on p "Προσφέρει υγρασία και αφήνει το δέρμα μεταξένιο." at bounding box center [1001, 166] width 274 height 21
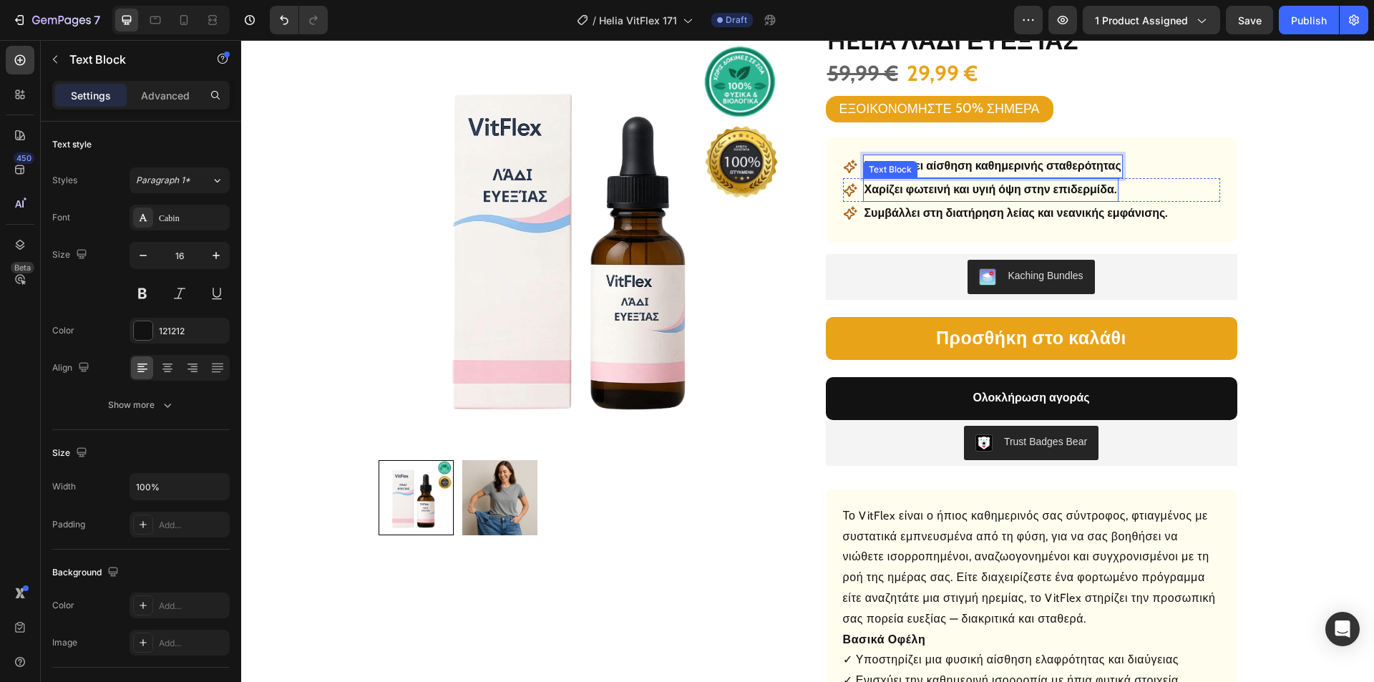
click at [1021, 183] on p "Χαρίζει φωτεινή και υγιή όψη στην επιδερμίδα." at bounding box center [990, 190] width 253 height 21
click at [1019, 191] on p "Χαρίζει φωτεινή και υγιή όψη στην επιδερμίδα." at bounding box center [990, 190] width 253 height 21
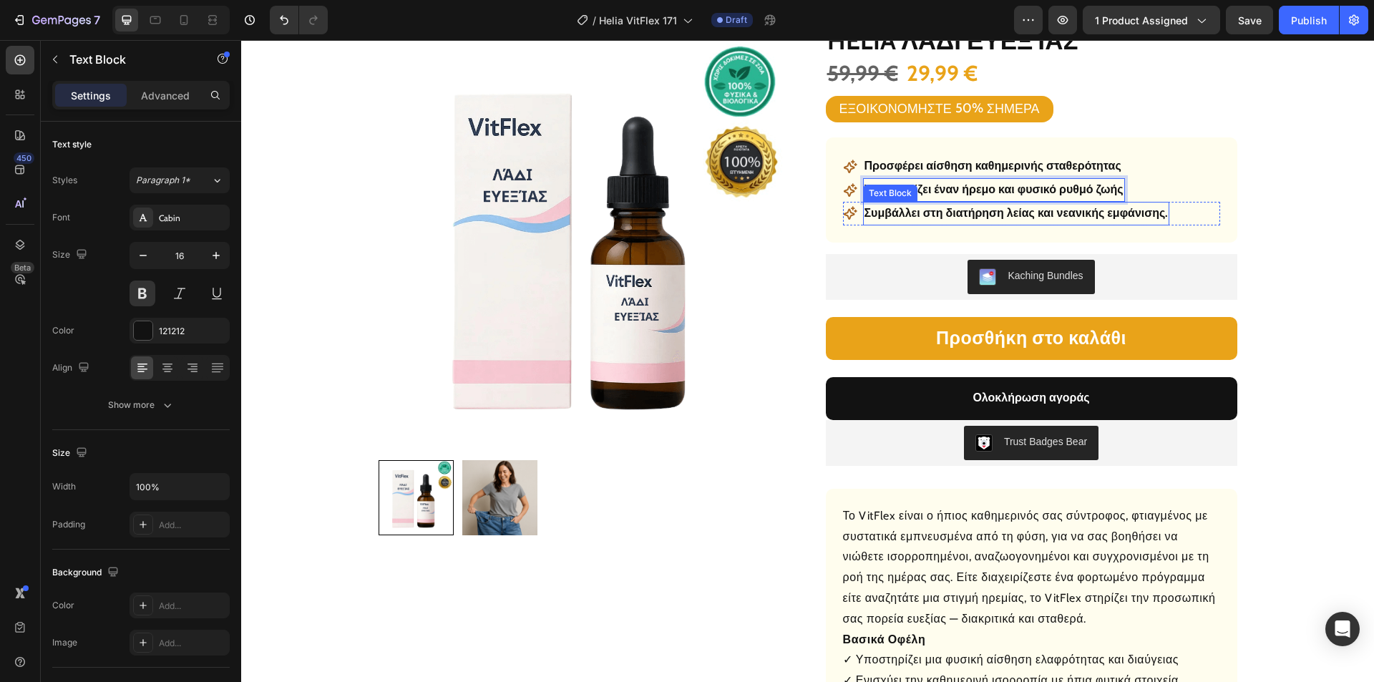
click at [1068, 211] on p "Συμβάλλει στη διατήρηση λείας και νεανικής εμφάνισης." at bounding box center [1016, 213] width 304 height 21
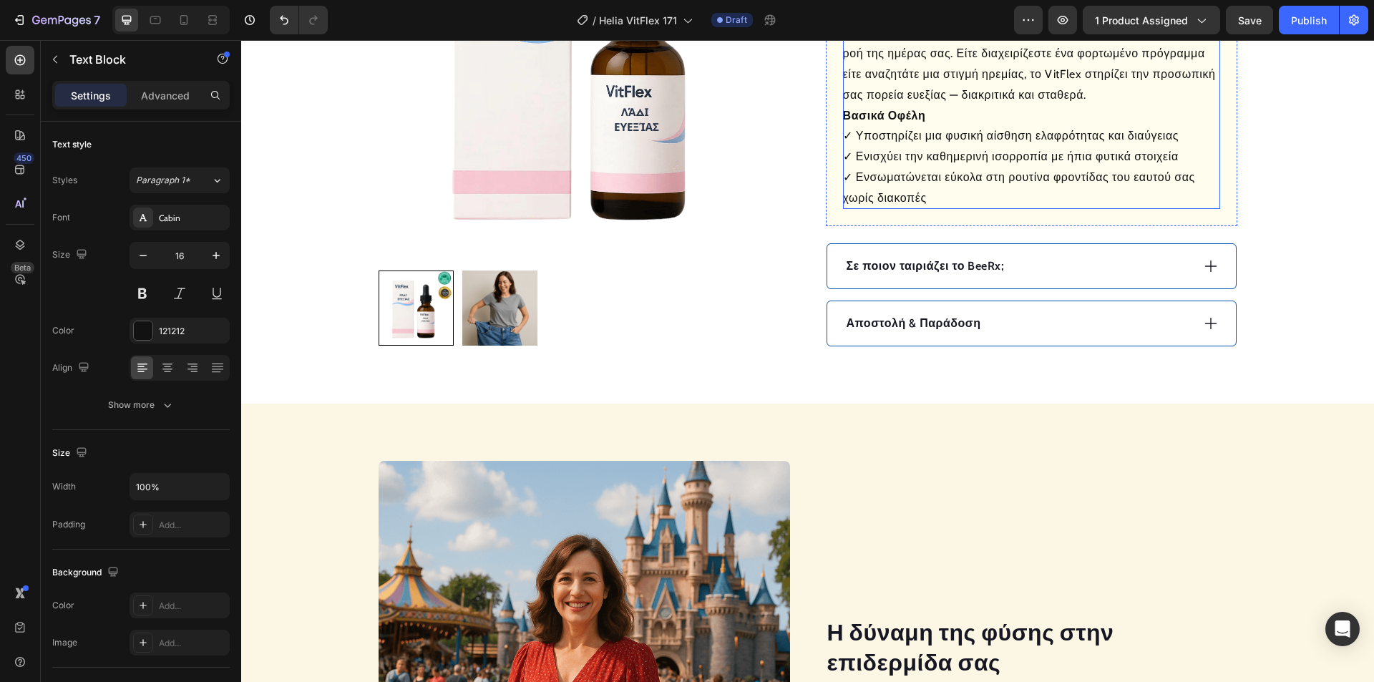
scroll to position [644, 0]
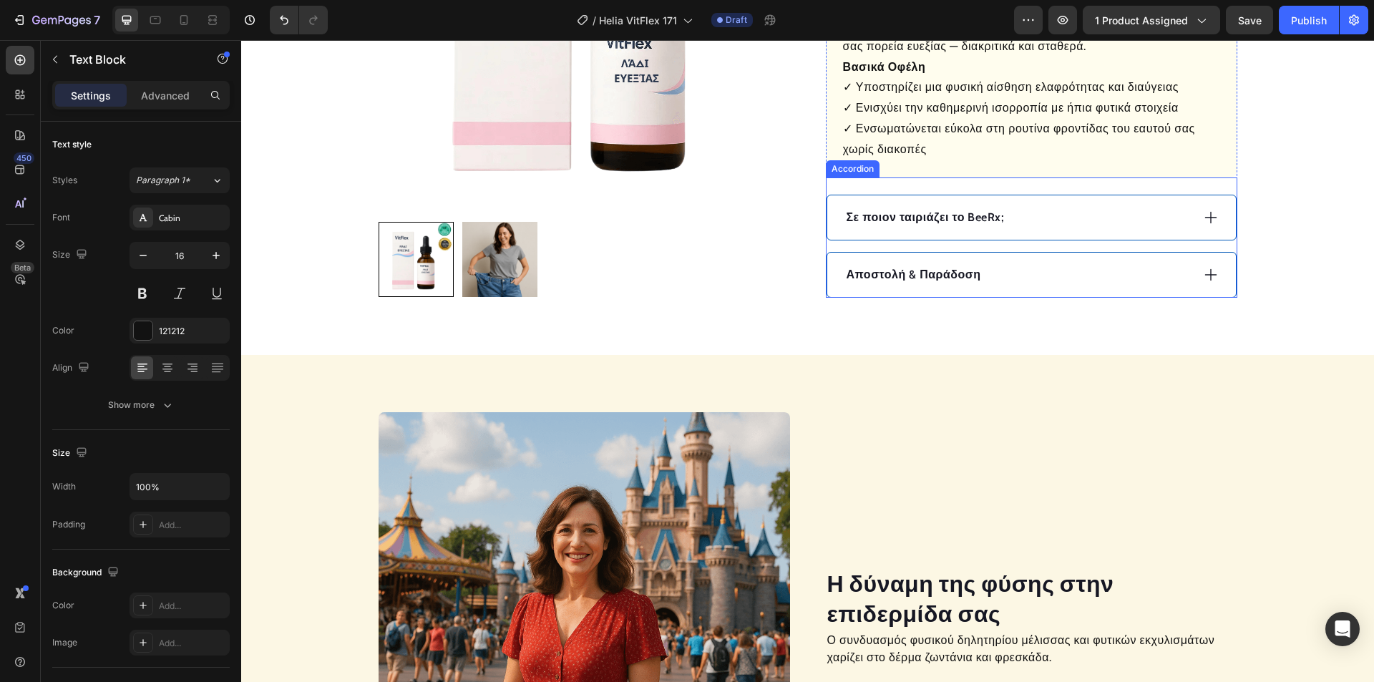
click at [1194, 226] on div "Σε ποιον ταιριάζει το BeeRx;" at bounding box center [1031, 217] width 409 height 44
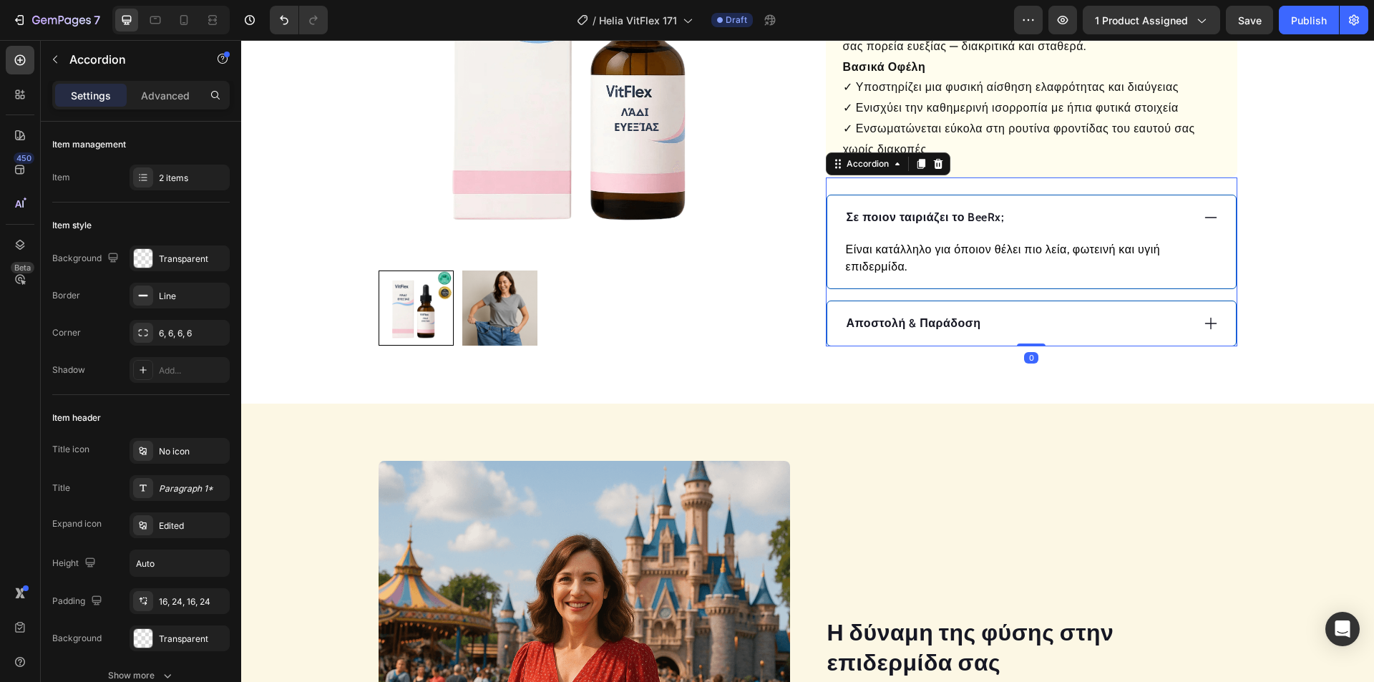
click at [969, 219] on p "Σε ποιον ταιριάζει το BeeRx;" at bounding box center [926, 217] width 158 height 17
click at [960, 218] on p "Σε ποιον ταιριάζει το BeeRx;" at bounding box center [926, 217] width 158 height 17
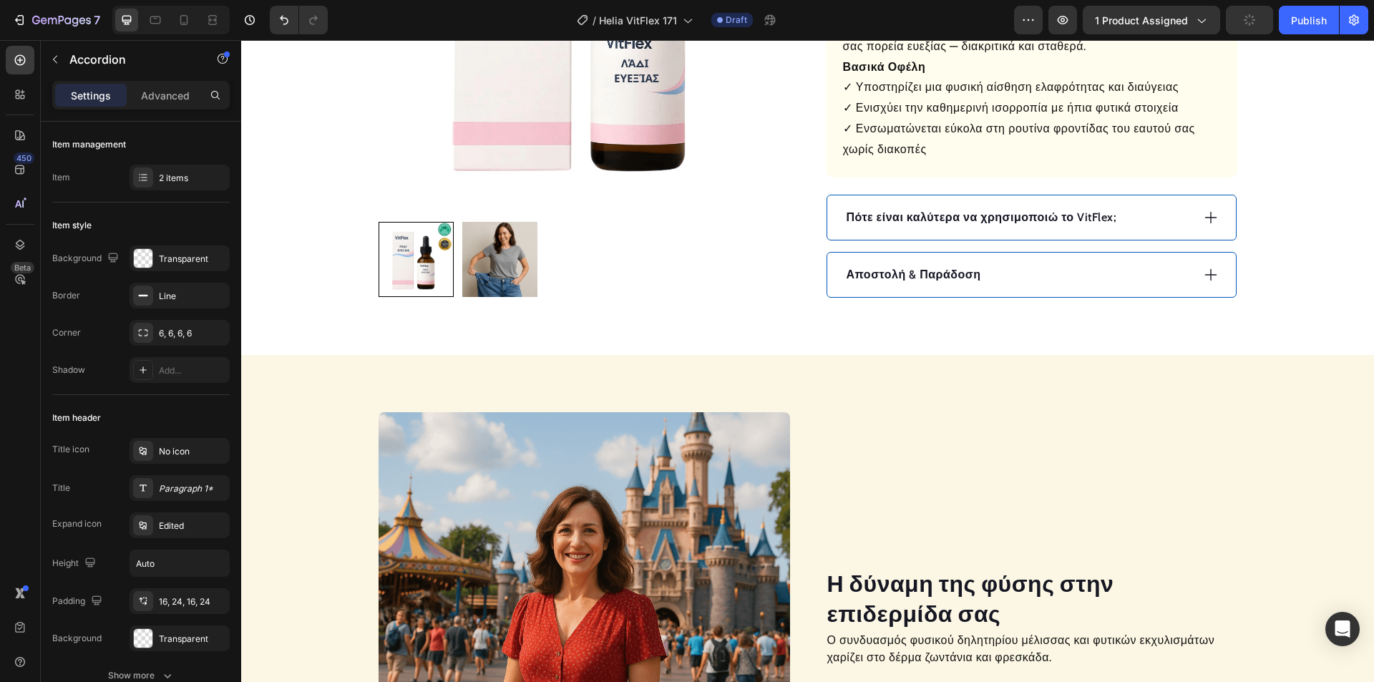
click at [1168, 221] on div "Πότε είναι καλύτερα να χρησιμοποιώ το VitFlex;" at bounding box center [1017, 217] width 347 height 21
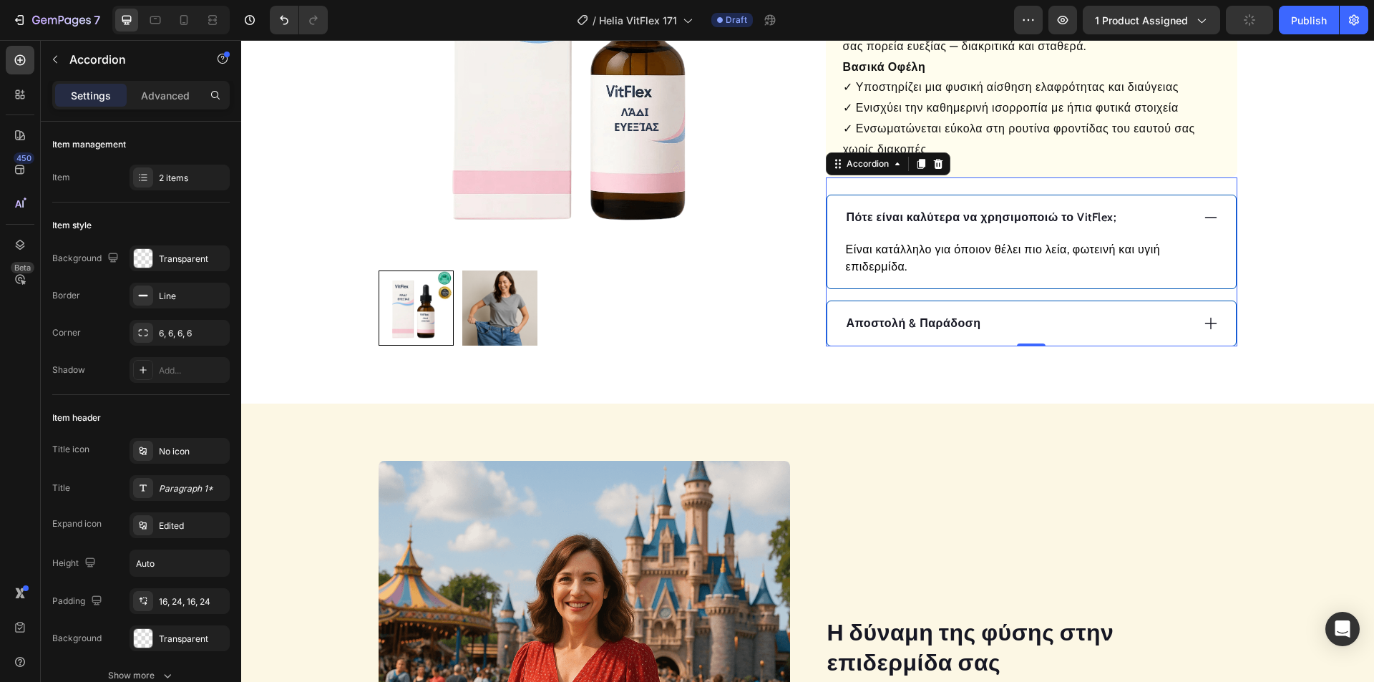
click at [1046, 249] on p "Είναι κατάλληλο για όποιον θέλει πιο λεία, φωτεινή και υγιή επιδερμίδα." at bounding box center [1031, 258] width 371 height 34
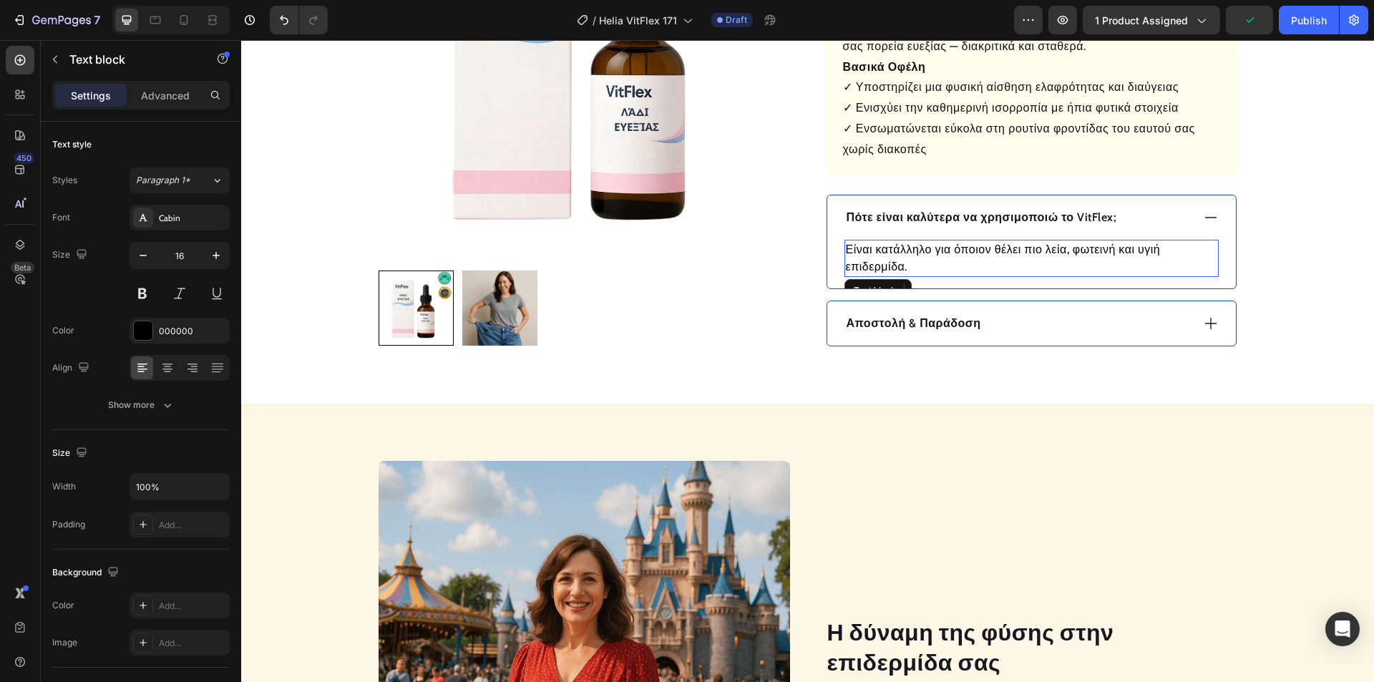
click at [1046, 249] on p "Είναι κατάλληλο για όποιον θέλει πιο λεία, φωτεινή και υγιή επιδερμίδα." at bounding box center [1031, 258] width 371 height 34
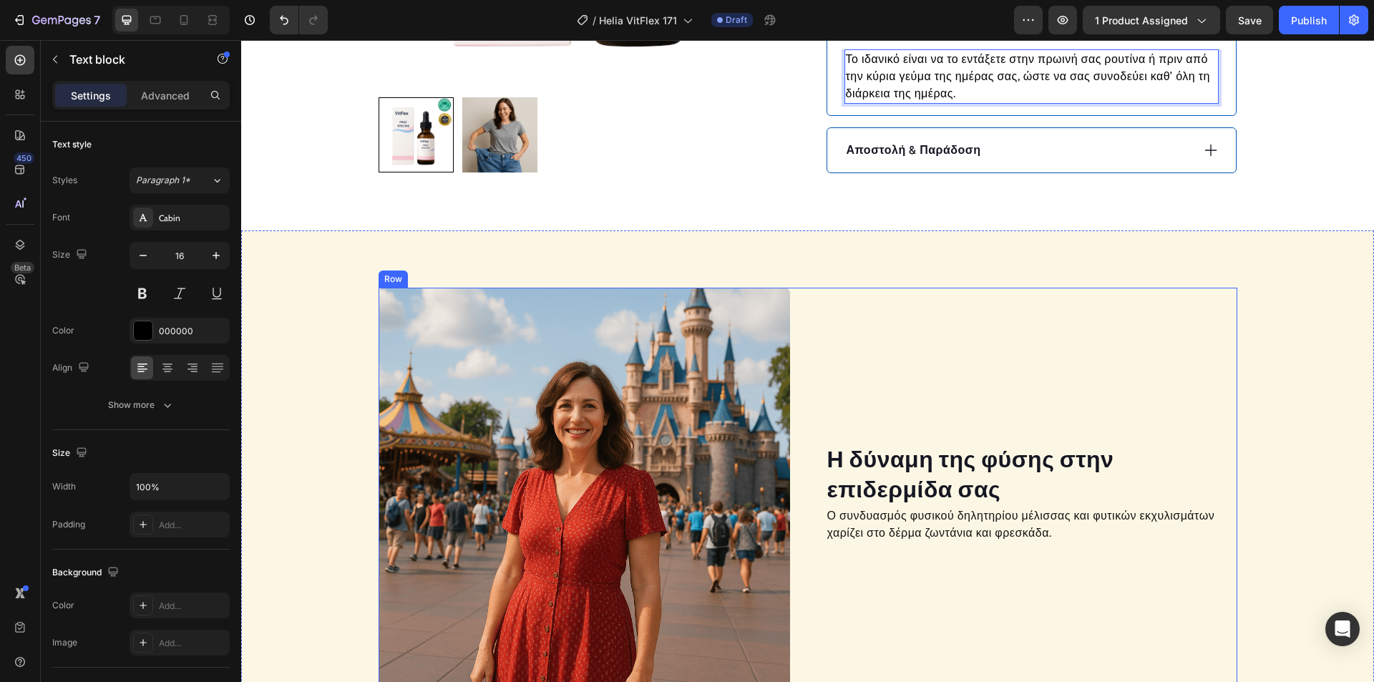
scroll to position [1002, 0]
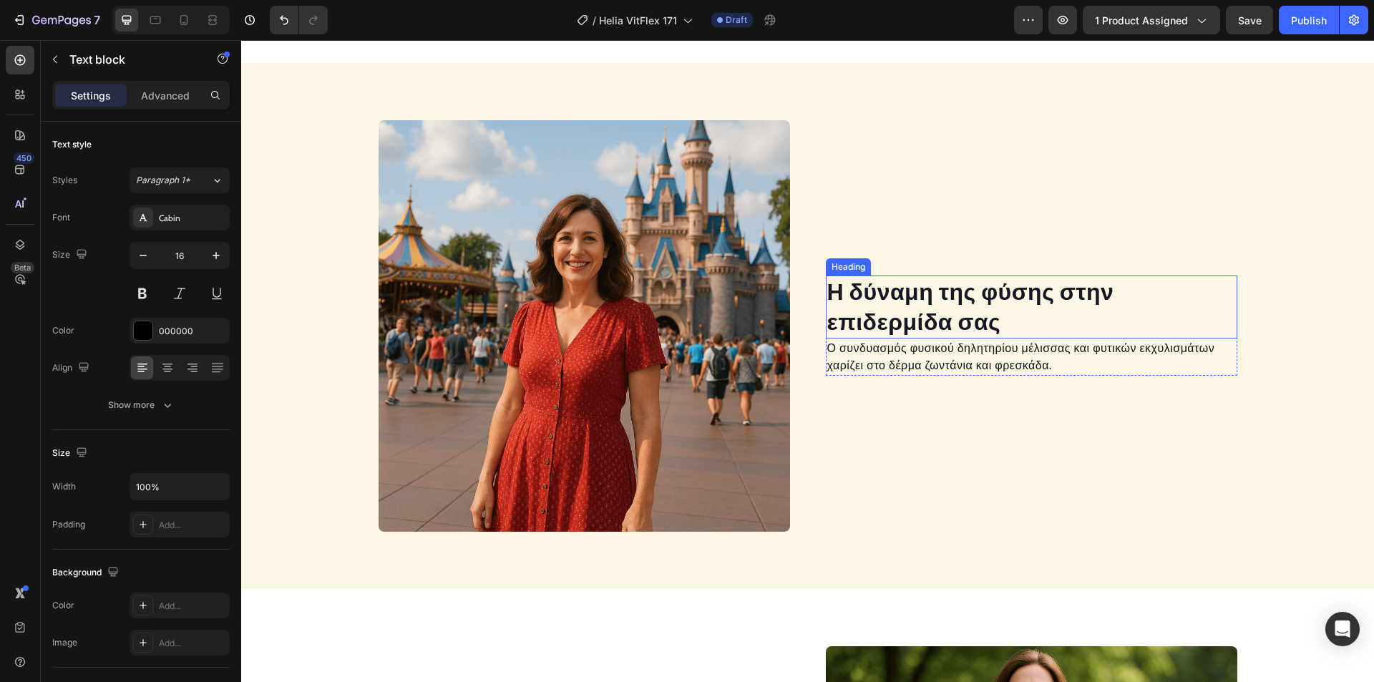
click at [936, 298] on h2 "Η δύναμη της φύσης στην επιδερμίδα σας" at bounding box center [1031, 307] width 411 height 62
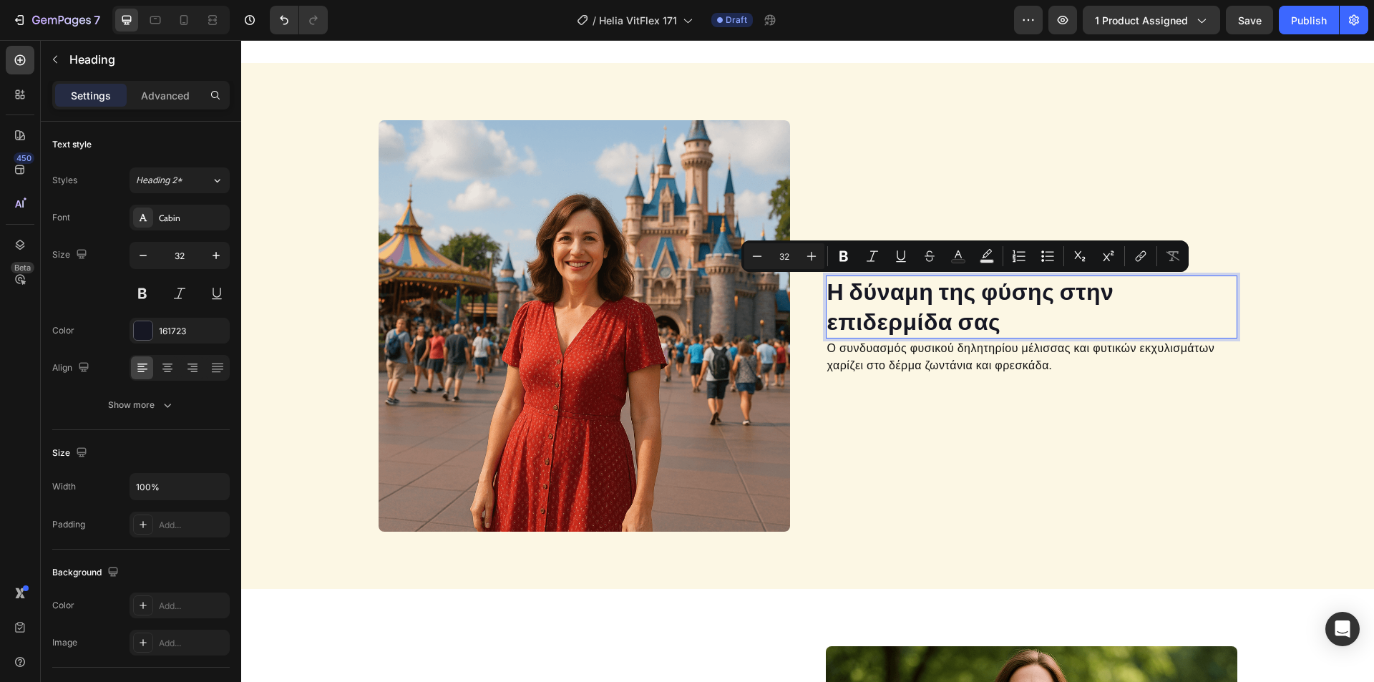
scroll to position [1017, 0]
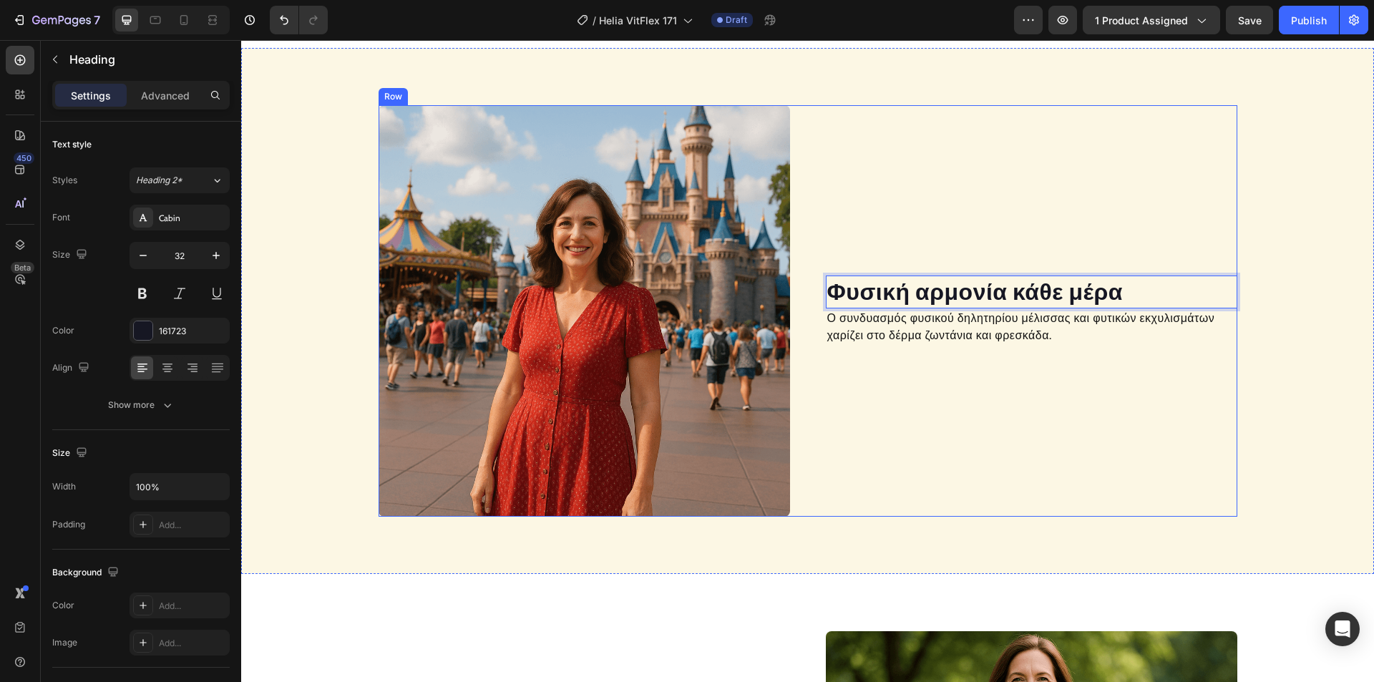
click at [878, 325] on p "Ο συνδυασμός φυσικού δηλητηρίου μέλισσας και φυτικών εκχυλισμάτων χαρίζει στο δ…" at bounding box center [1031, 327] width 409 height 34
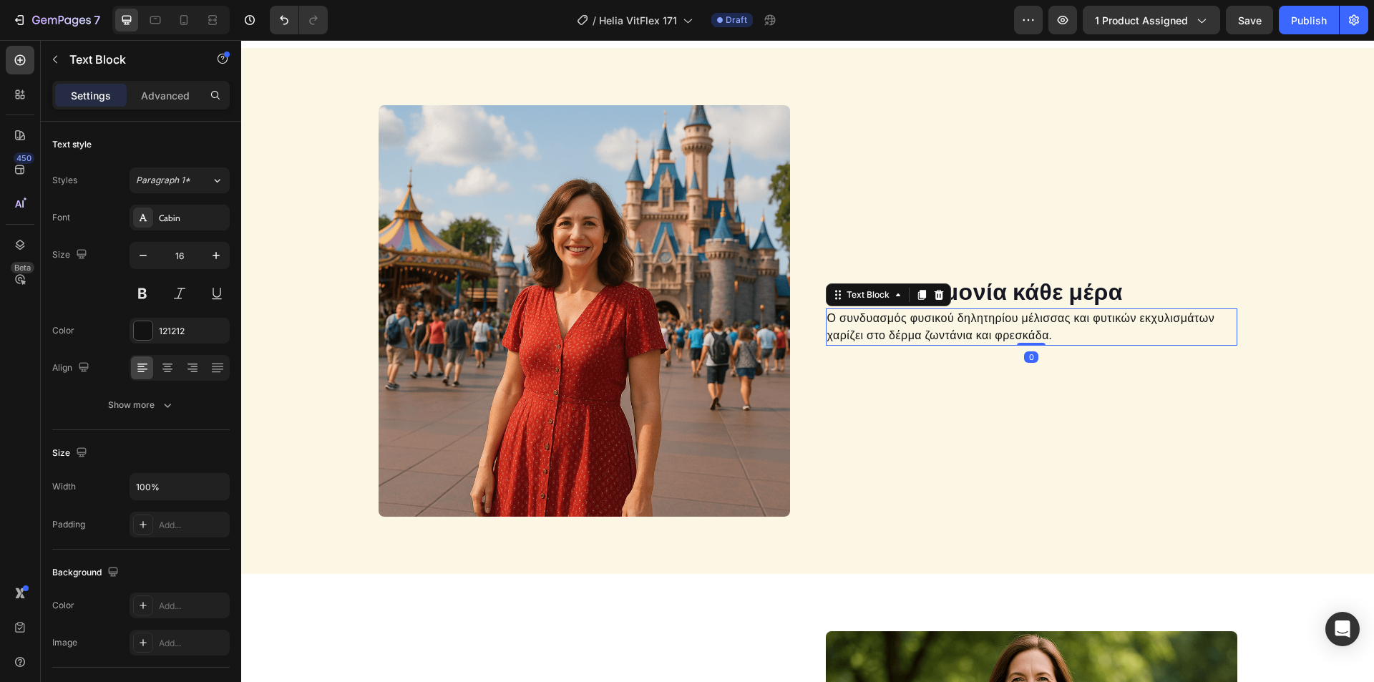
click at [899, 320] on p "Ο συνδυασμός φυσικού δηλητηρίου μέλισσας και φυτικών εκχυλισμάτων χαρίζει στο δ…" at bounding box center [1031, 327] width 409 height 34
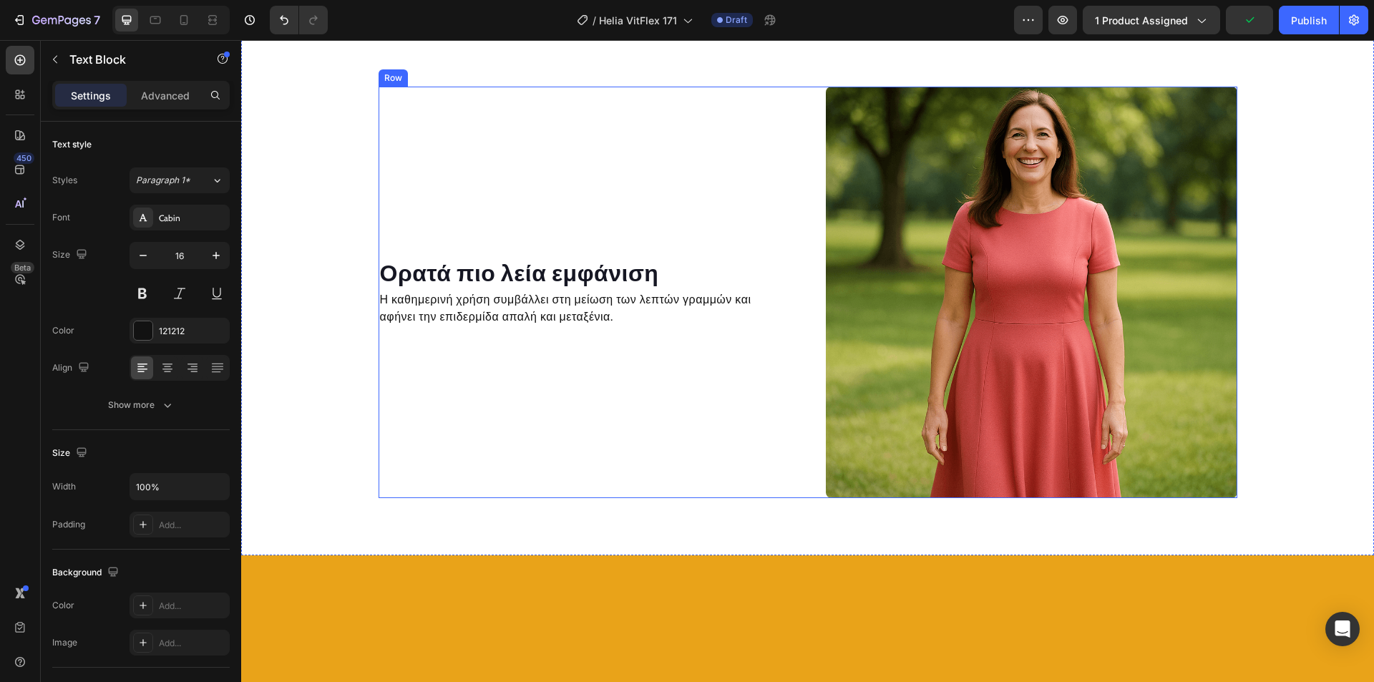
scroll to position [1572, 0]
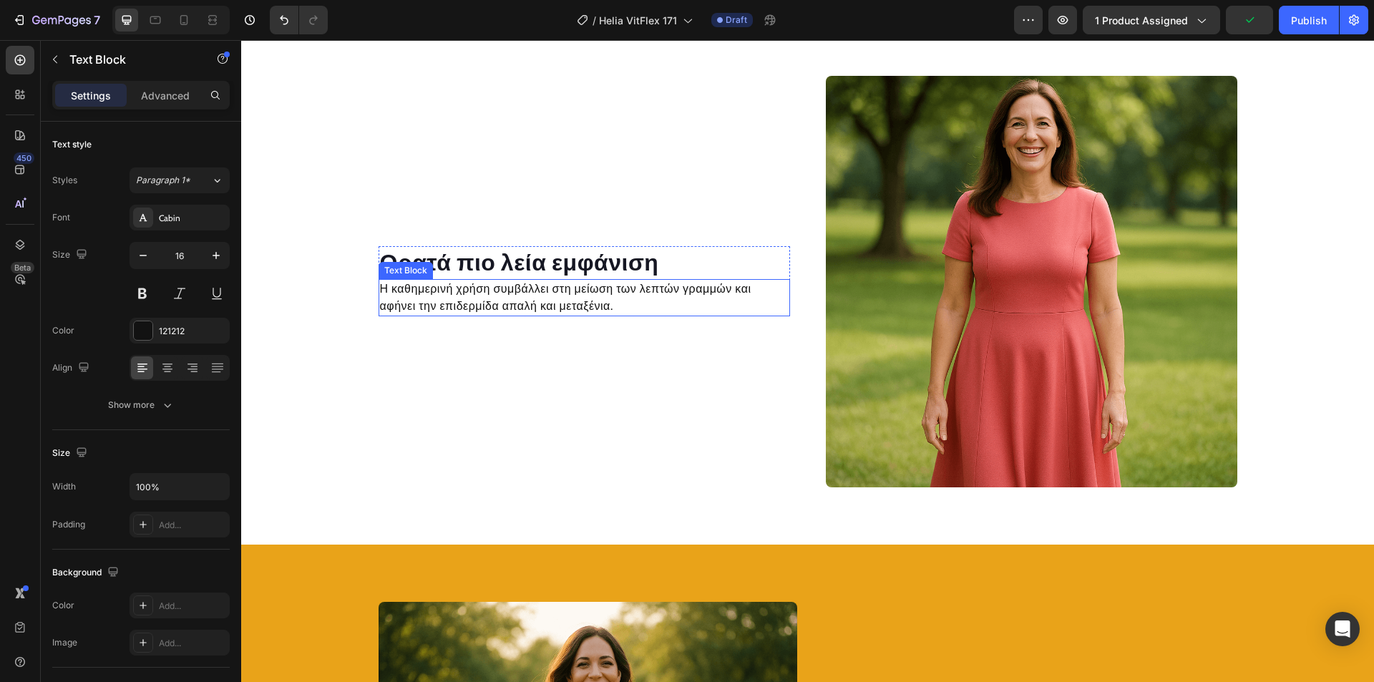
click at [562, 268] on h2 "Ορατά πιο λεία εμφάνιση" at bounding box center [584, 262] width 411 height 33
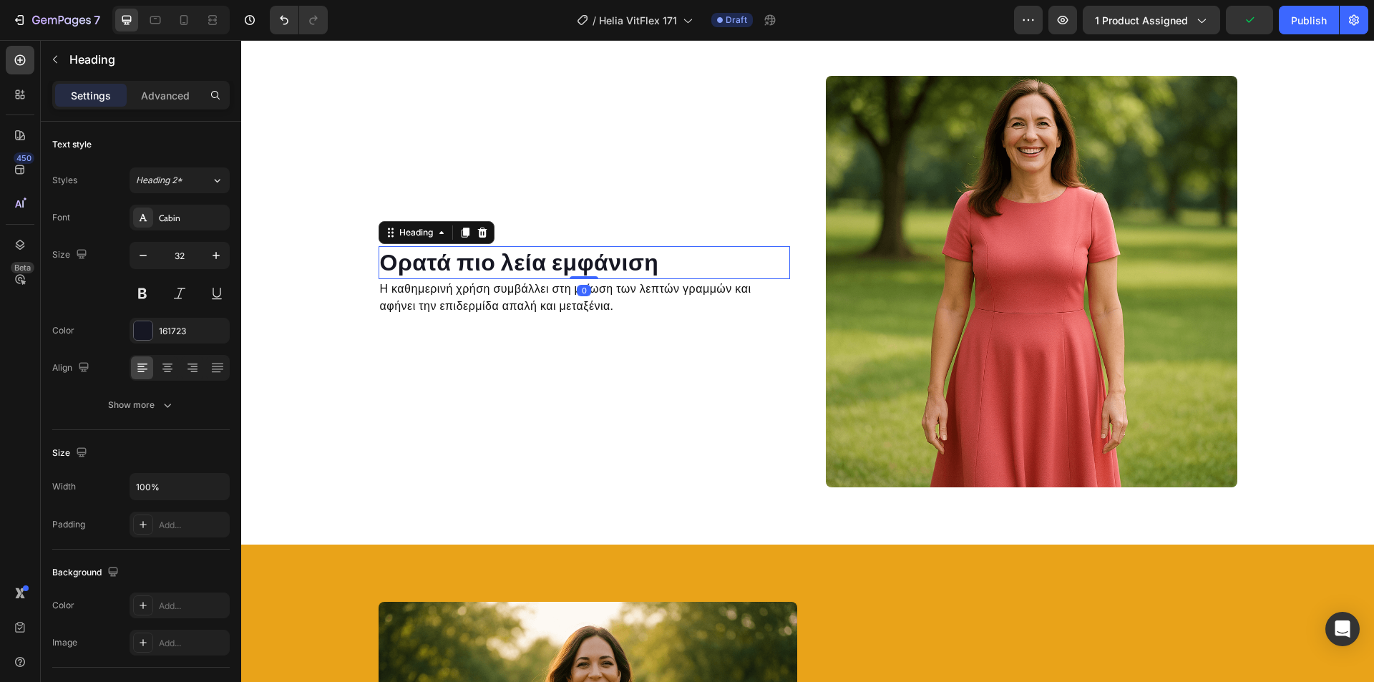
click at [562, 268] on h2 "Ορατά πιο λεία εμφάνιση" at bounding box center [584, 262] width 411 height 33
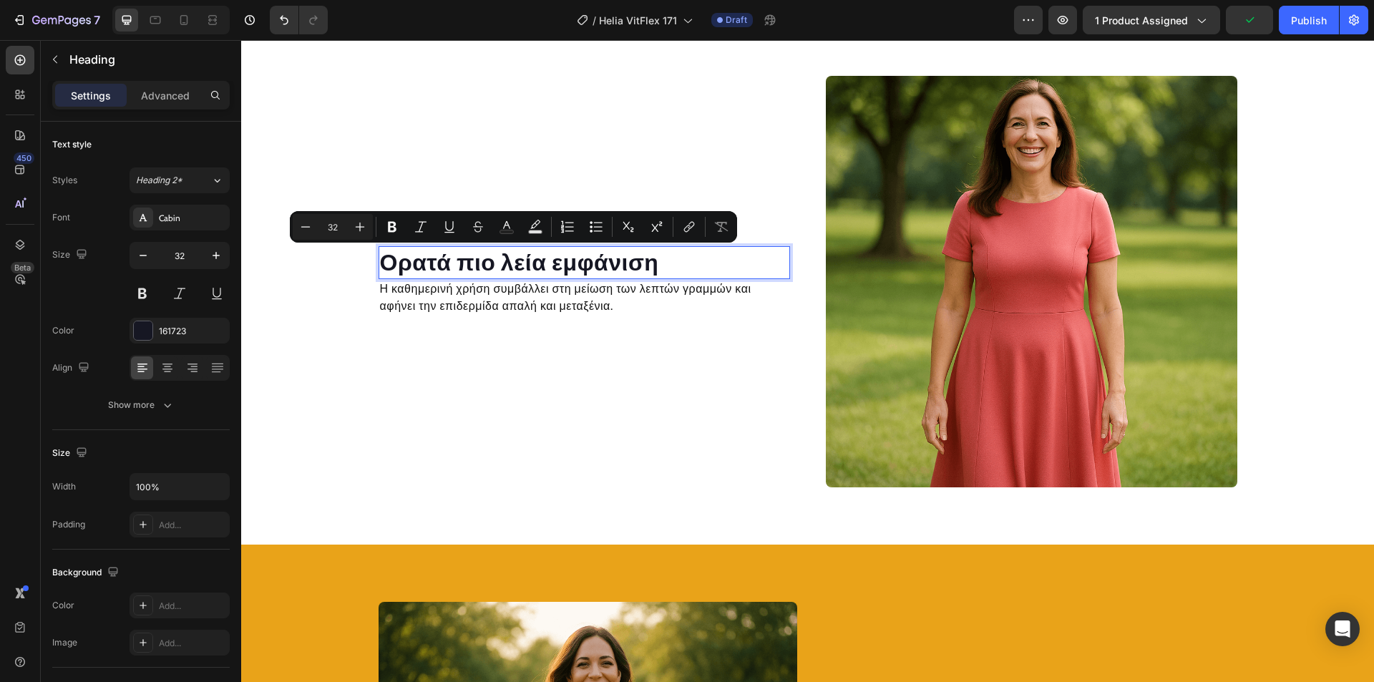
scroll to position [1557, 0]
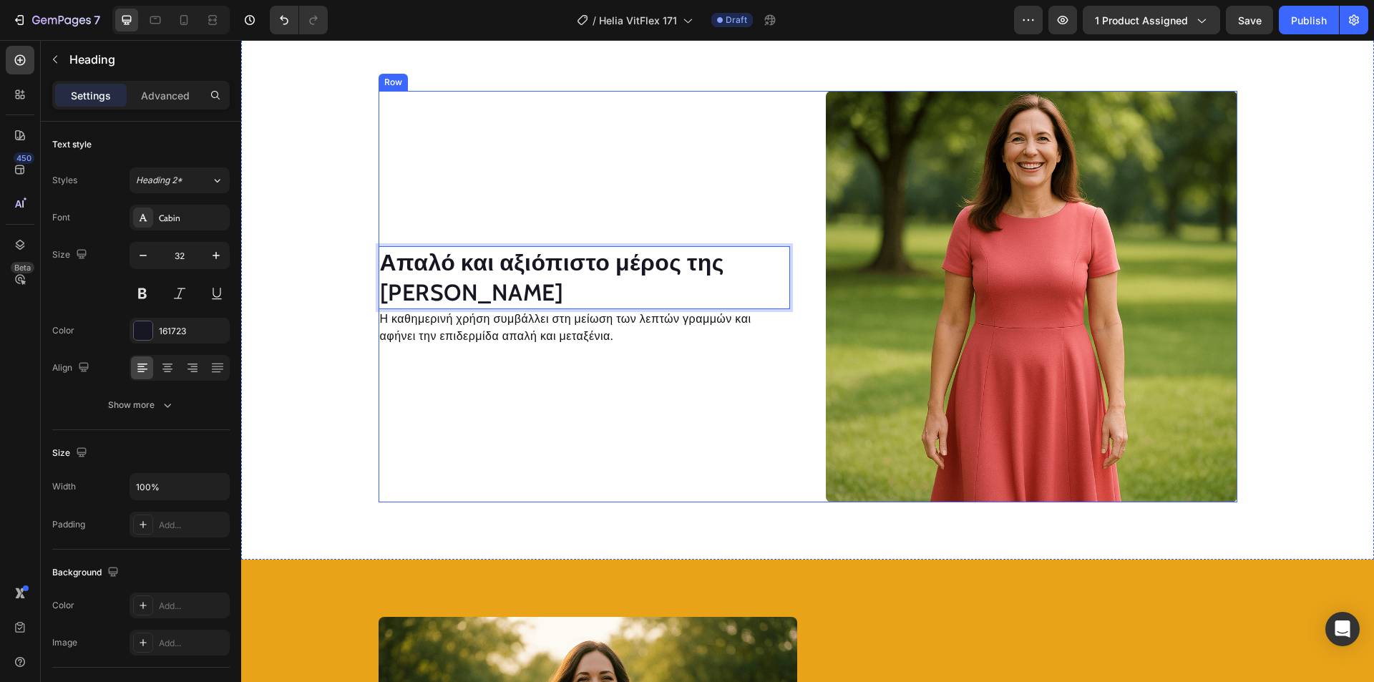
click at [497, 333] on p "Η καθημερινή χρήση συμβάλλει στη μείωση των λεπτών γραμμών και αφήνει την επιδε…" at bounding box center [584, 328] width 409 height 34
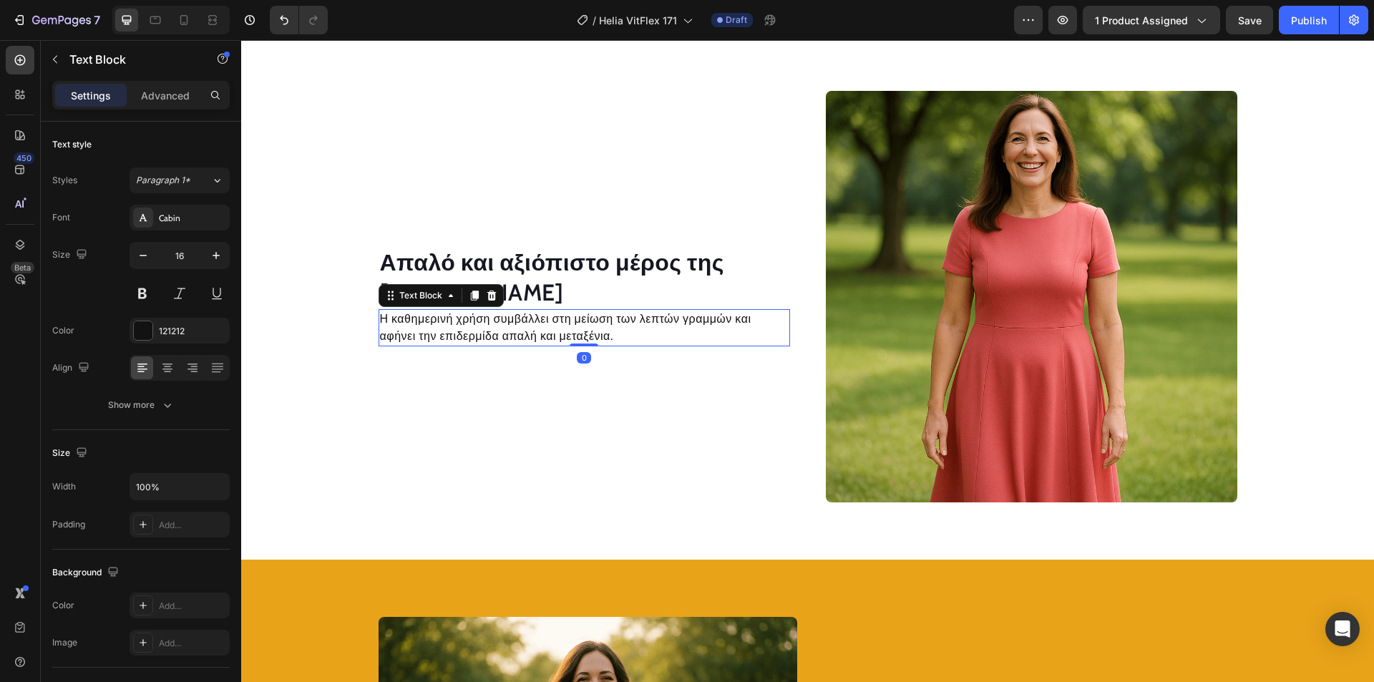
click at [497, 333] on p "Η καθημερινή χρήση συμβάλλει στη μείωση των λεπτών γραμμών και αφήνει την επιδε…" at bounding box center [584, 328] width 409 height 34
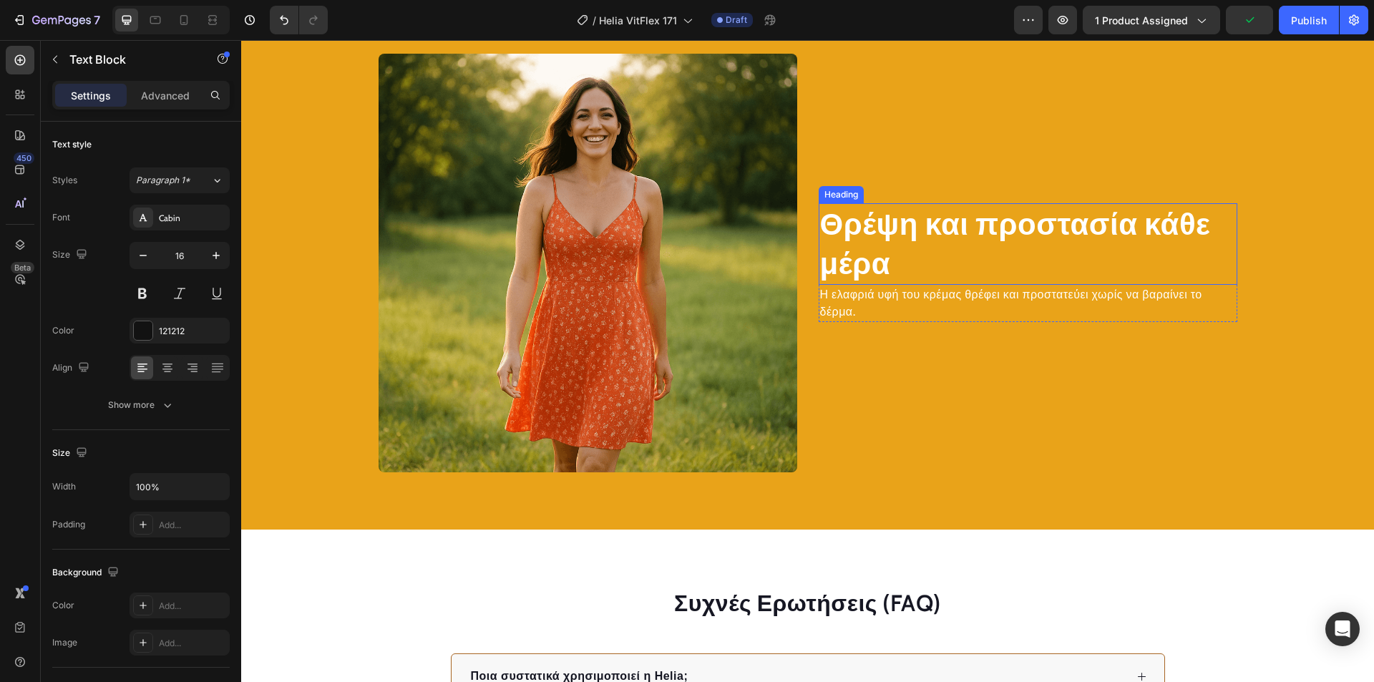
scroll to position [2121, 0]
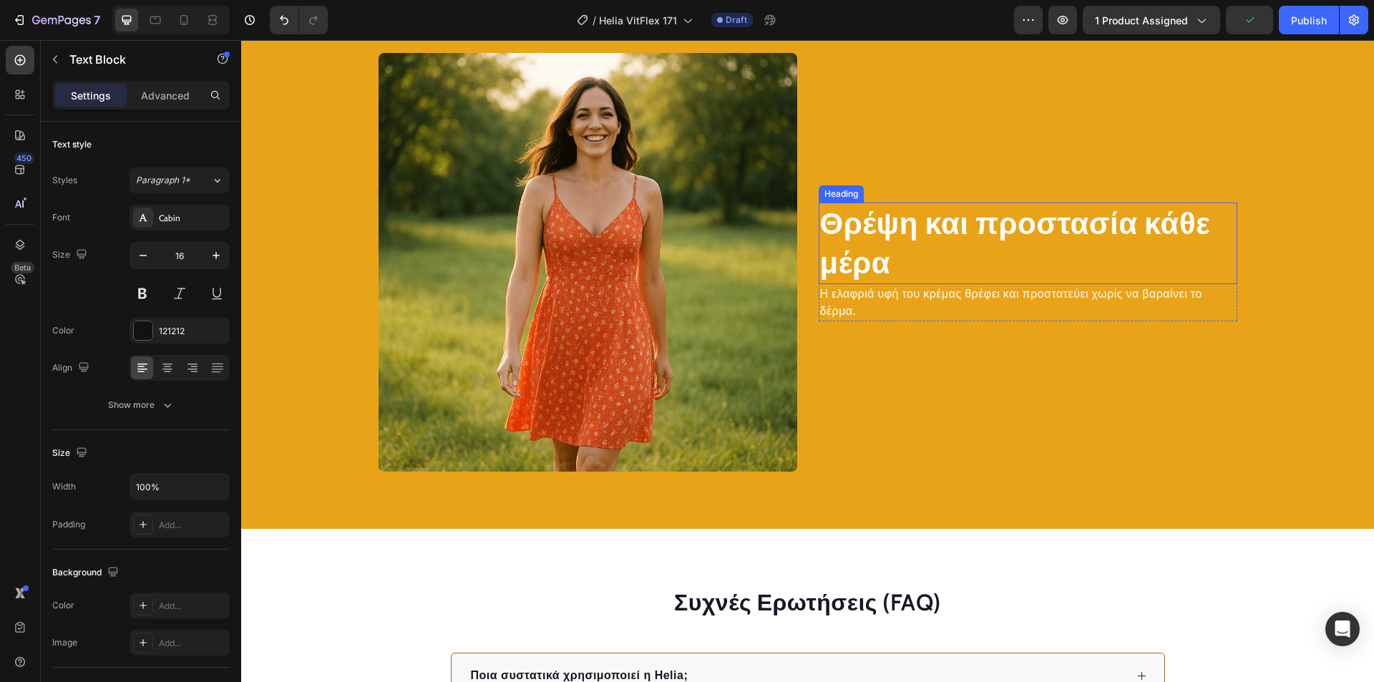
click at [910, 227] on h2 "Θρέψη και προστασία κάθε μέρα" at bounding box center [1028, 243] width 419 height 81
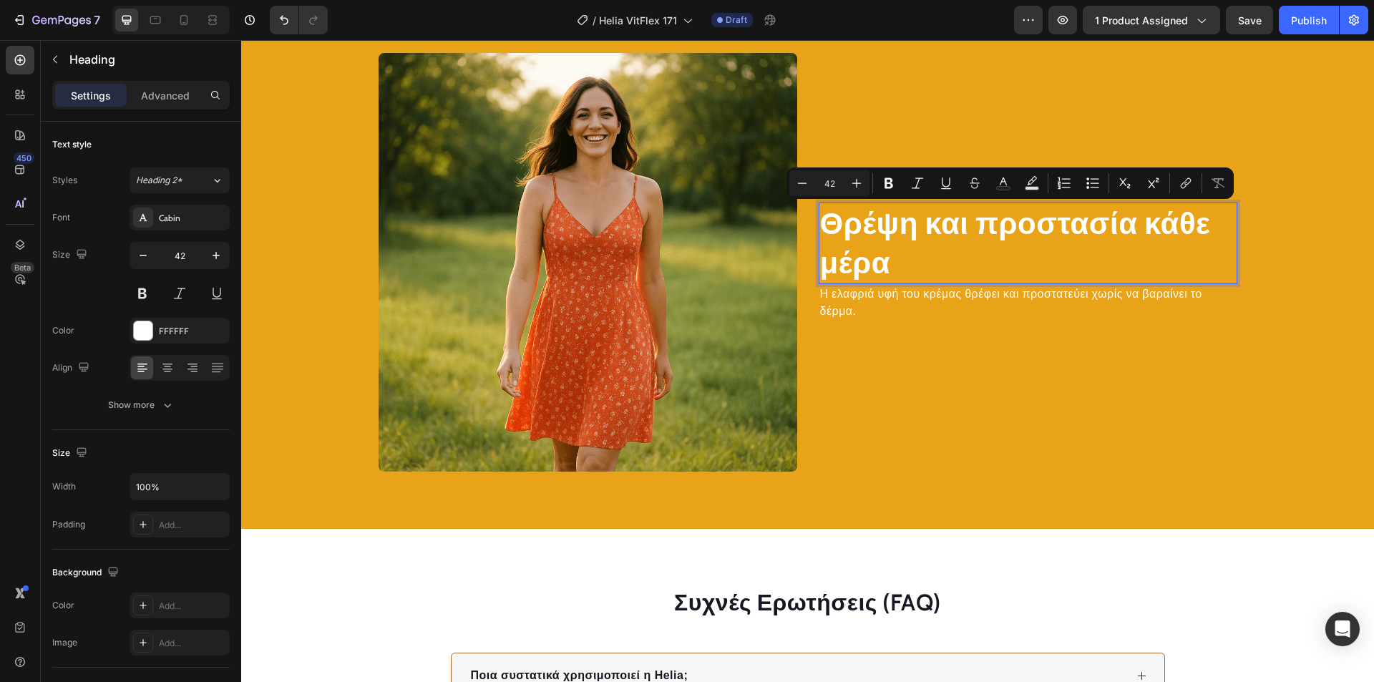
scroll to position [2141, 0]
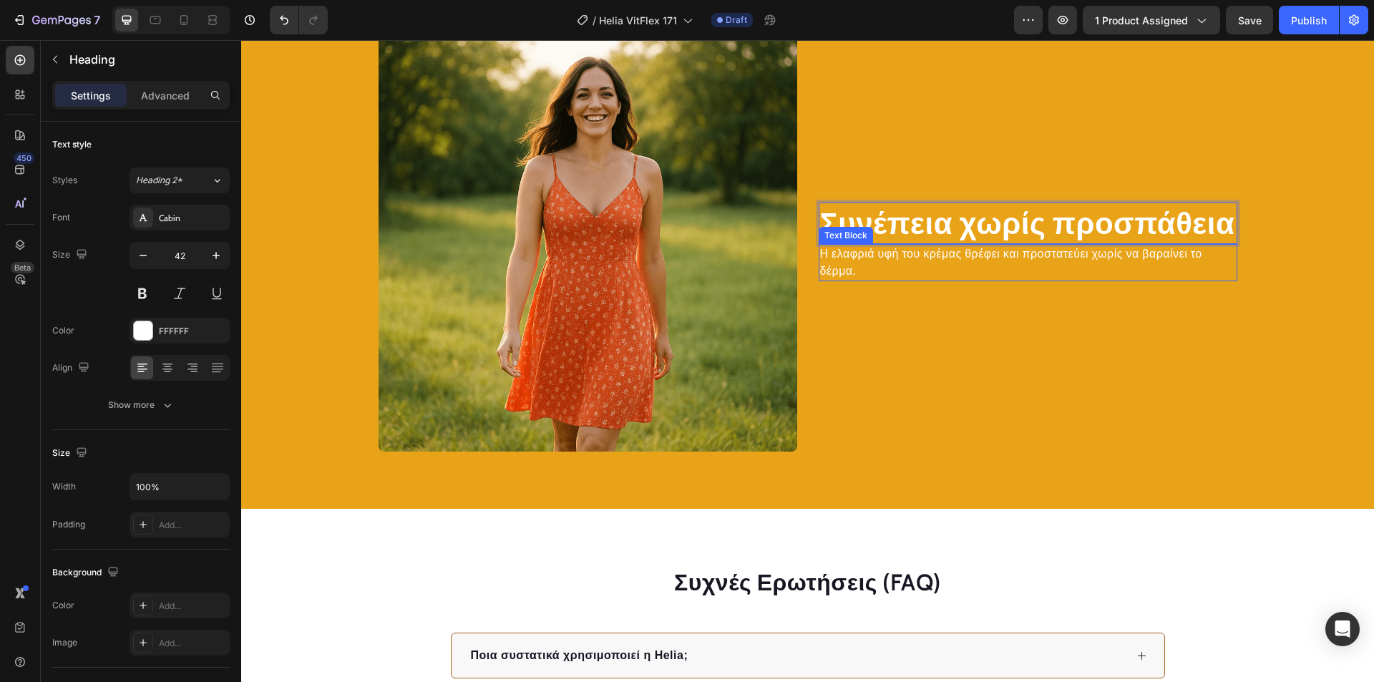
click at [925, 255] on p "Η ελαφριά υφή του κρέμας θρέφει και προστατεύει χωρίς να βαραίνει το δέρμα." at bounding box center [1028, 262] width 416 height 34
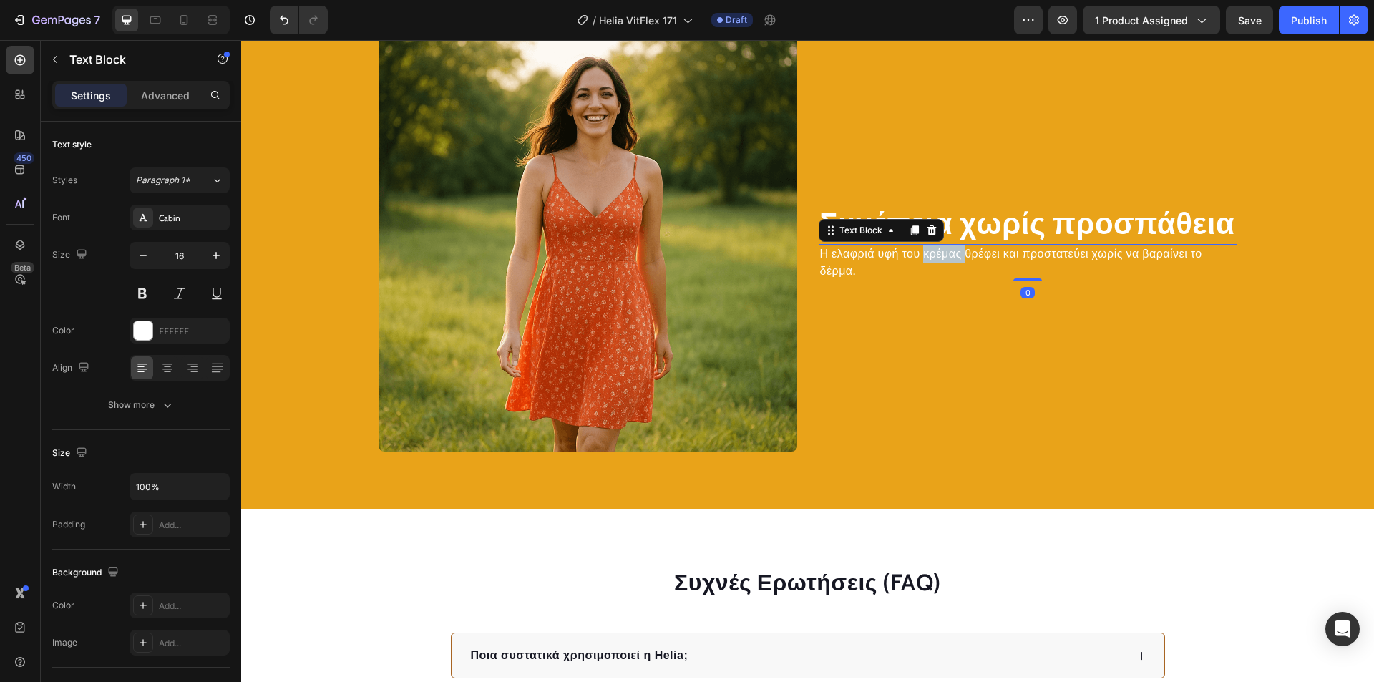
click at [925, 255] on p "Η ελαφριά υφή του κρέμας θρέφει και προστατεύει χωρίς να βαραίνει το δέρμα." at bounding box center [1028, 262] width 416 height 34
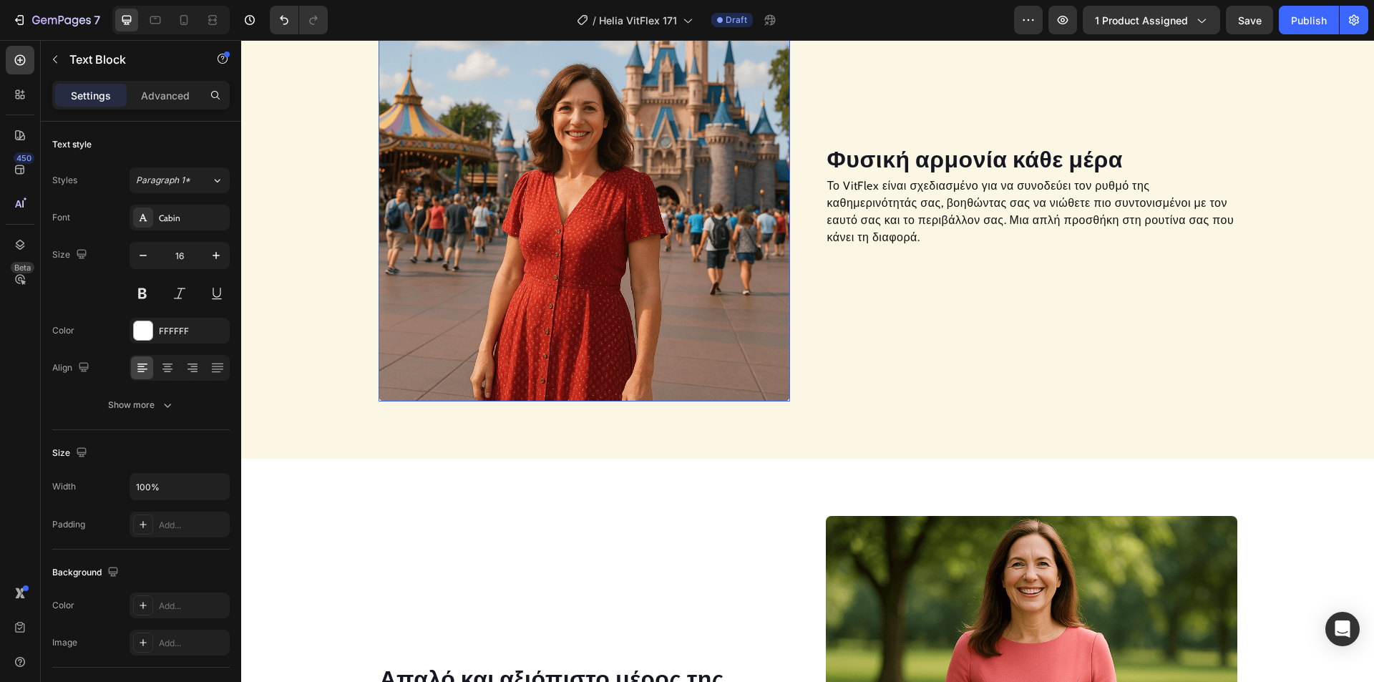
scroll to position [1131, 0]
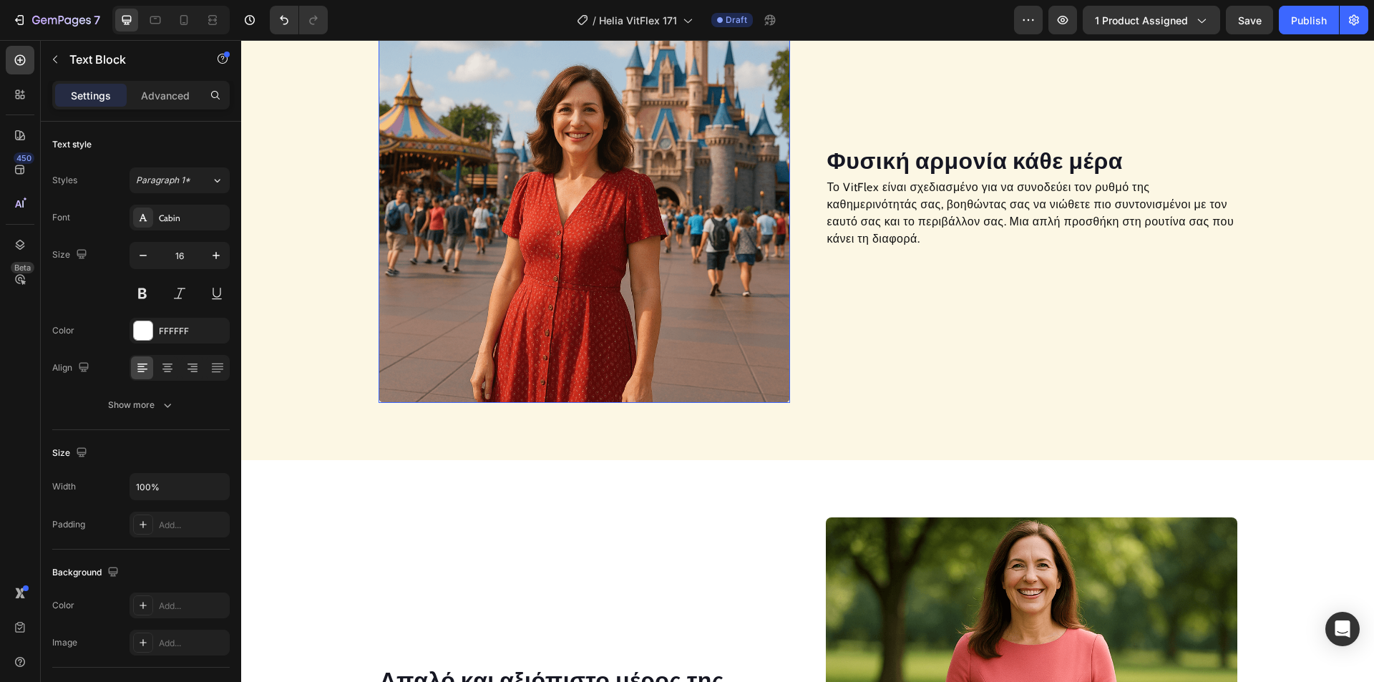
click at [624, 192] on img at bounding box center [584, 196] width 411 height 411
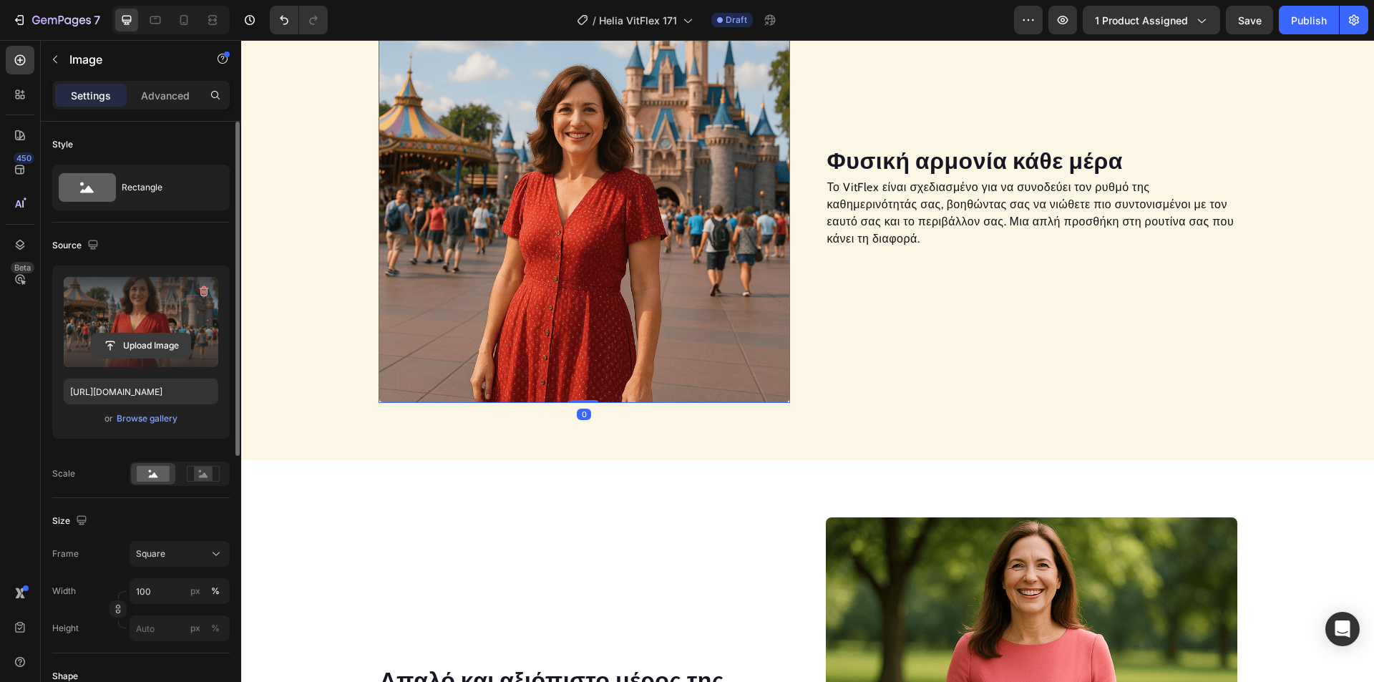
click at [125, 341] on input "file" at bounding box center [141, 345] width 99 height 24
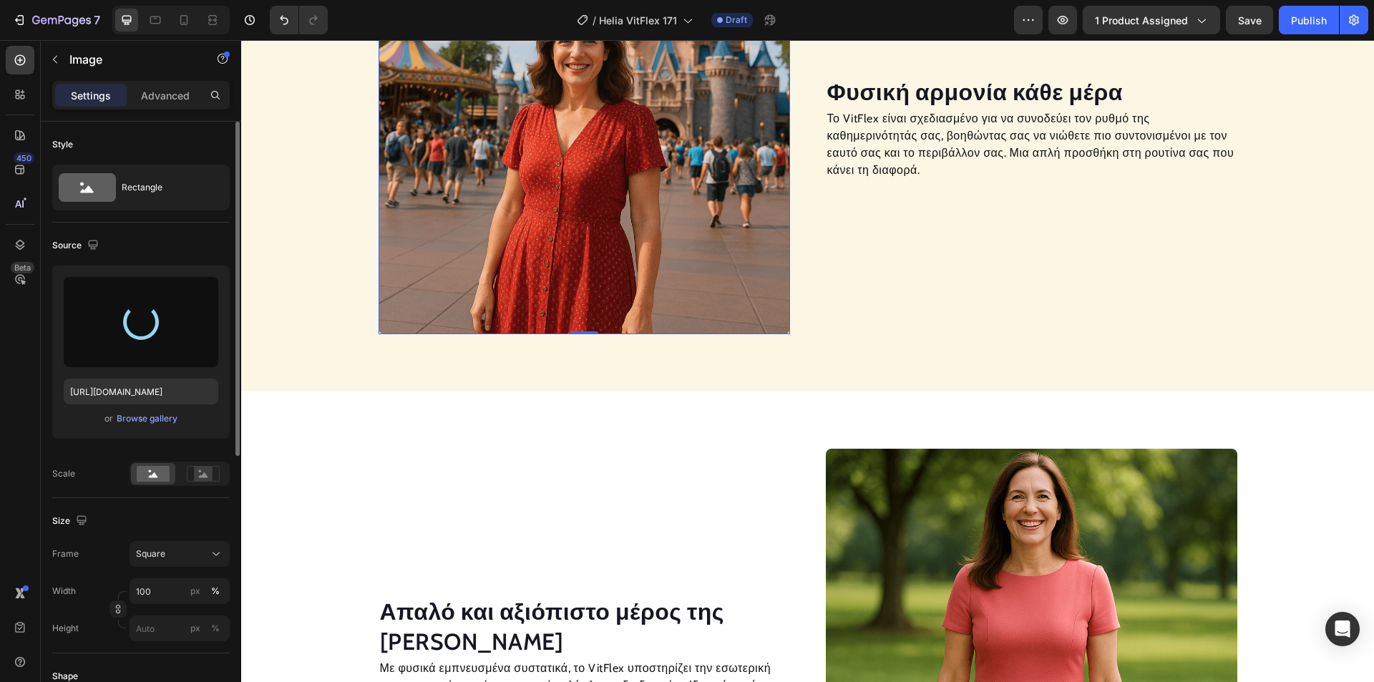
scroll to position [1202, 0]
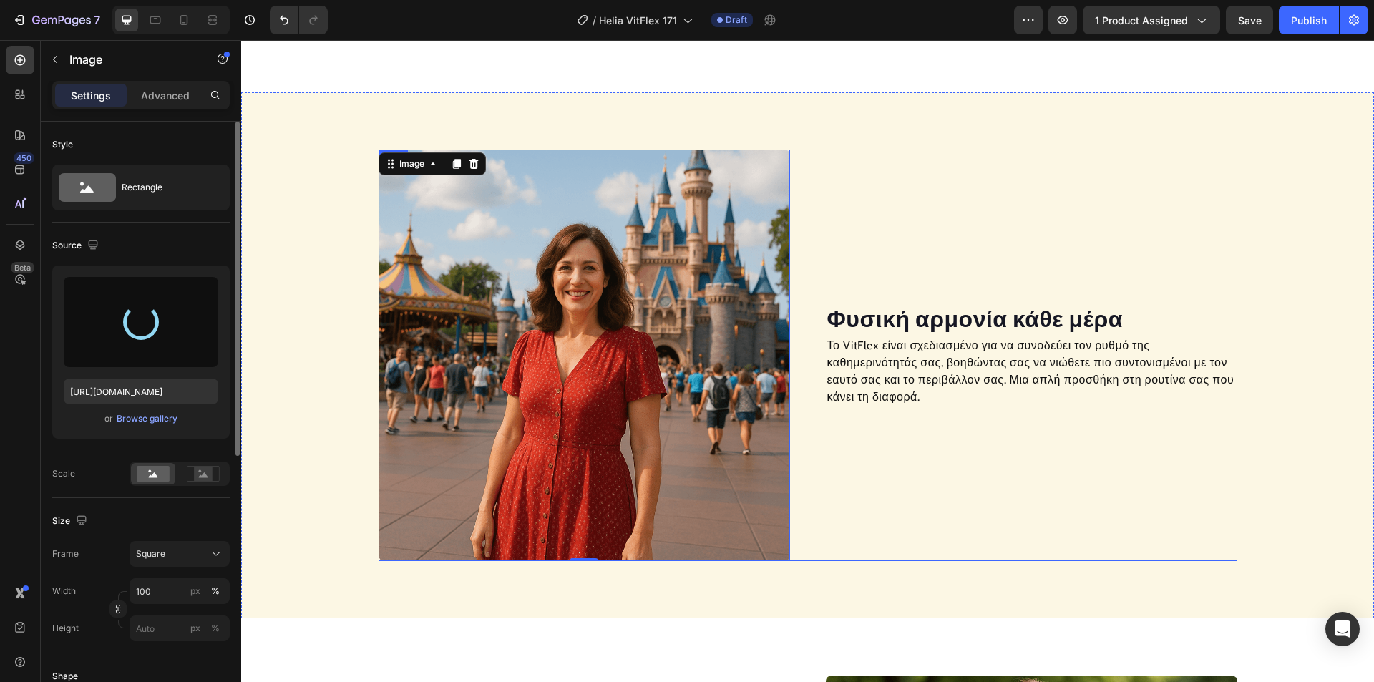
type input "https://cdn.shopify.com/s/files/1/0915/8931/2891/files/gempages_576527900862317…"
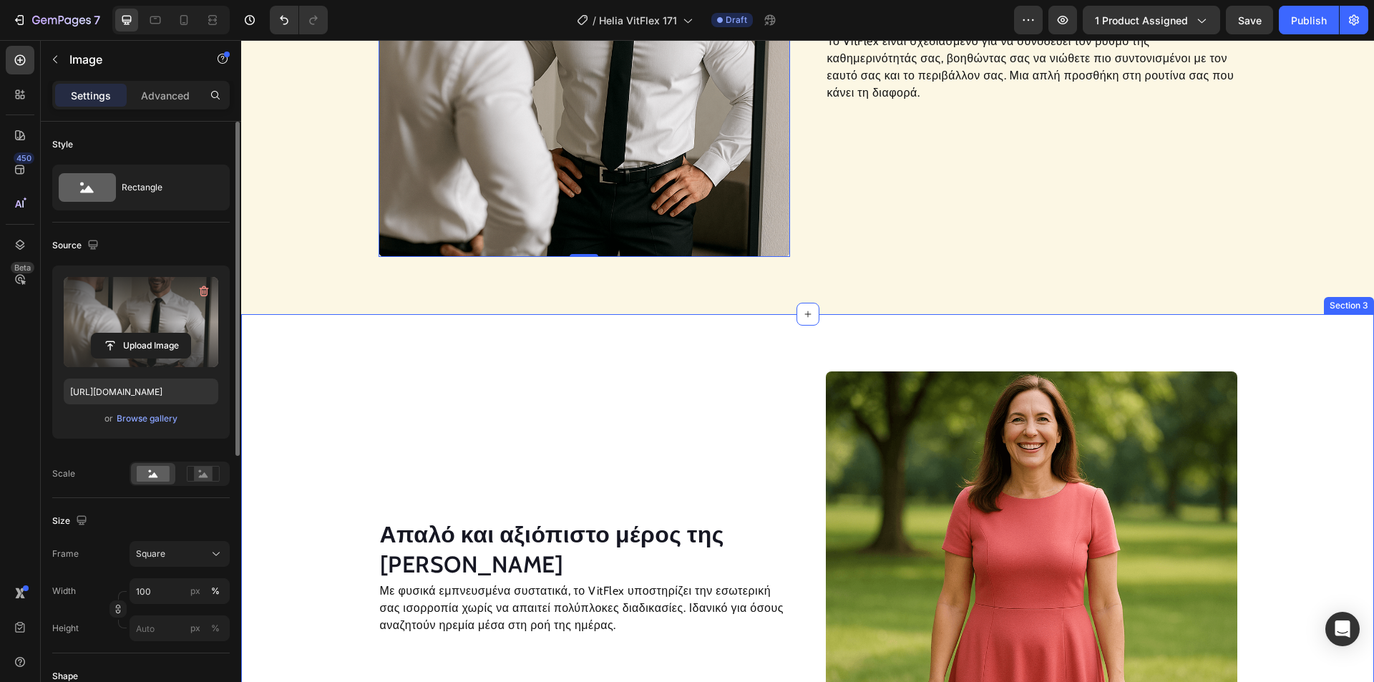
scroll to position [1345, 0]
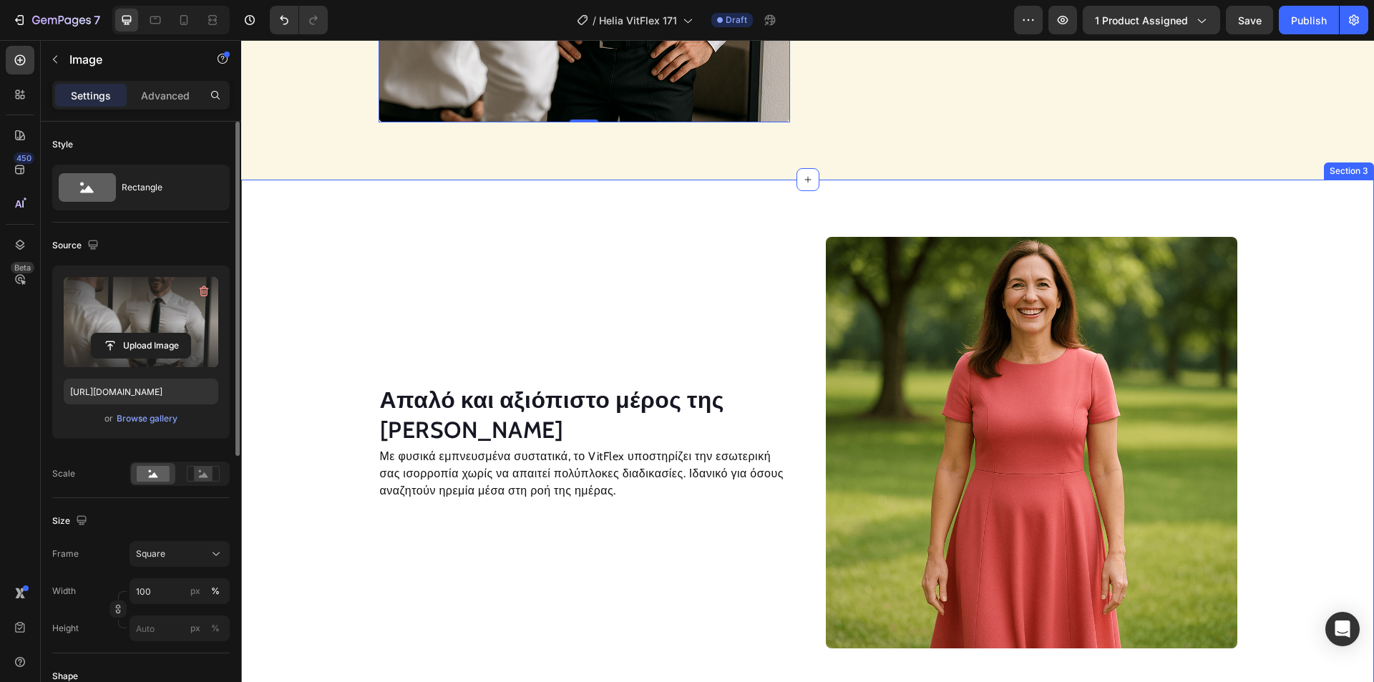
click at [988, 385] on img at bounding box center [1031, 442] width 411 height 411
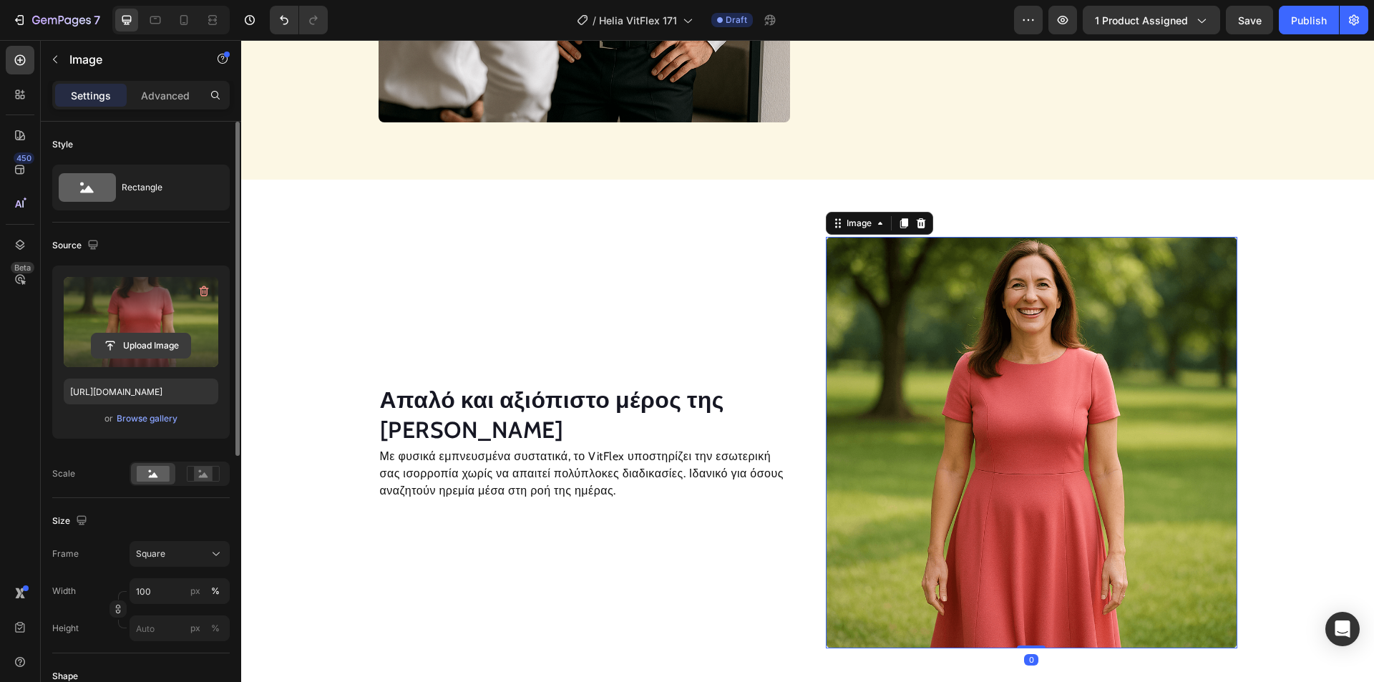
click at [168, 342] on input "file" at bounding box center [141, 345] width 99 height 24
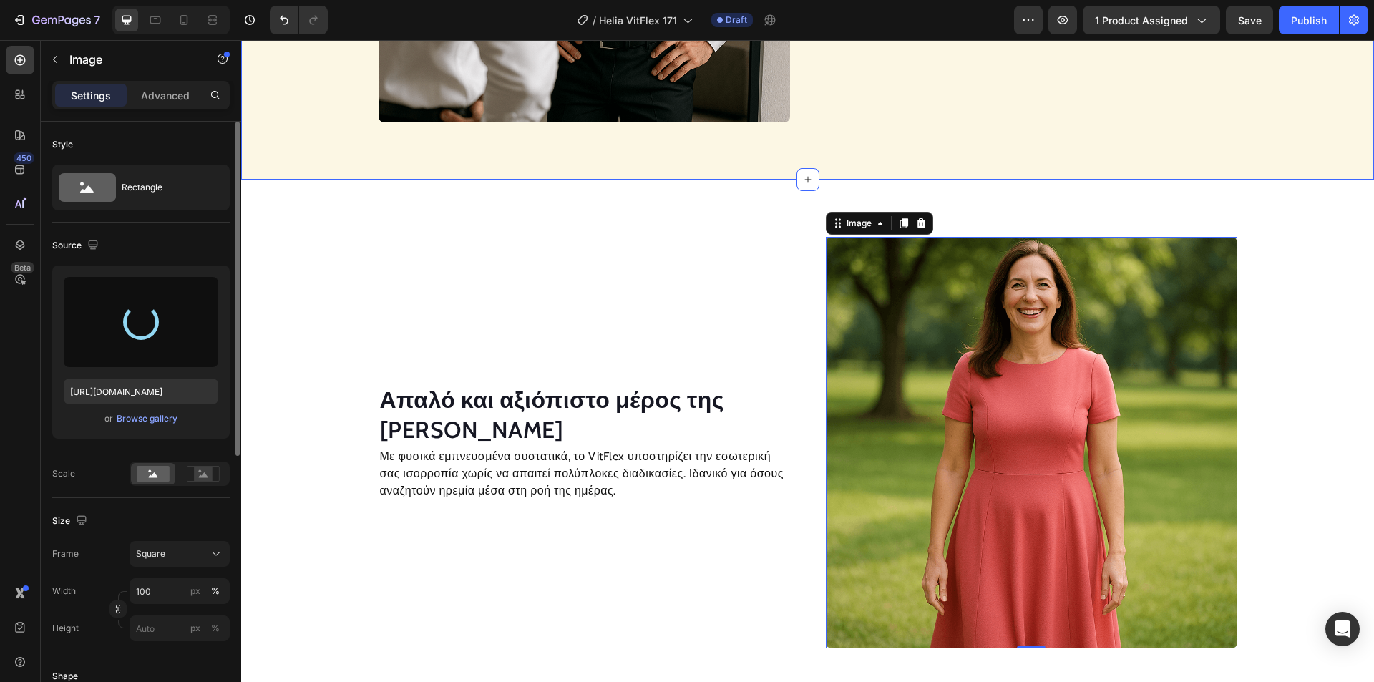
type input "https://cdn.shopify.com/s/files/1/0915/8931/2891/files/gempages_576527900862317…"
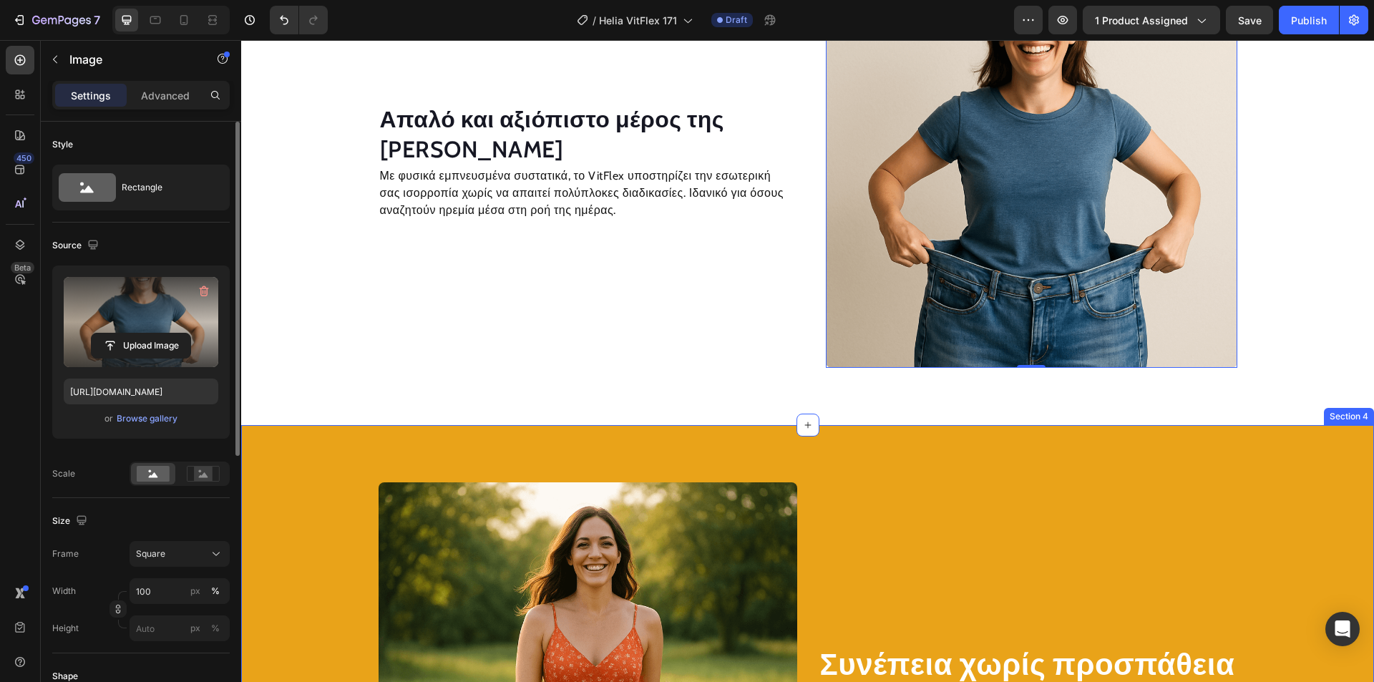
scroll to position [1703, 0]
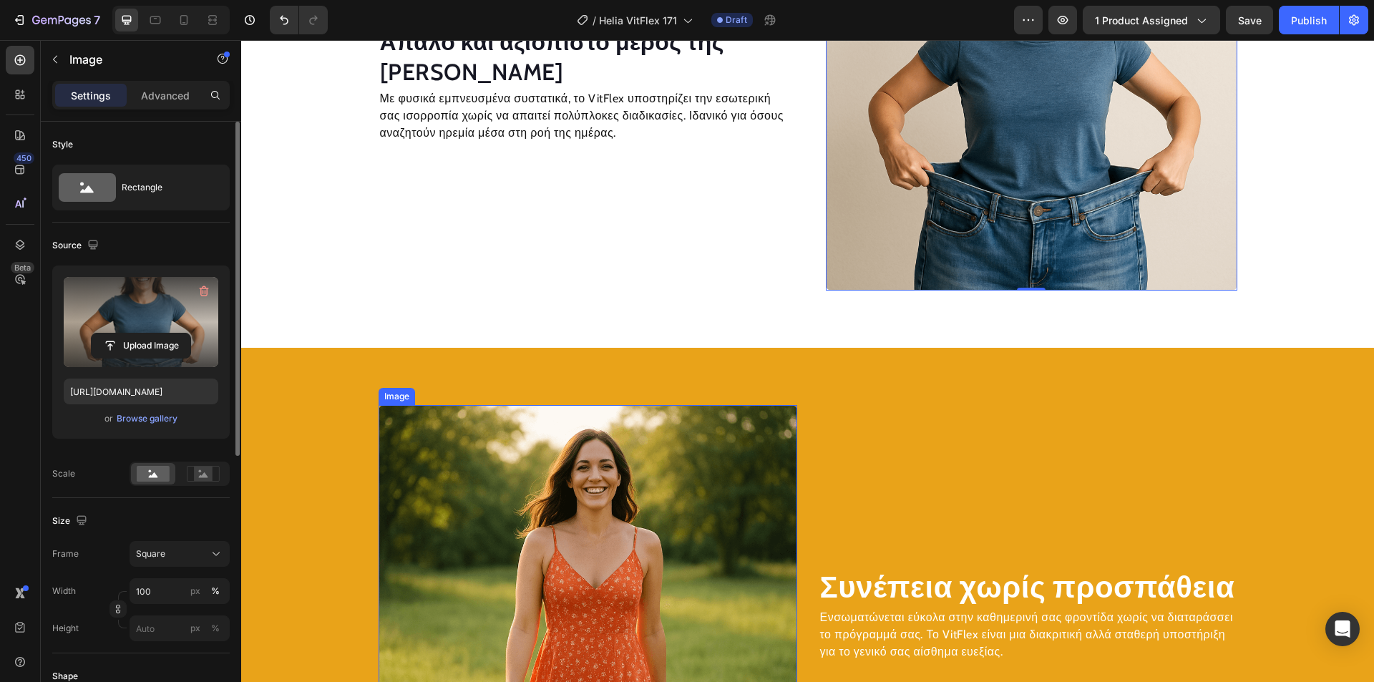
click at [551, 477] on img at bounding box center [588, 614] width 419 height 419
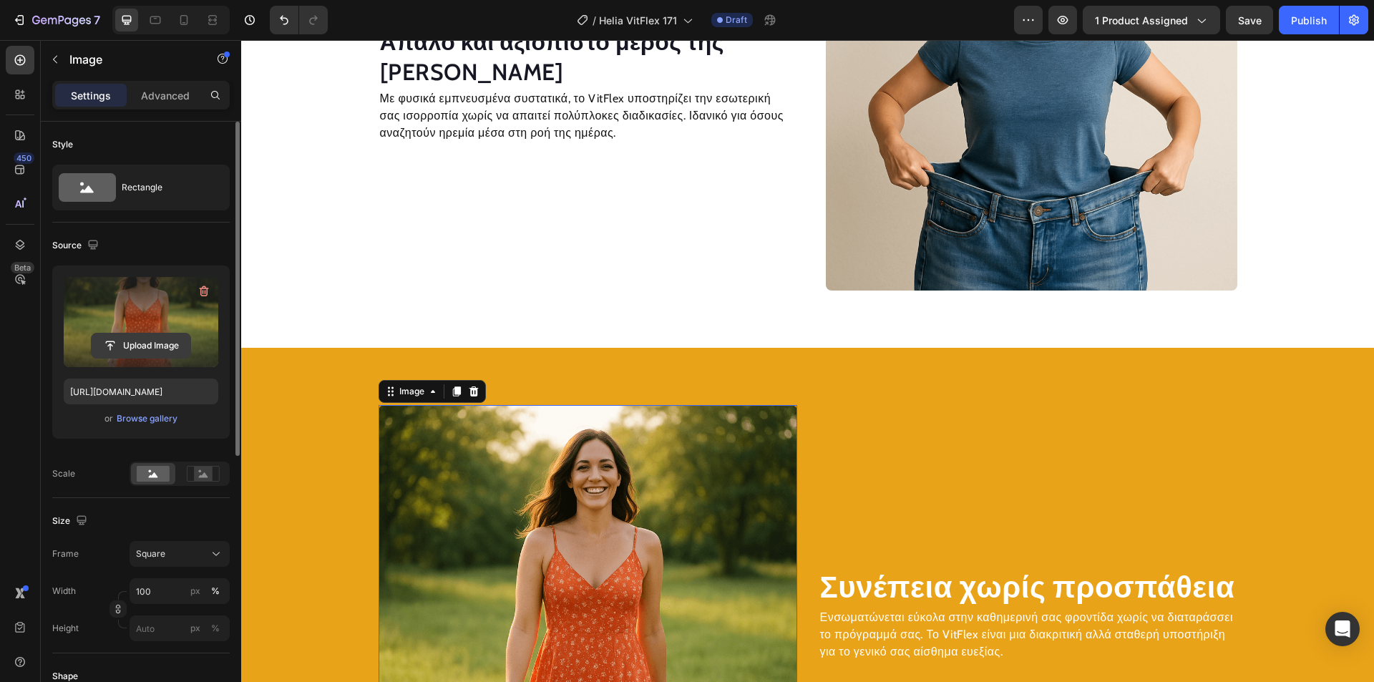
click at [177, 342] on input "file" at bounding box center [141, 345] width 99 height 24
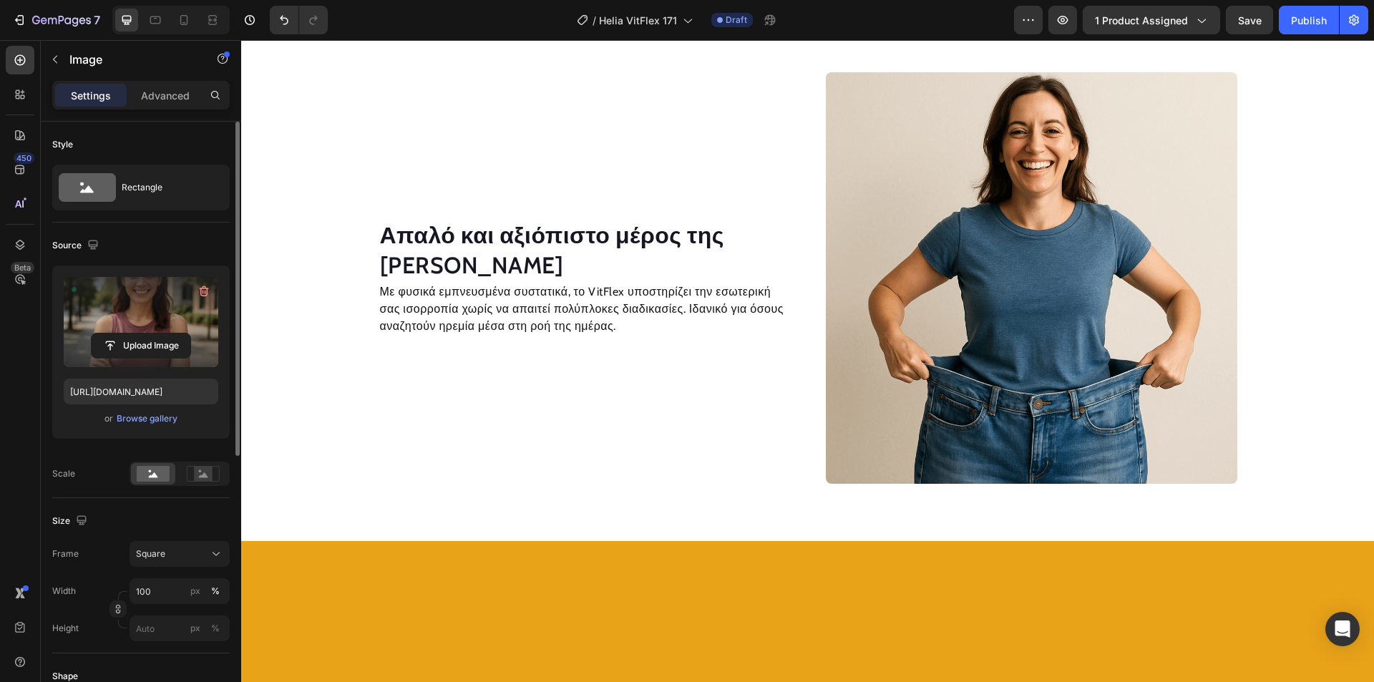
scroll to position [1313, 0]
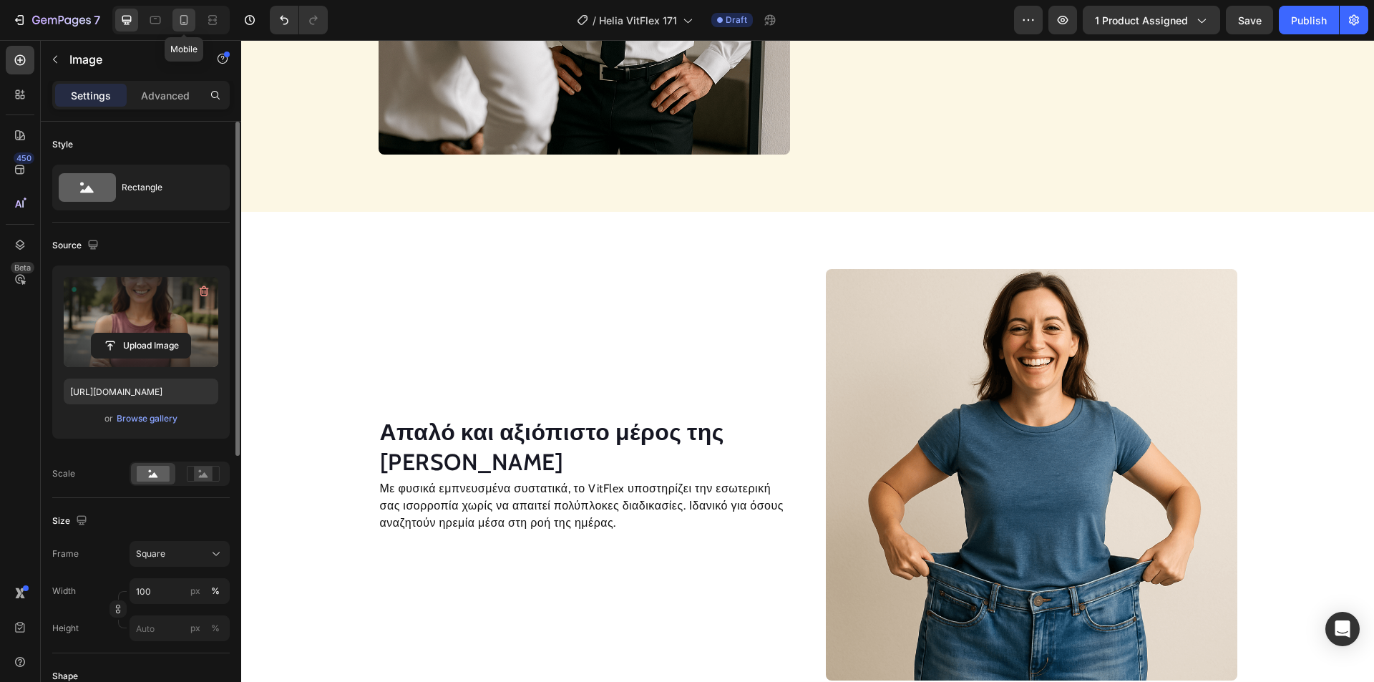
click at [177, 19] on icon at bounding box center [184, 20] width 14 height 14
type input "[URL][DOMAIN_NAME]"
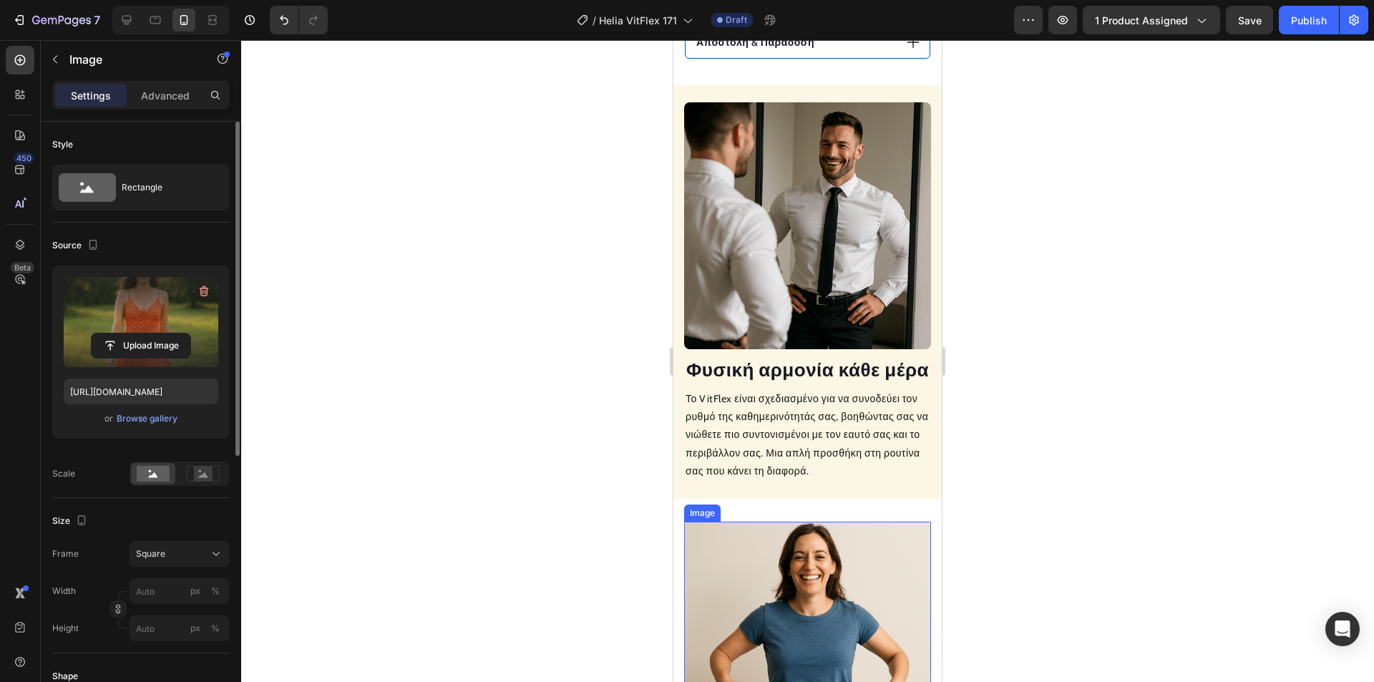
scroll to position [1288, 0]
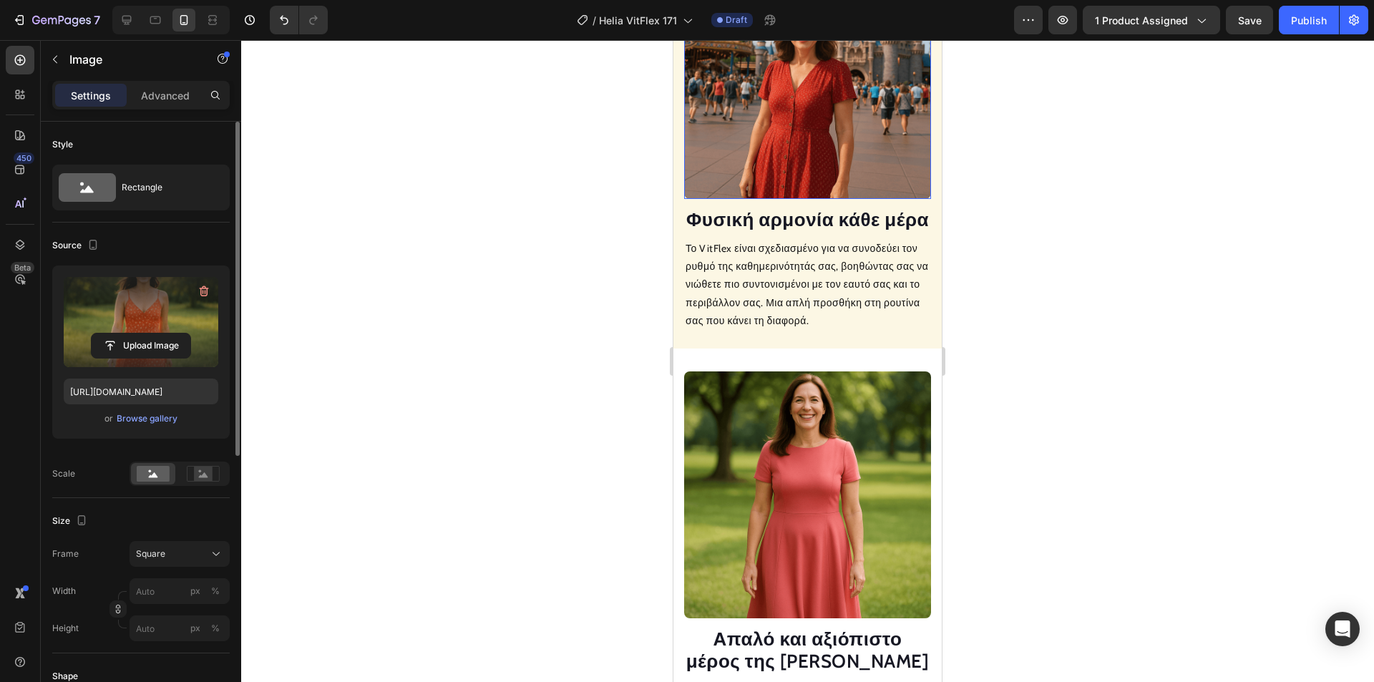
click at [799, 199] on img at bounding box center [807, 75] width 247 height 247
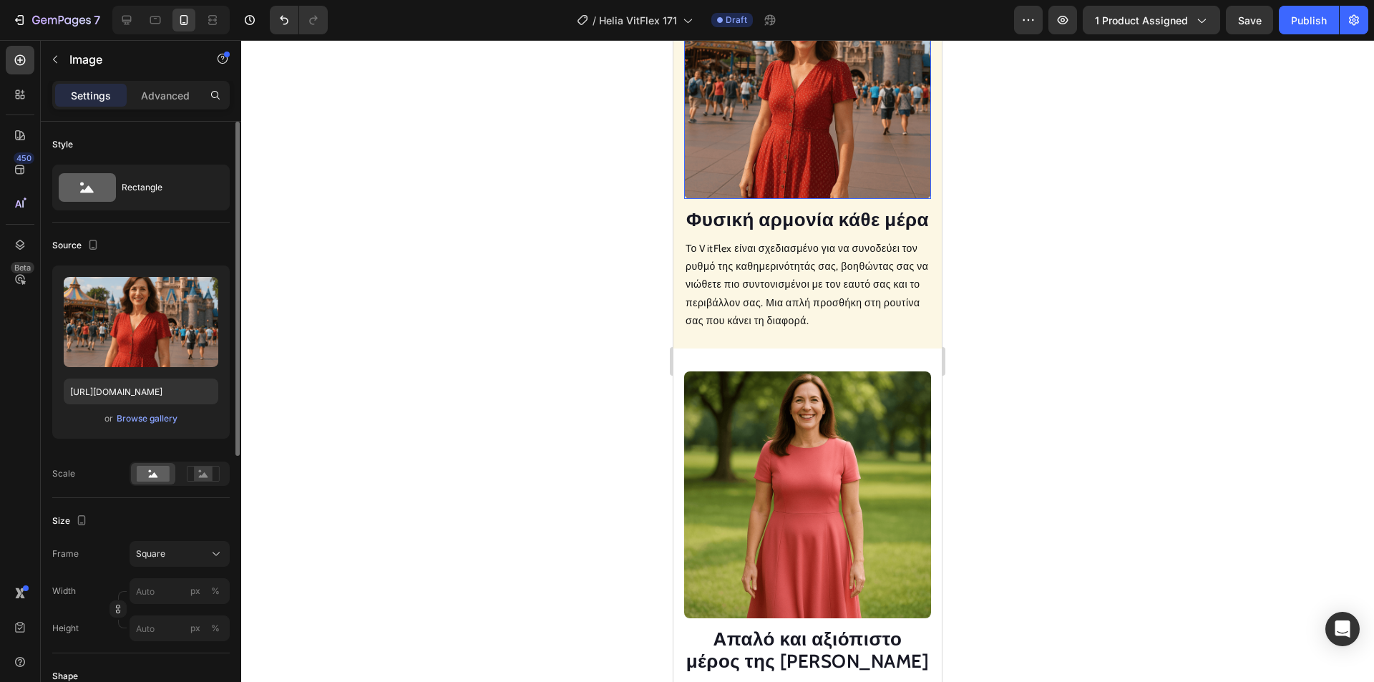
scroll to position [1217, 0]
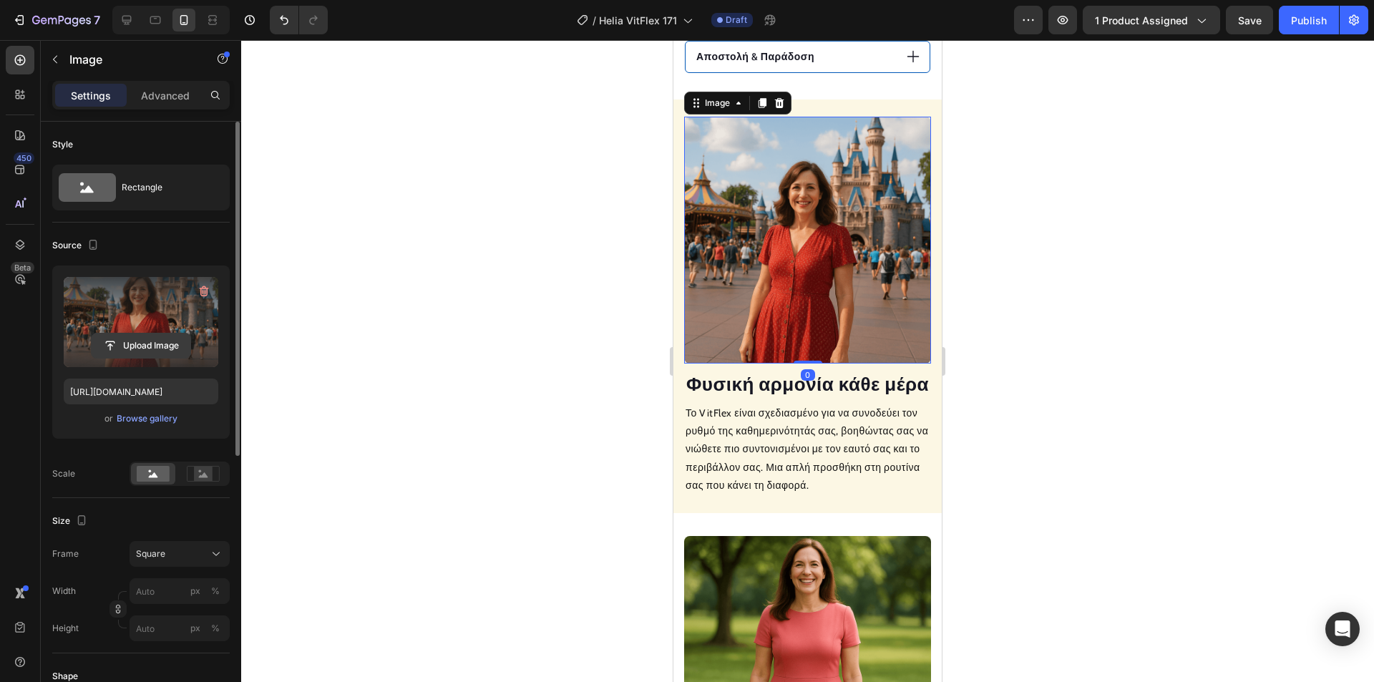
click at [163, 344] on input "file" at bounding box center [141, 345] width 99 height 24
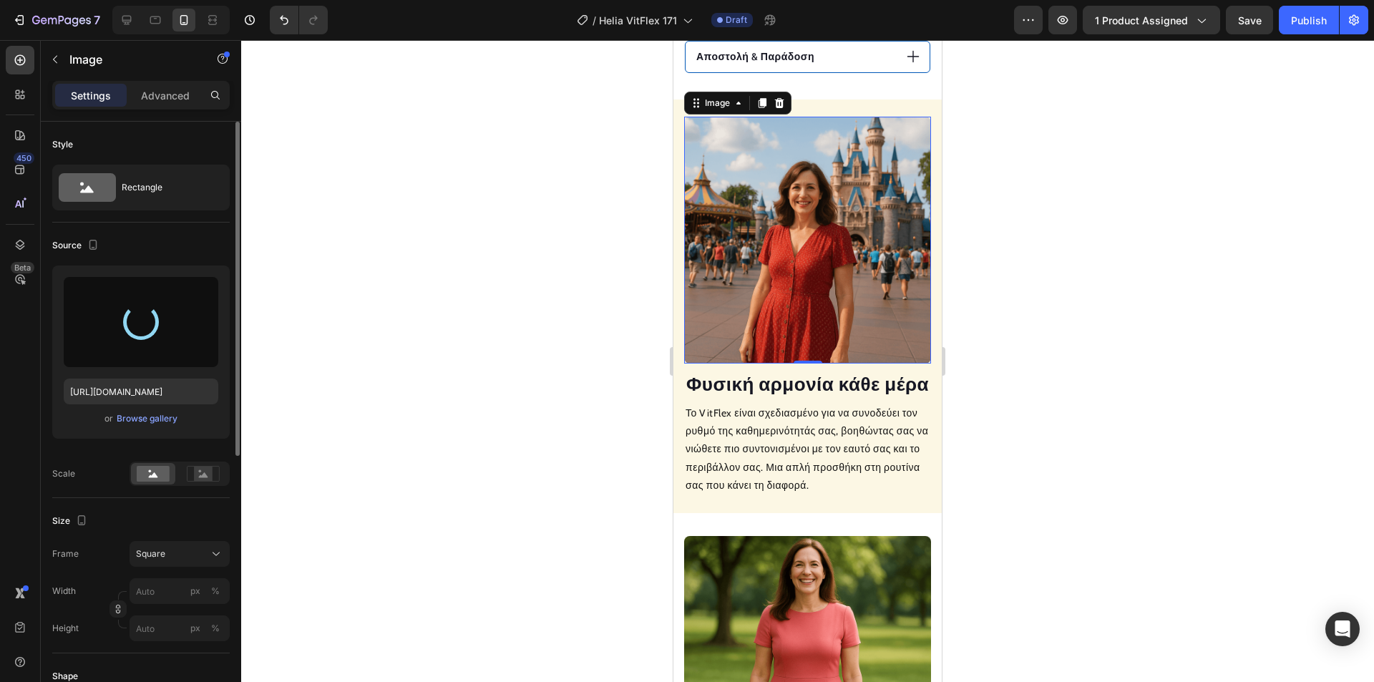
type input "https://cdn.shopify.com/s/files/1/0915/8931/2891/files/gempages_576527900862317…"
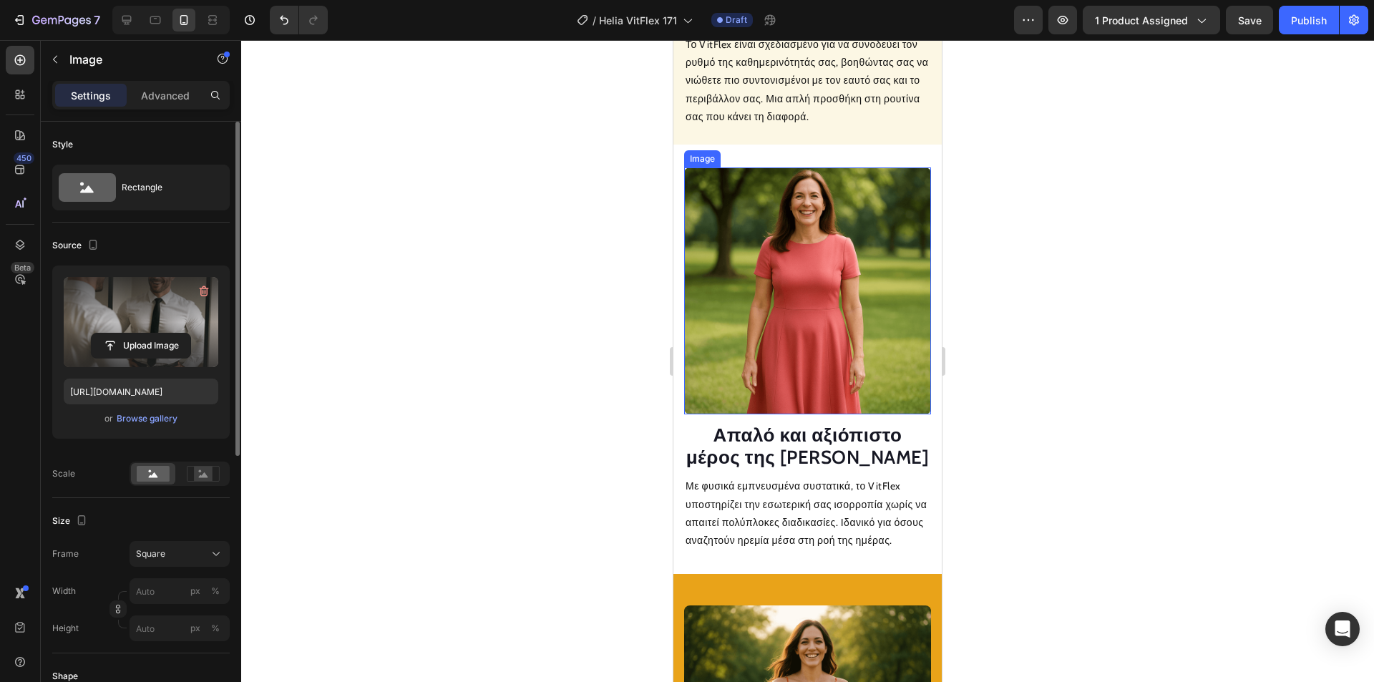
click at [766, 280] on img at bounding box center [807, 290] width 247 height 247
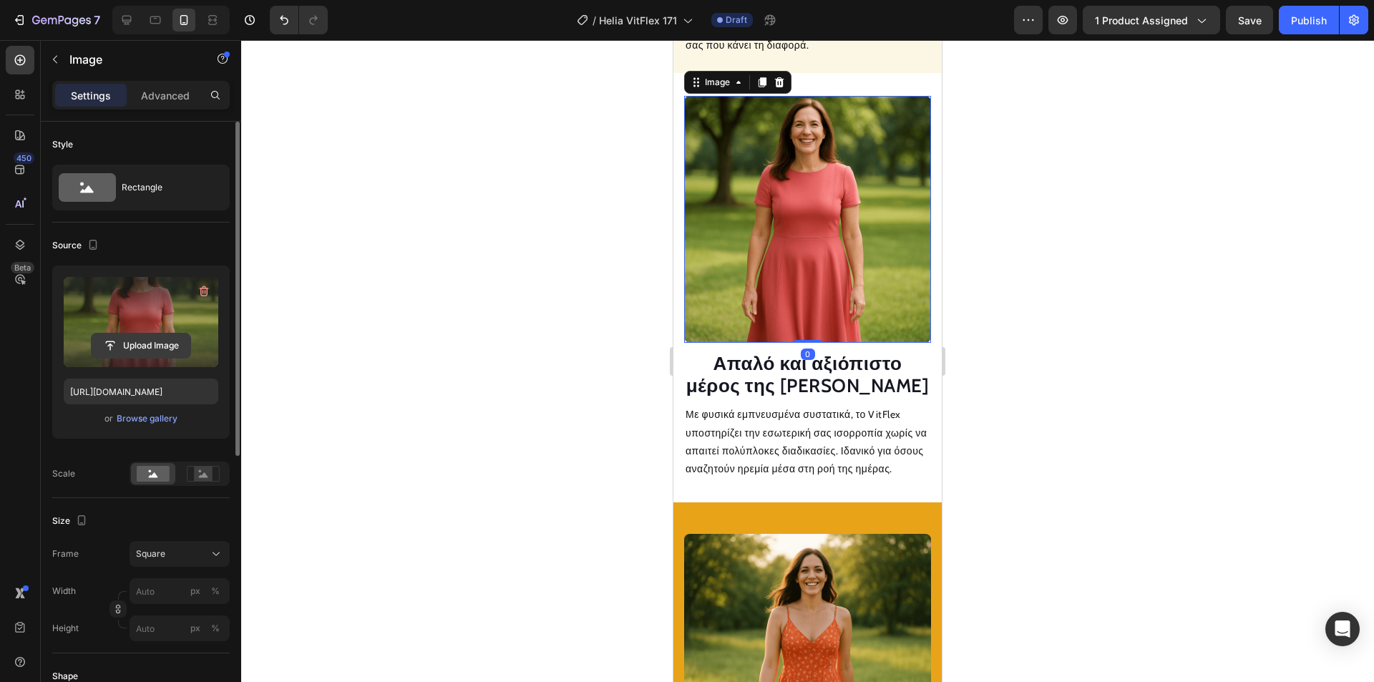
click at [164, 346] on input "file" at bounding box center [141, 345] width 99 height 24
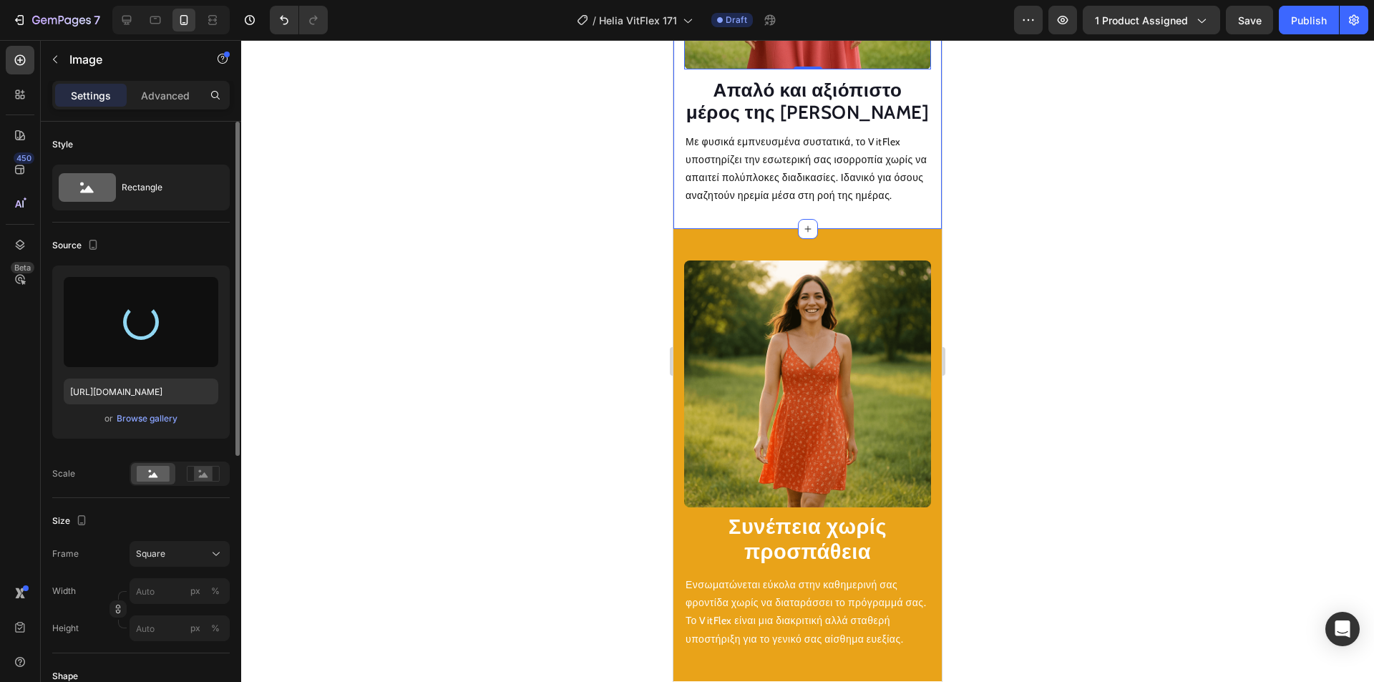
type input "https://cdn.shopify.com/s/files/1/0915/8931/2891/files/gempages_576527900862317…"
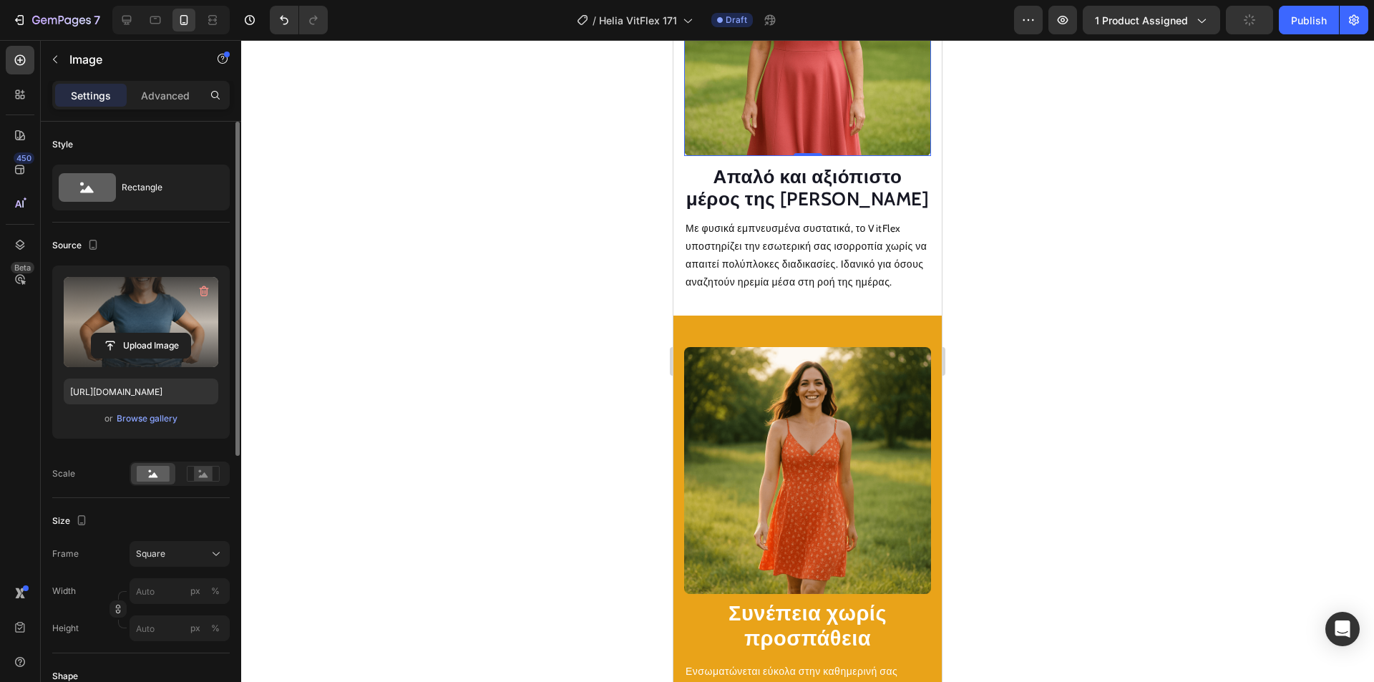
scroll to position [2004, 0]
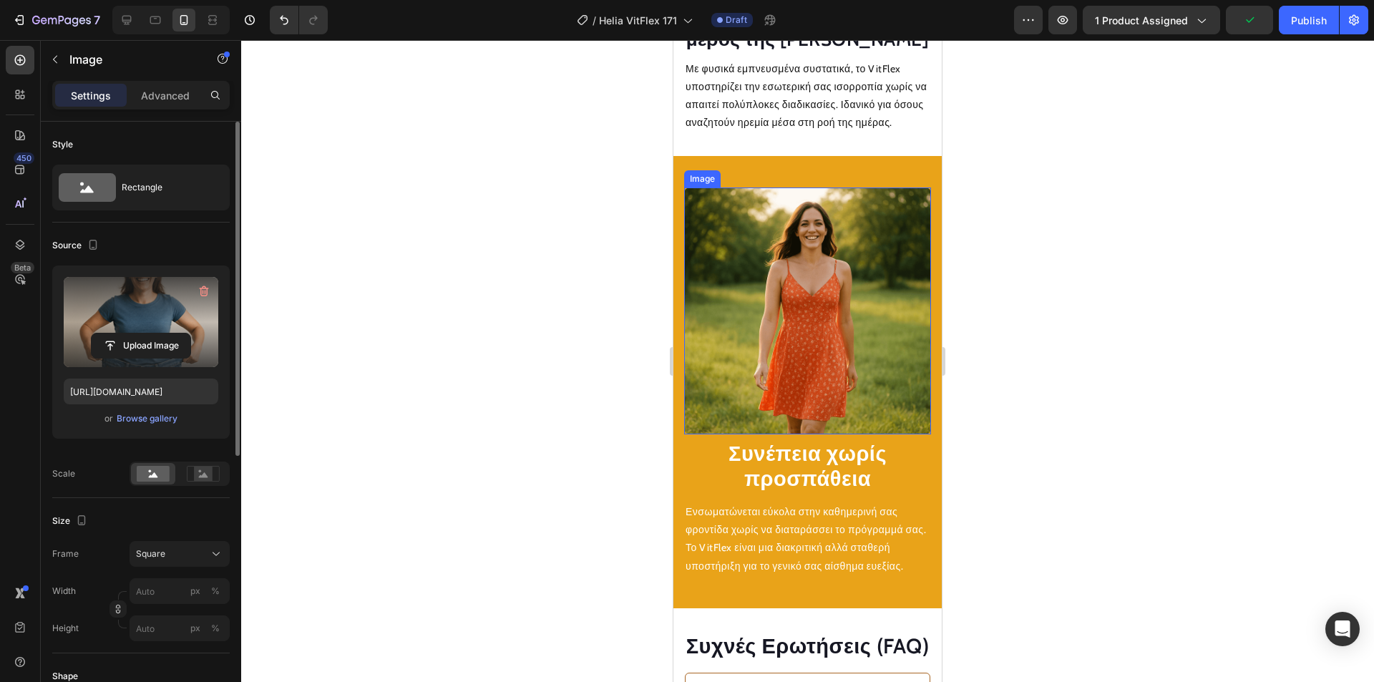
click at [791, 323] on img at bounding box center [807, 310] width 247 height 247
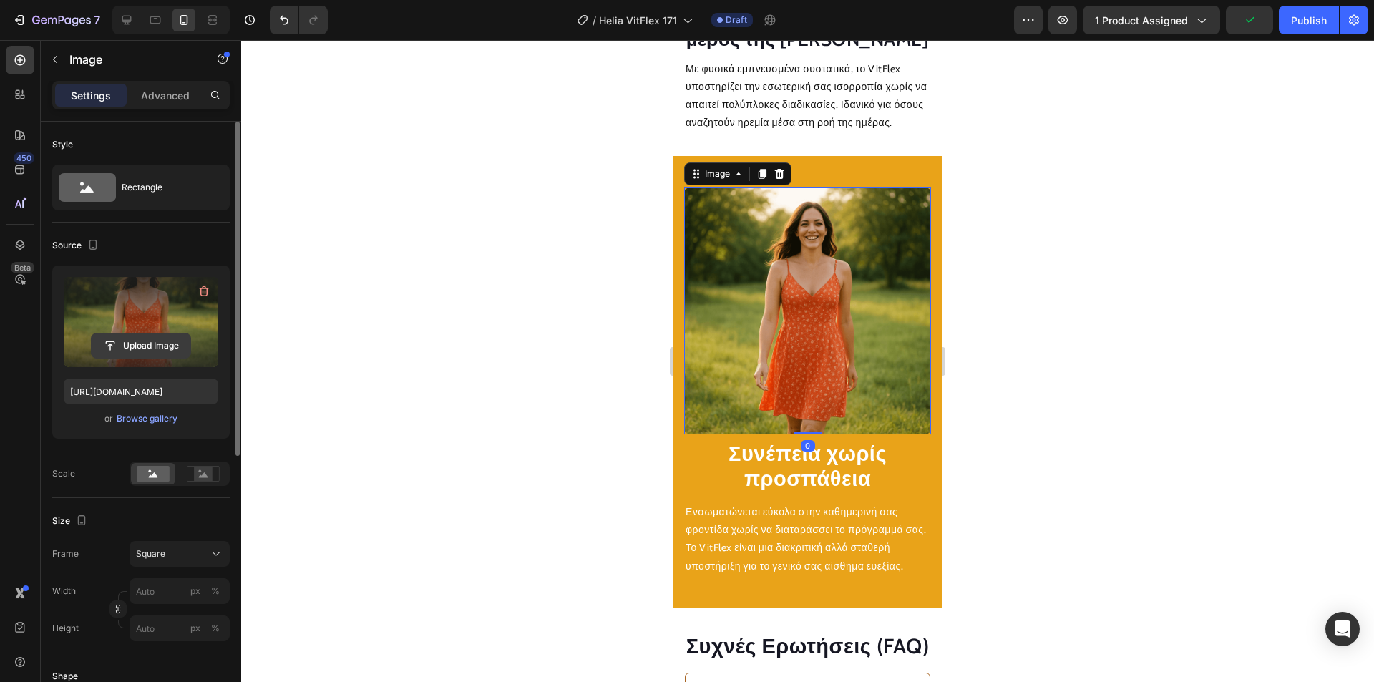
click at [165, 350] on input "file" at bounding box center [141, 345] width 99 height 24
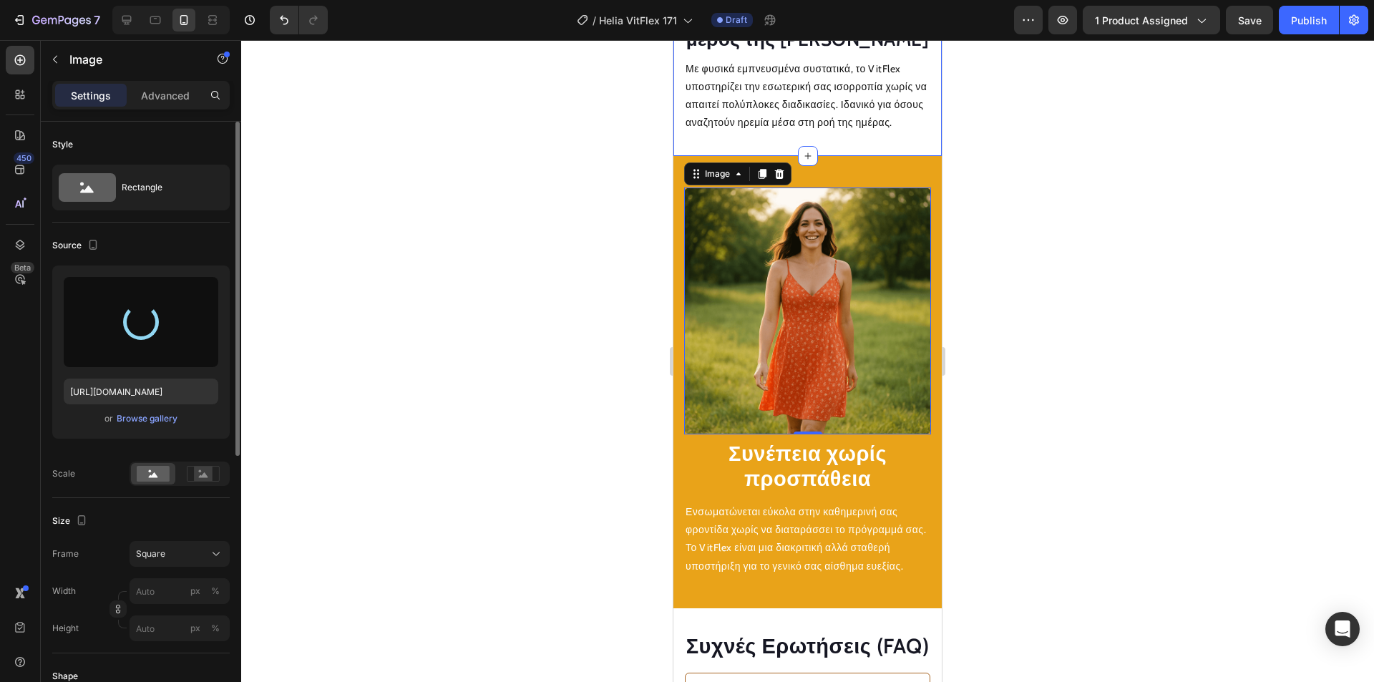
type input "https://cdn.shopify.com/s/files/1/0915/8931/2891/files/gempages_576527900862317…"
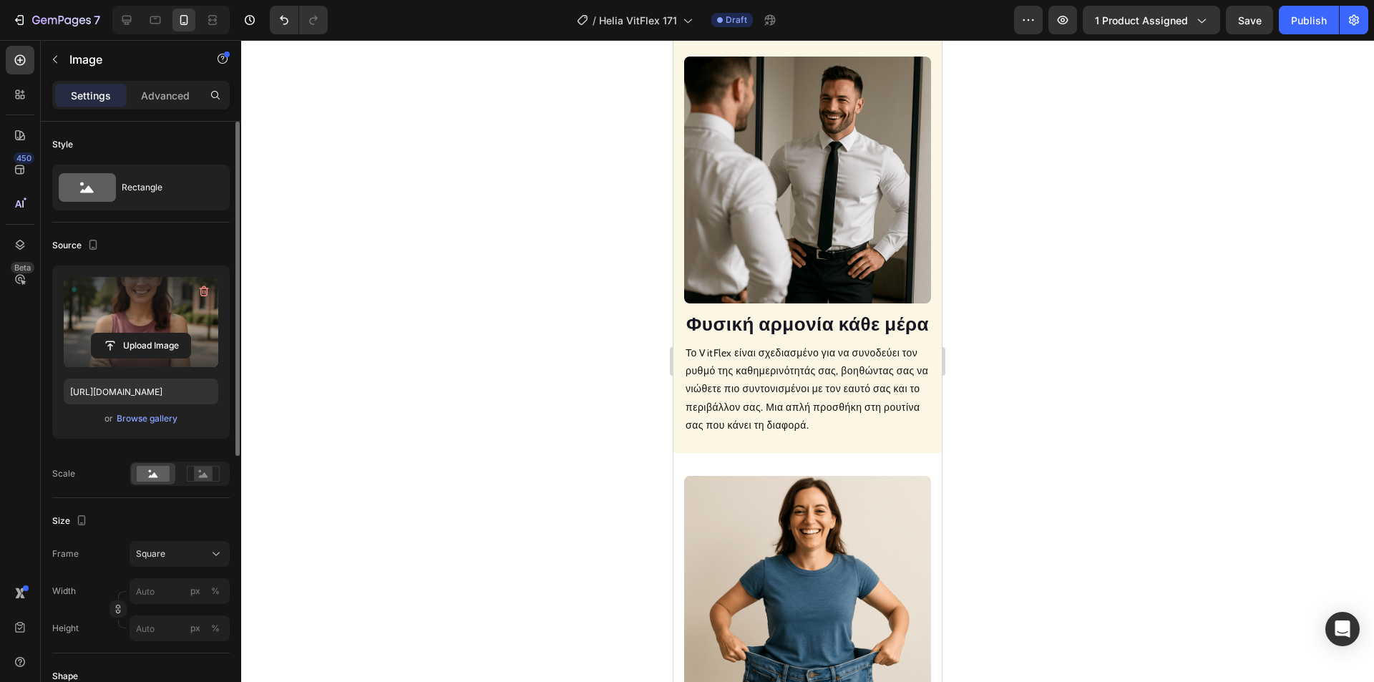
scroll to position [770, 0]
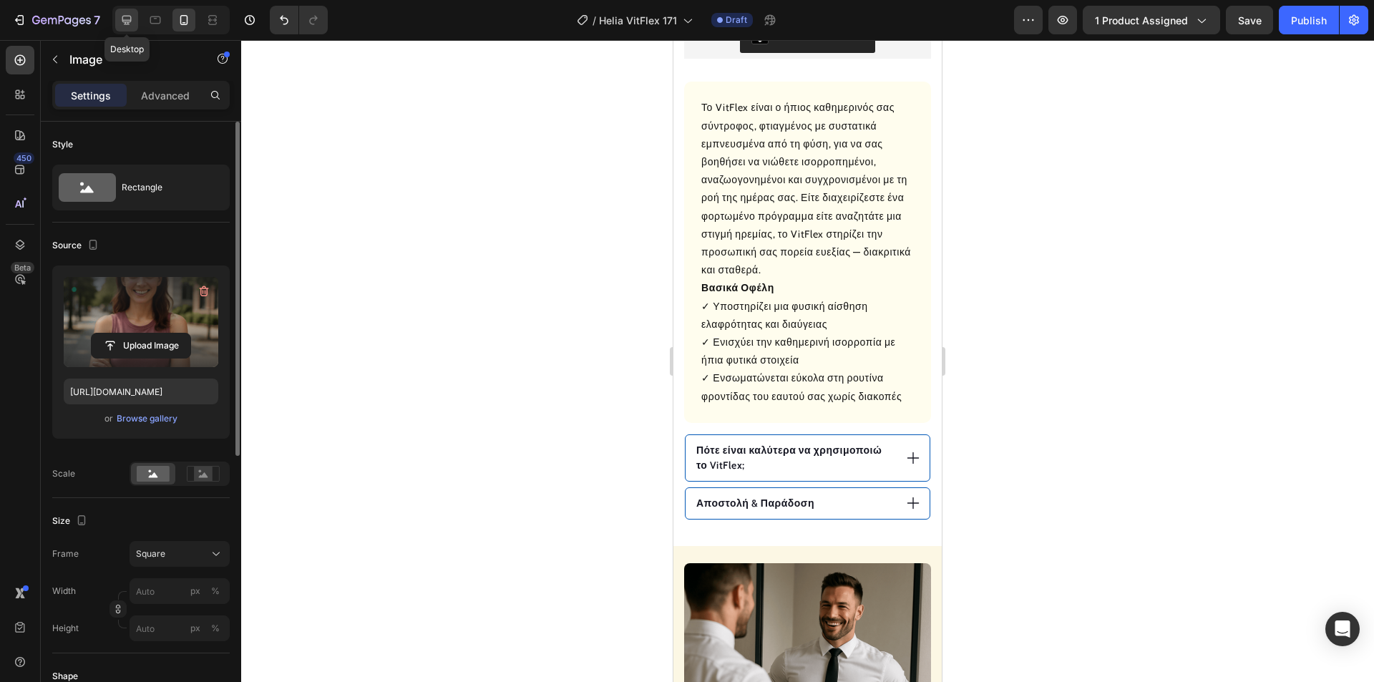
click at [129, 18] on icon at bounding box center [127, 20] width 14 height 14
type input "100"
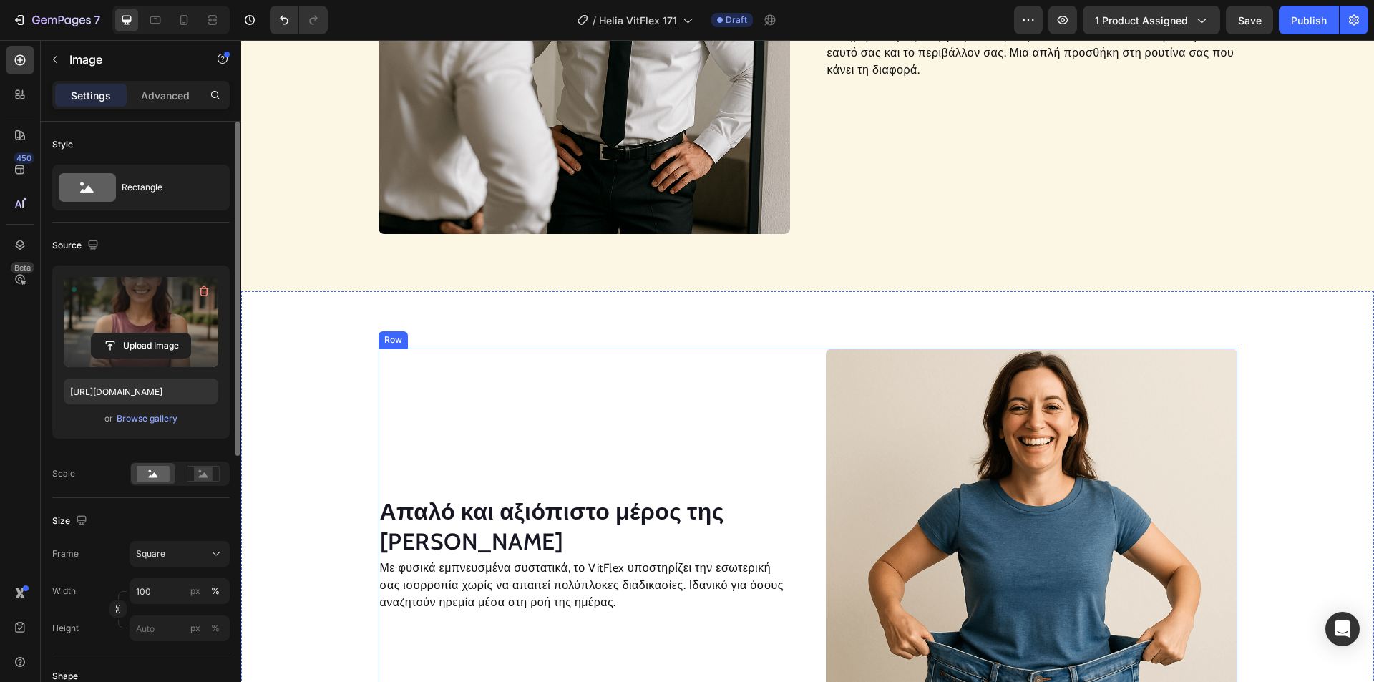
scroll to position [1214, 0]
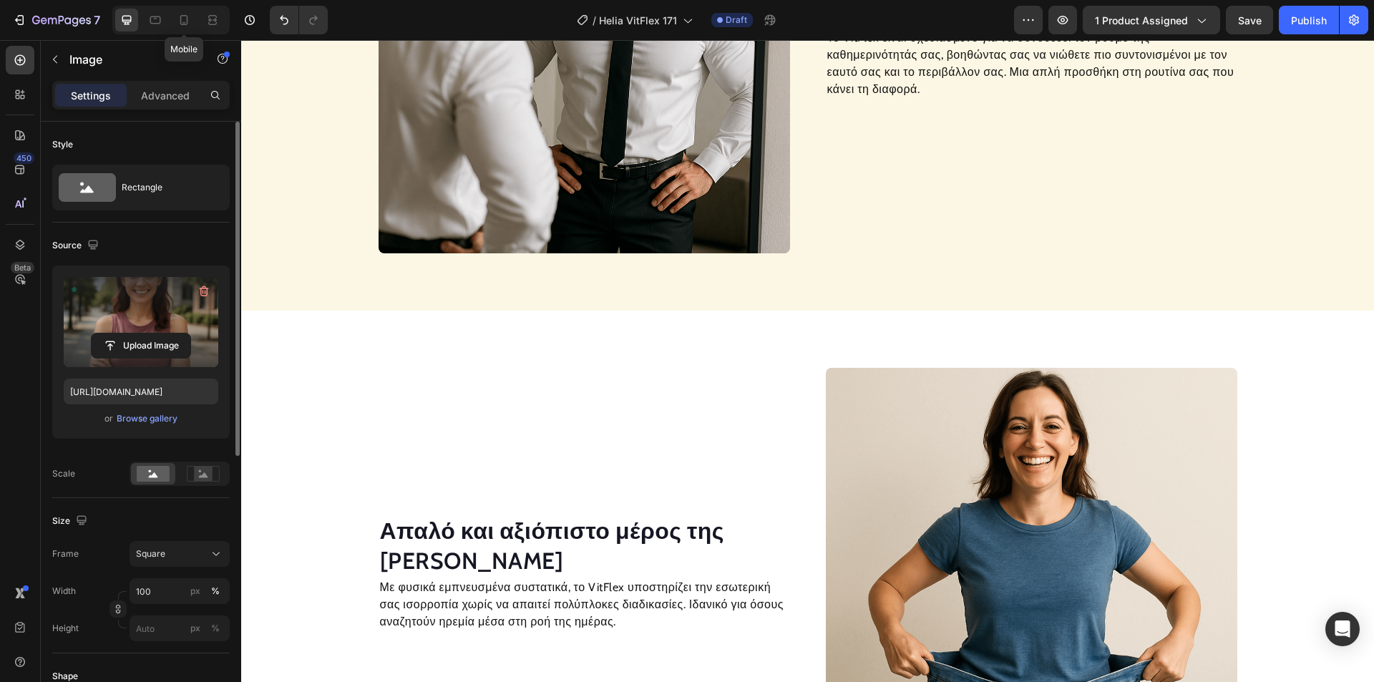
click at [184, 21] on icon at bounding box center [184, 20] width 14 height 14
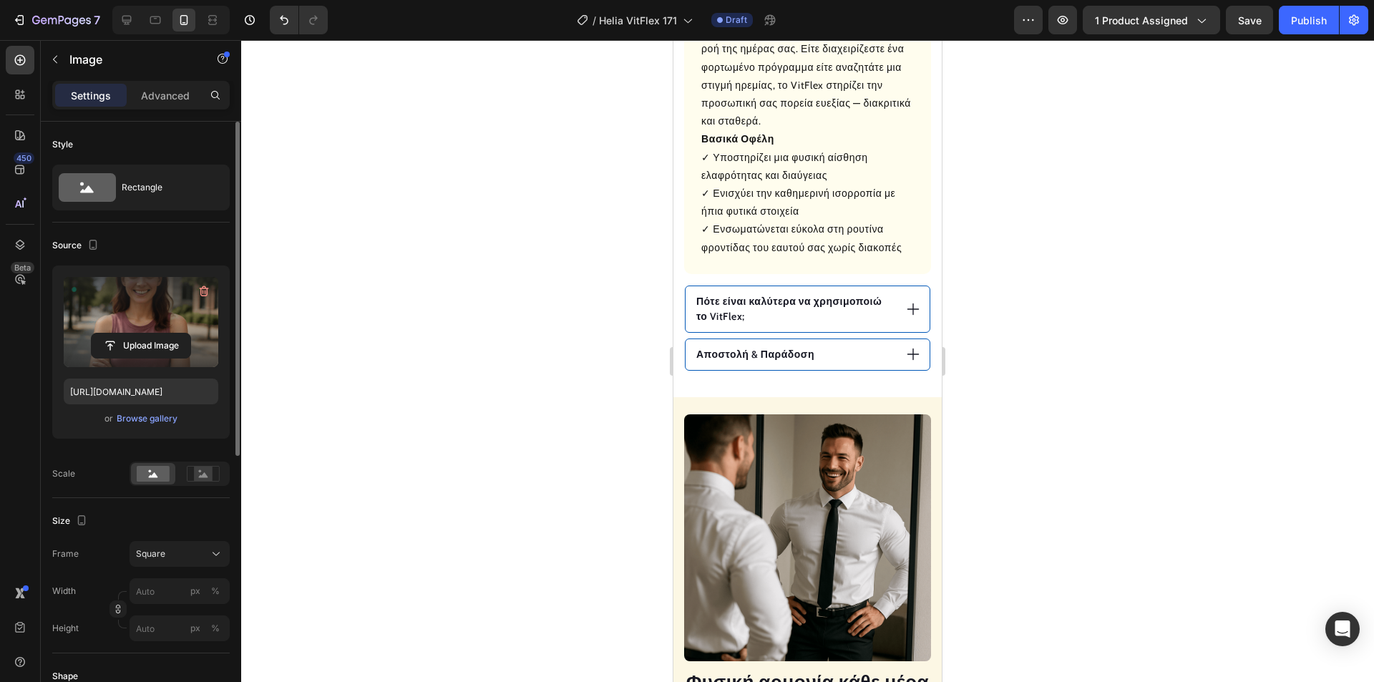
scroll to position [687, 0]
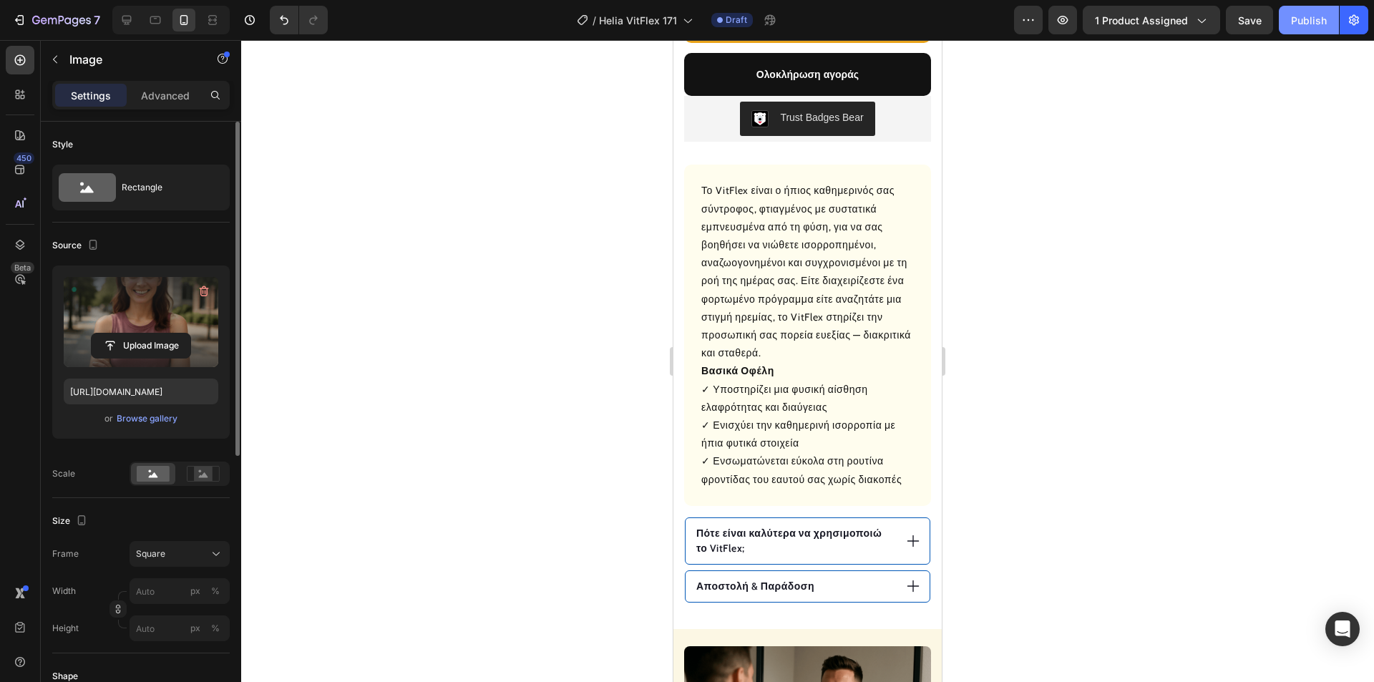
click at [1306, 25] on div "Publish" at bounding box center [1309, 20] width 36 height 15
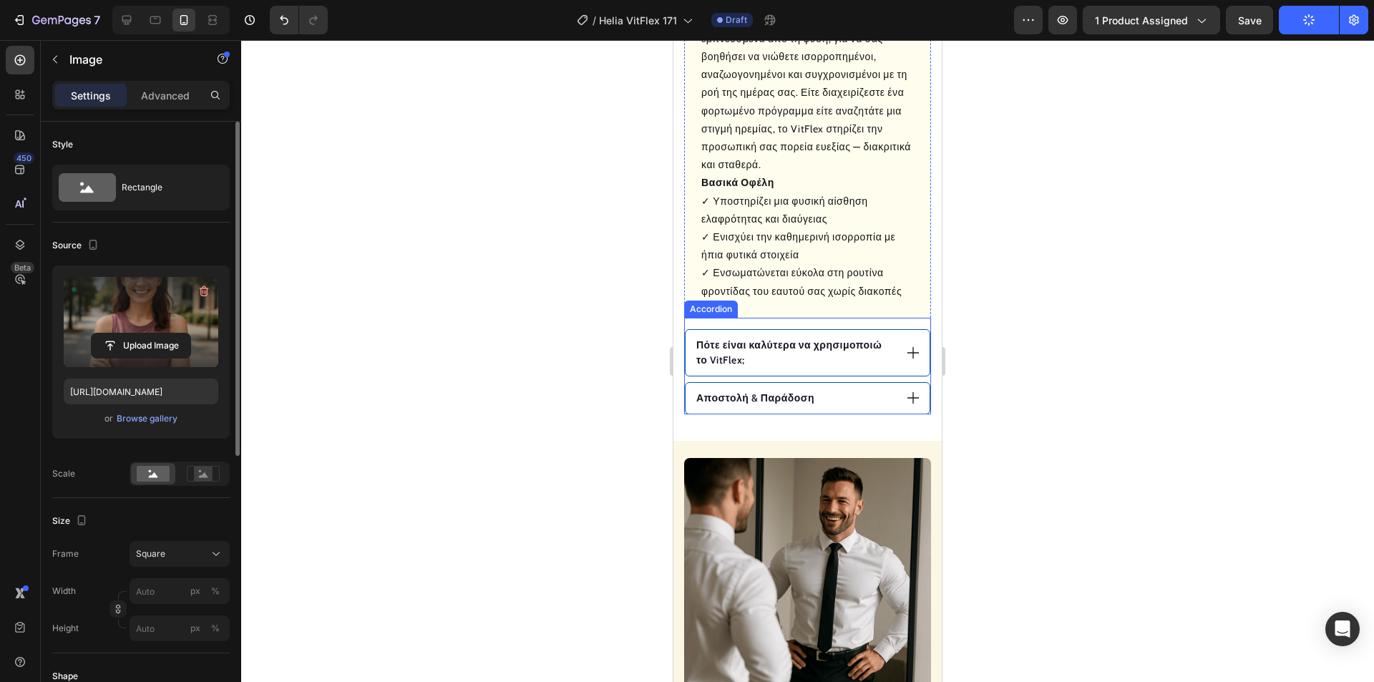
scroll to position [615, 0]
